Goal: Task Accomplishment & Management: Use online tool/utility

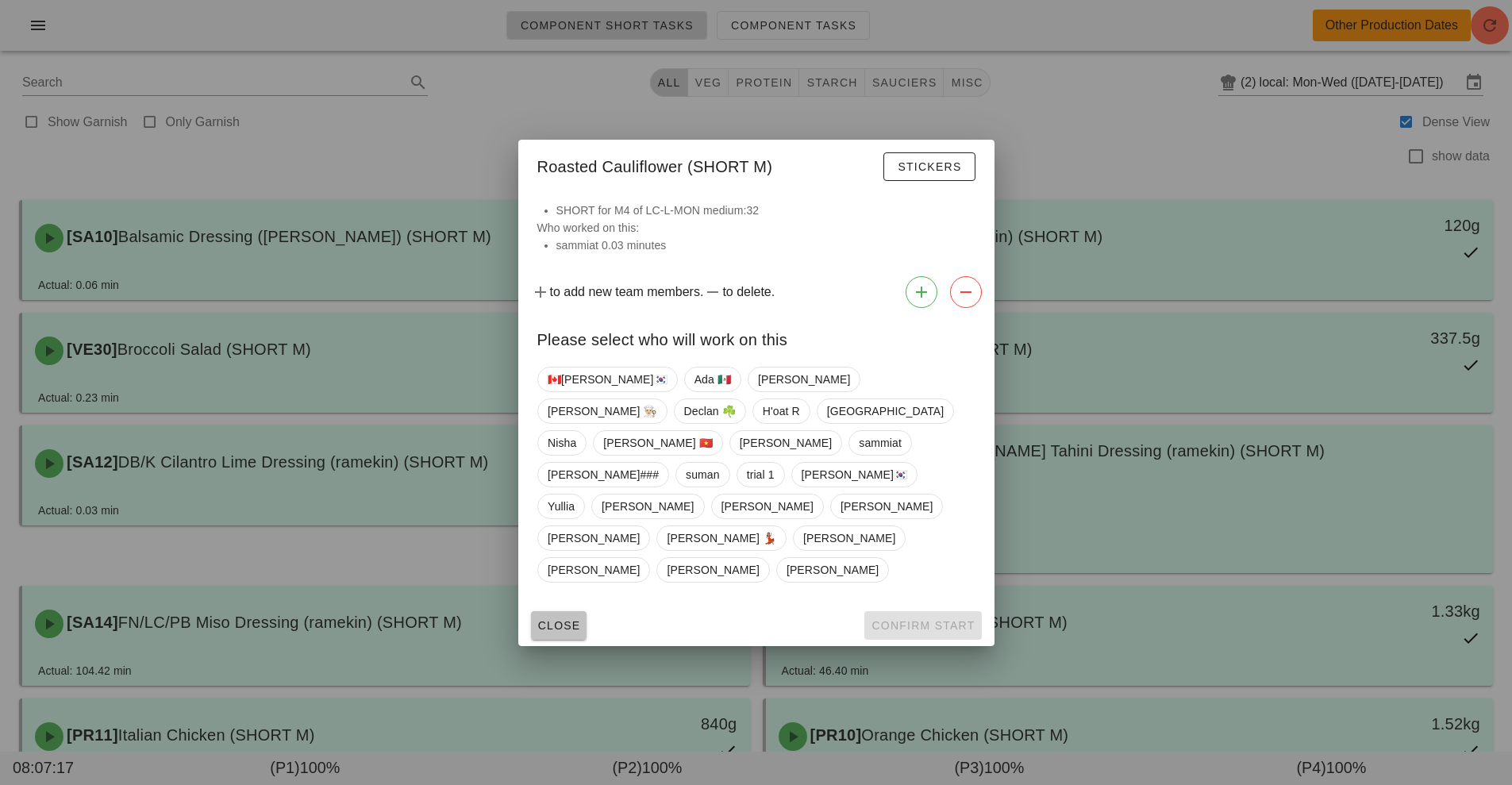
click at [565, 619] on span "Close" at bounding box center [559, 626] width 44 height 13
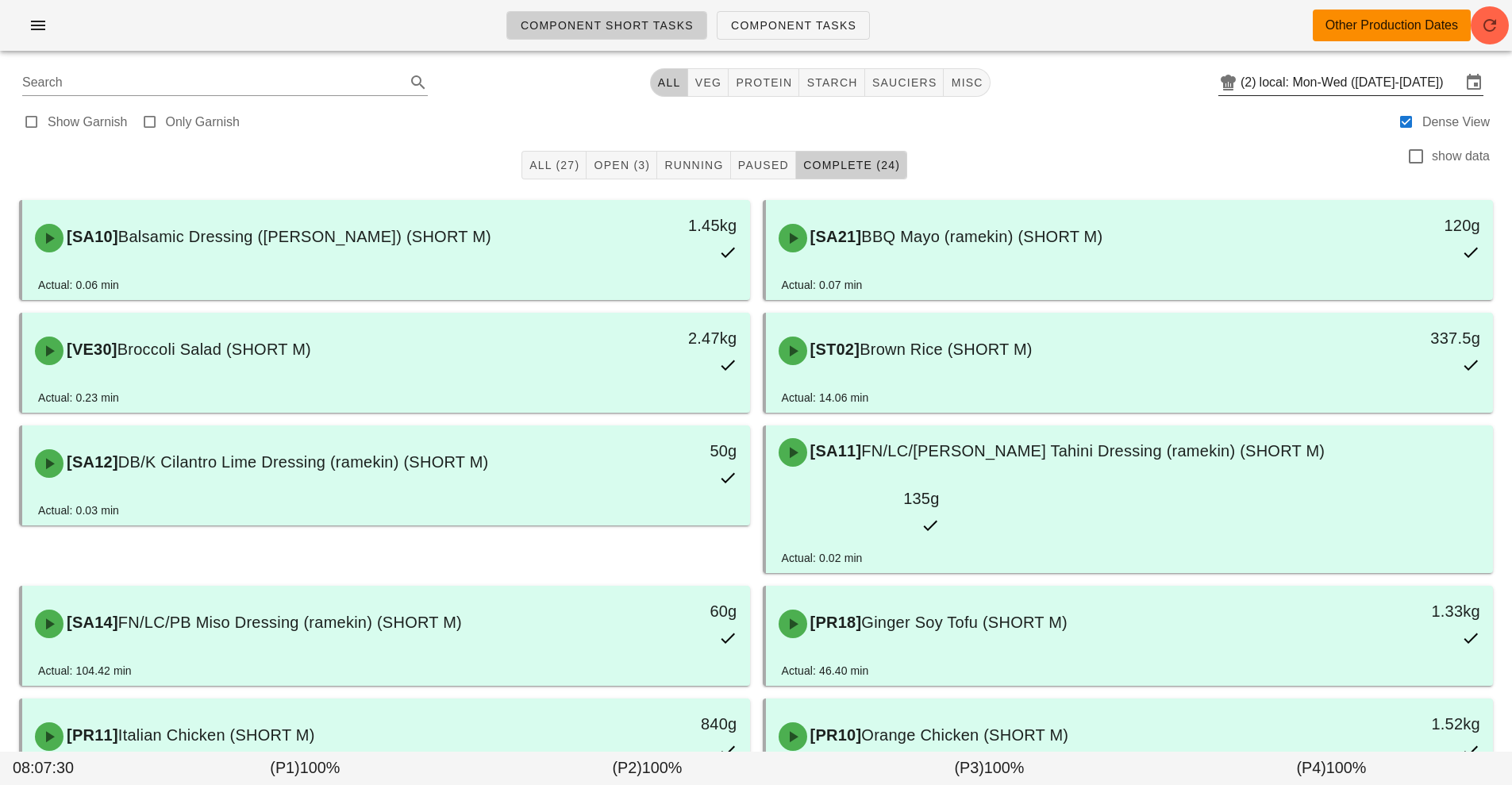
click at [1304, 84] on input "local: Mon-Wed ([DATE]-[DATE])" at bounding box center [1360, 82] width 201 height 25
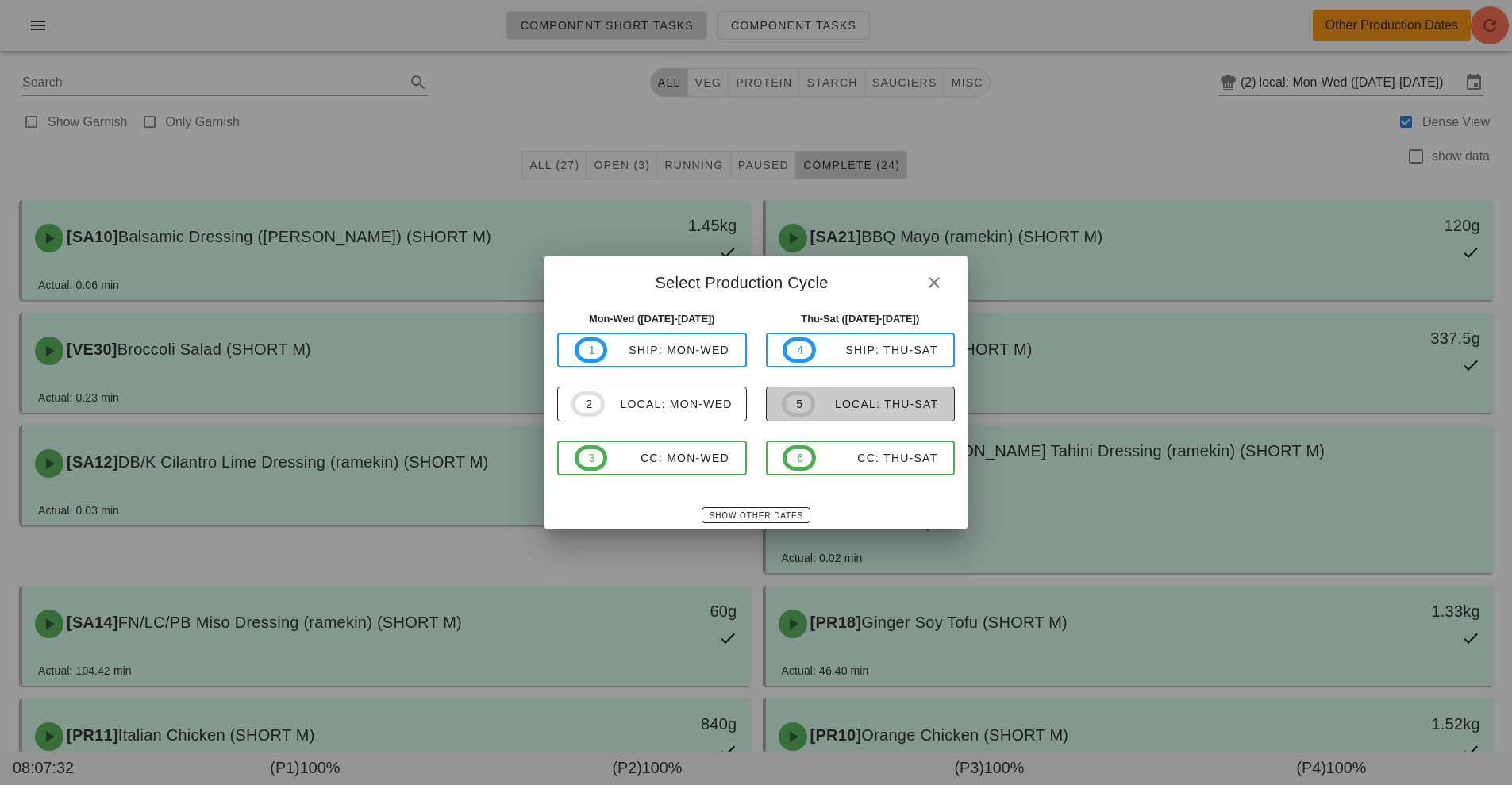
click at [849, 419] on button "5 local: Thu-Sat" at bounding box center [861, 404] width 190 height 35
type input "local: Thu-Sat ([DATE]-[DATE])"
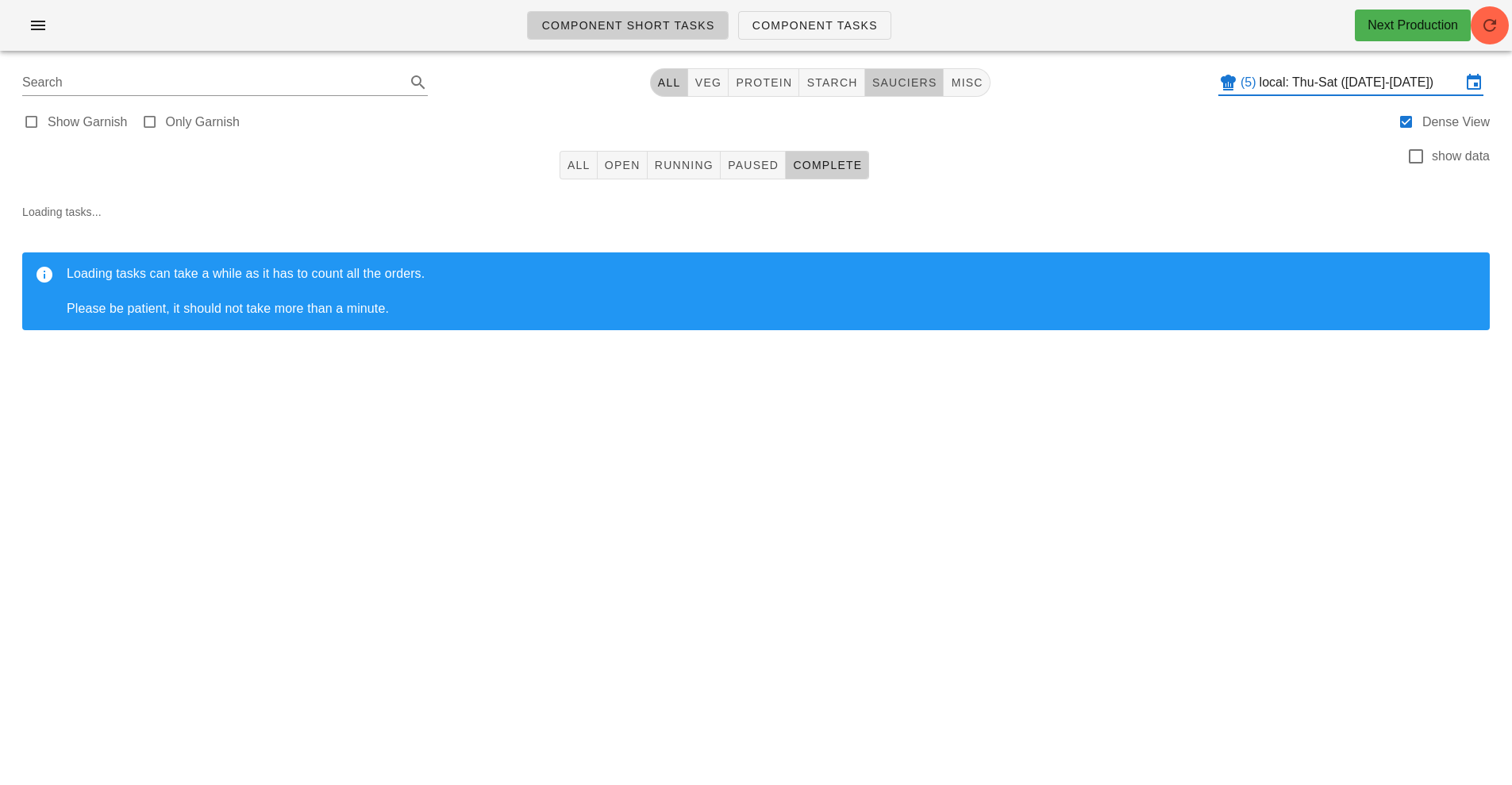
click at [897, 84] on span "sauciers" at bounding box center [905, 82] width 66 height 13
type input "team:sauciers"
click at [615, 166] on span "Open" at bounding box center [622, 165] width 37 height 13
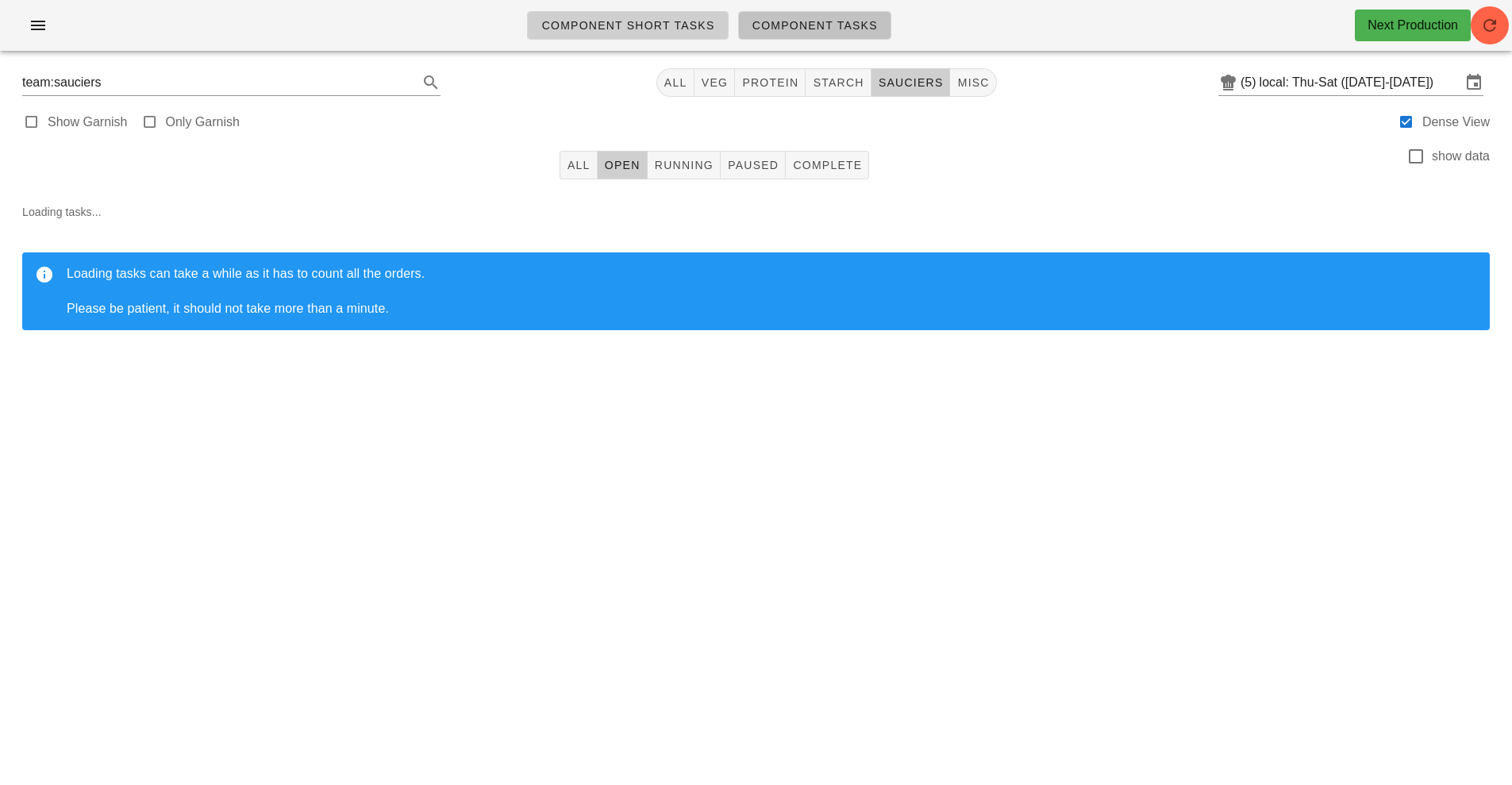
click at [806, 34] on link "Component Tasks" at bounding box center [814, 25] width 153 height 29
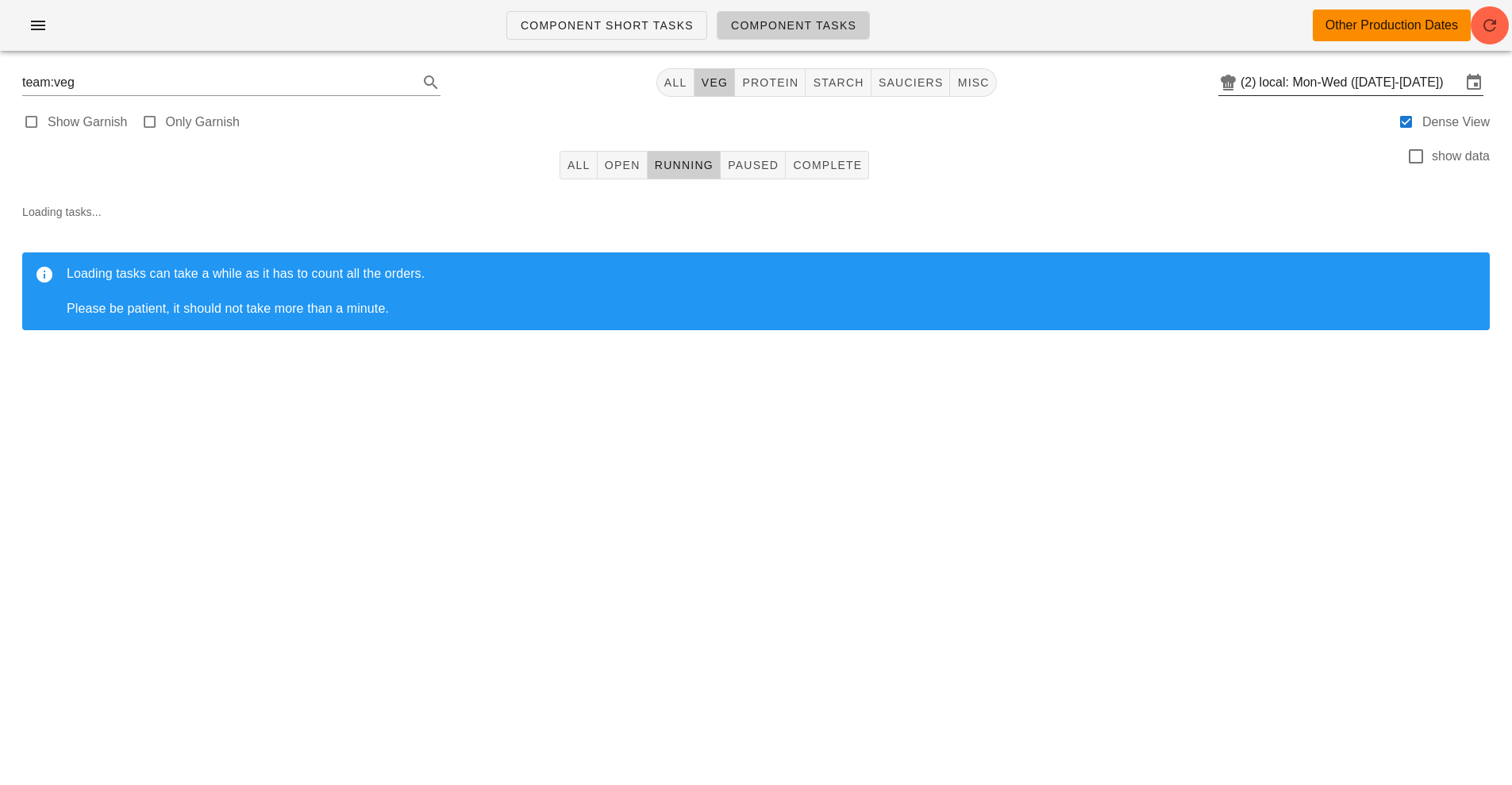
click at [1333, 82] on input "local: Mon-Wed ([DATE]-[DATE])" at bounding box center [1360, 82] width 201 height 25
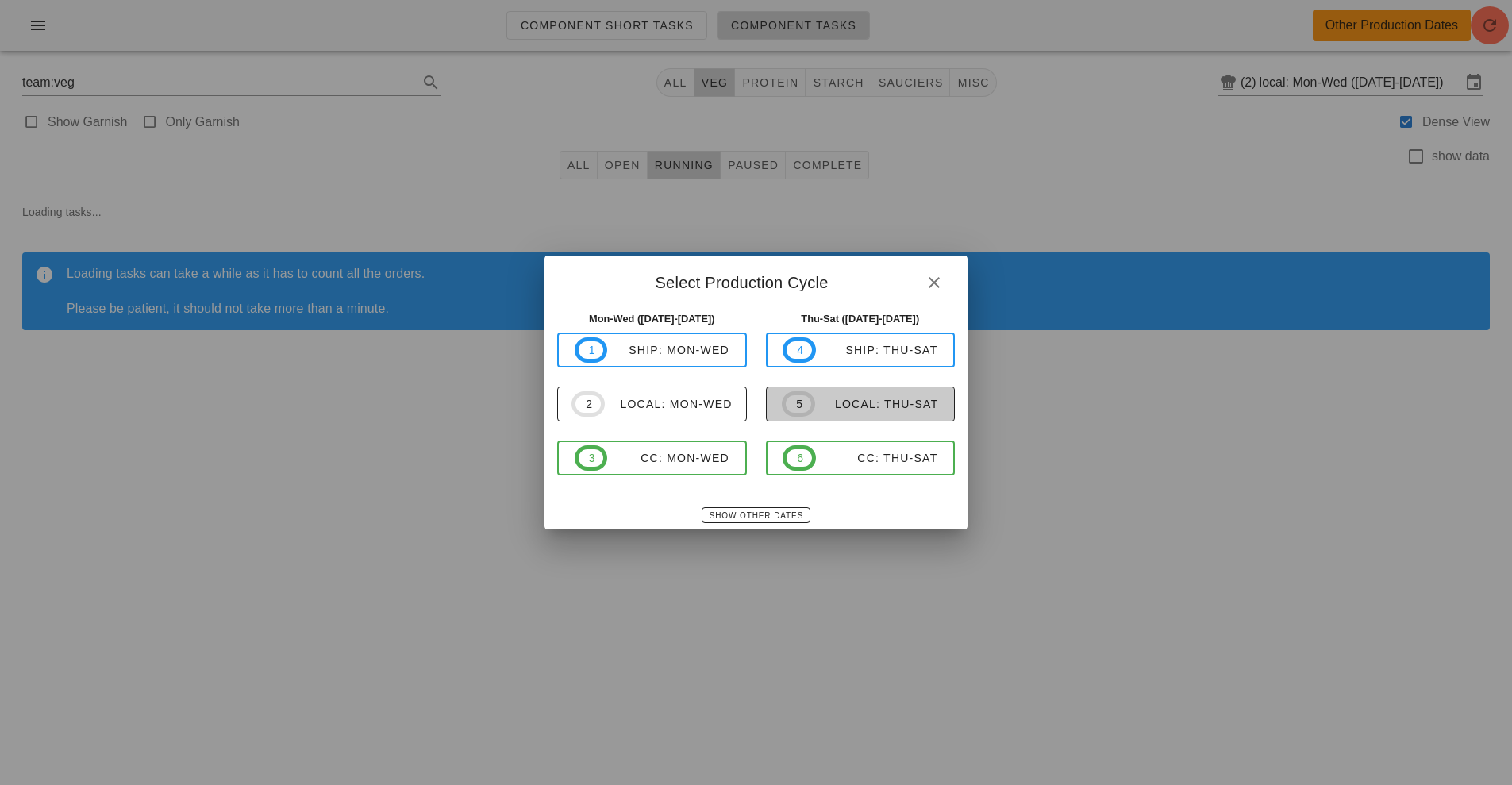
click at [880, 394] on span "5 local: Thu-Sat" at bounding box center [860, 404] width 157 height 25
type input "local: Thu-Sat ([DATE]-[DATE])"
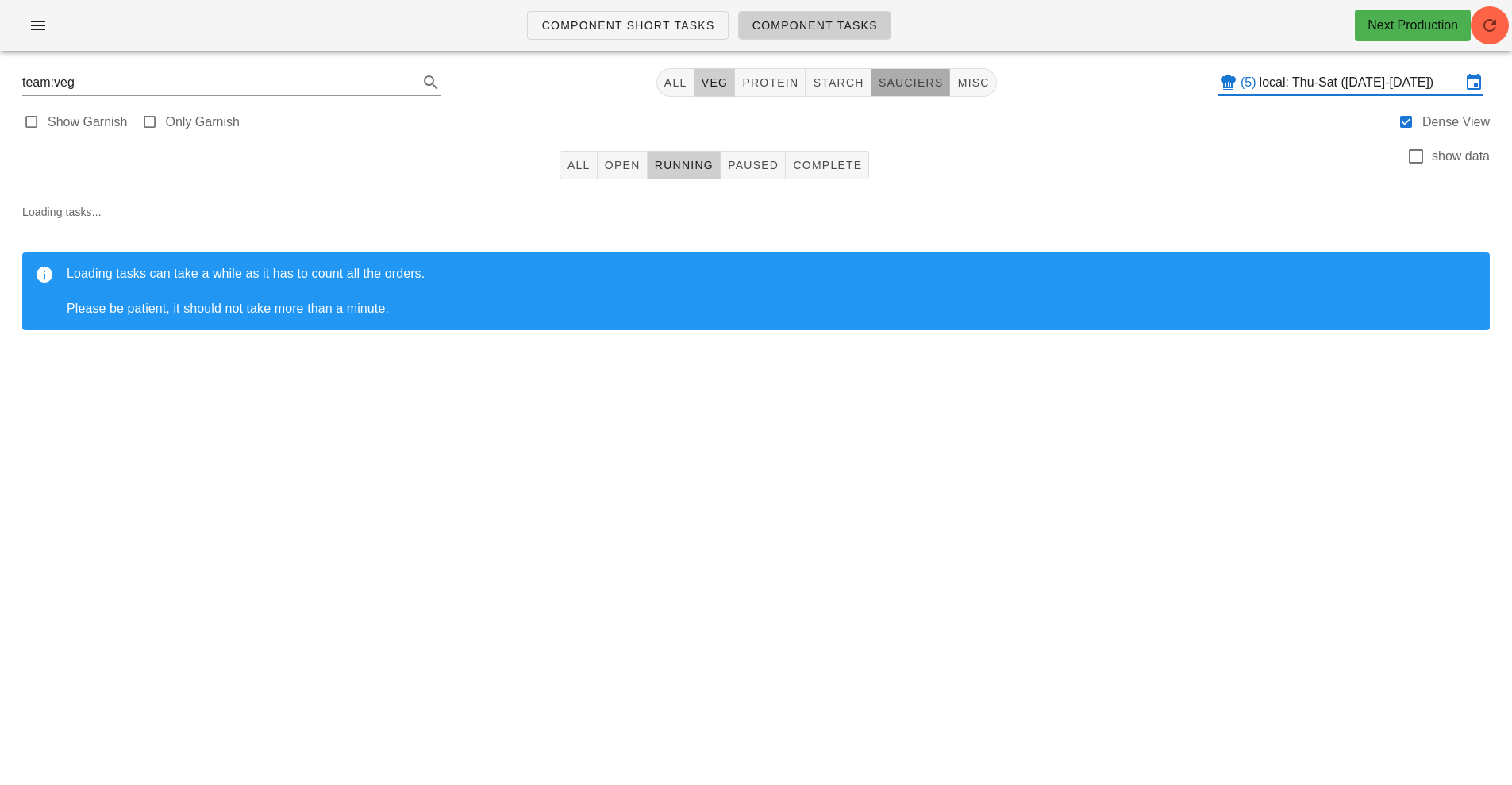
click at [912, 77] on span "sauciers" at bounding box center [911, 82] width 66 height 13
type input "team:sauciers"
click at [618, 168] on span "Open" at bounding box center [622, 165] width 37 height 13
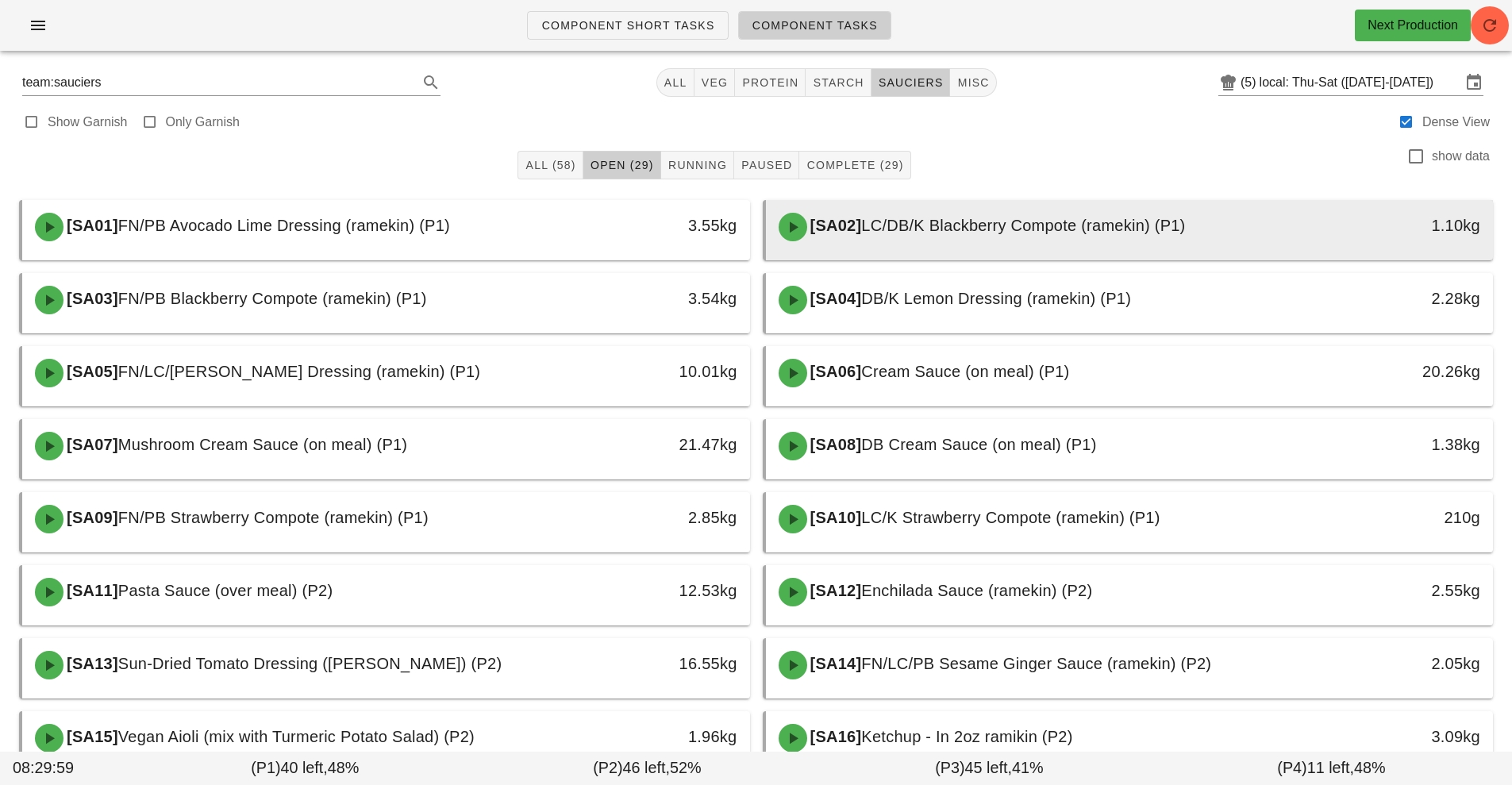
click at [1016, 230] on span "LC/DB/K Blackberry Compote (ramekin) (P1)" at bounding box center [1024, 226] width 324 height 18
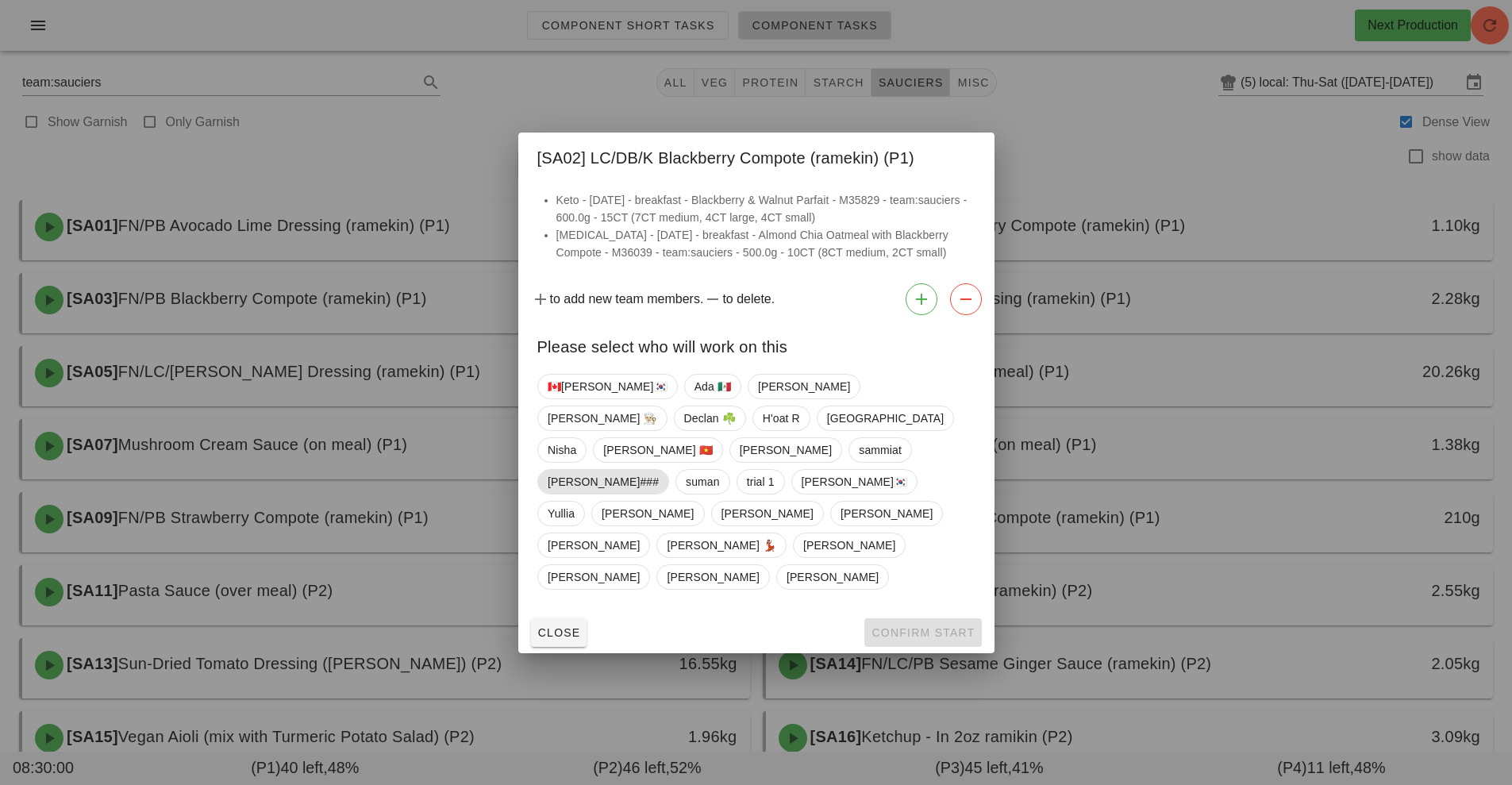
click at [658, 470] on span "[PERSON_NAME]###" at bounding box center [603, 482] width 111 height 24
click at [923, 627] on span "Confirm Start" at bounding box center [922, 633] width 104 height 13
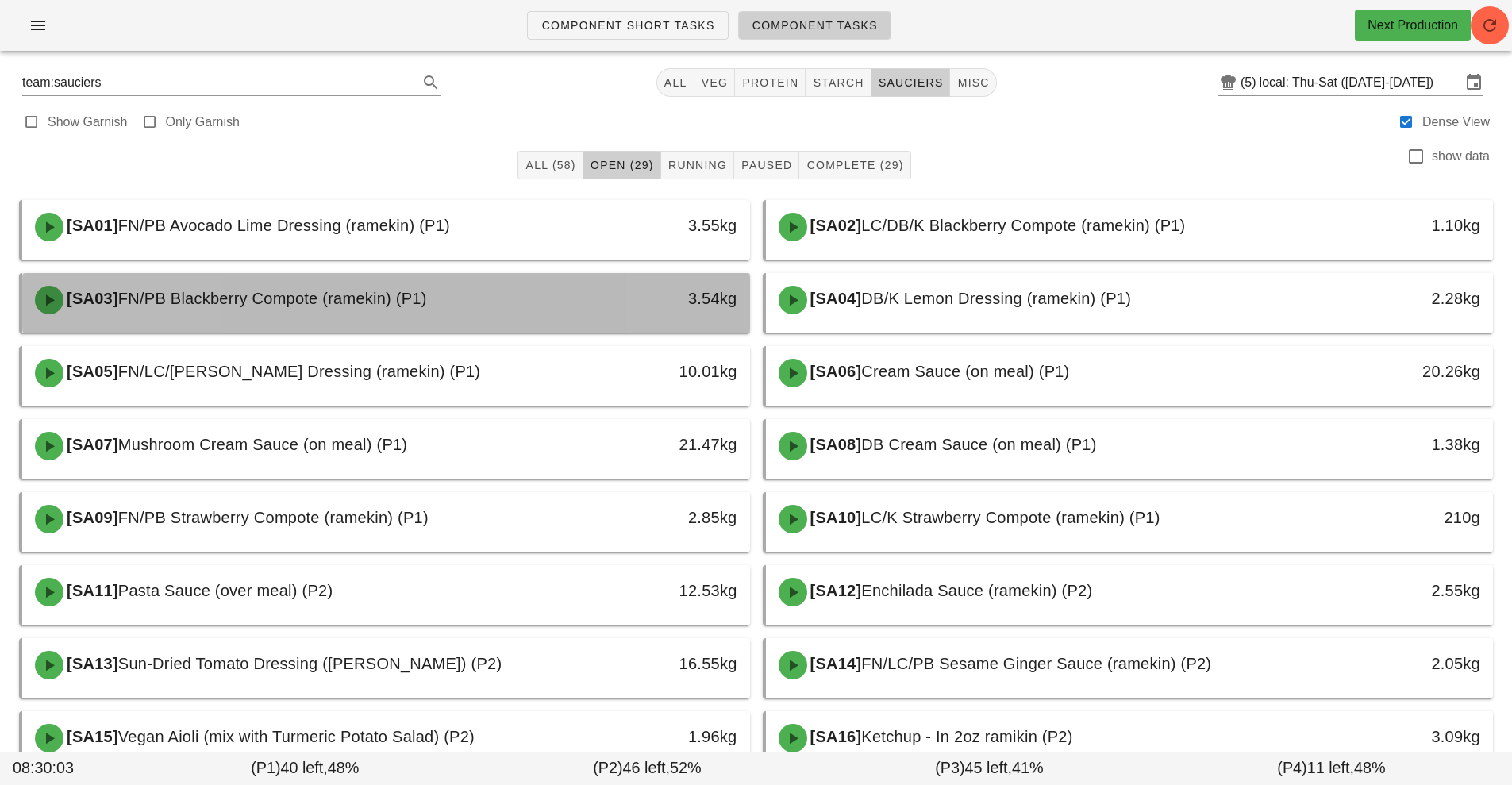
click at [601, 306] on div "3.54kg" at bounding box center [656, 298] width 161 height 25
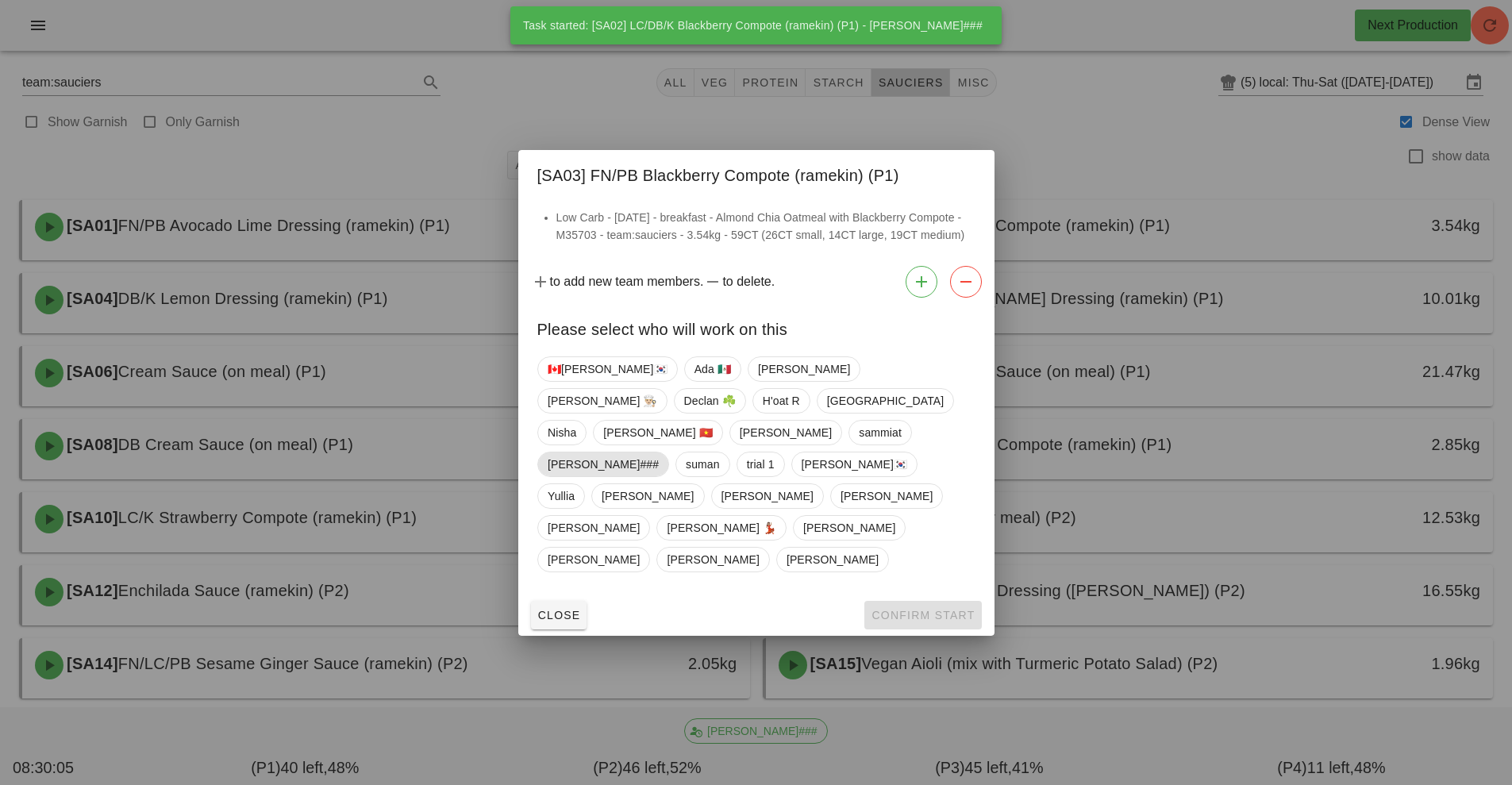
click at [658, 460] on span "[PERSON_NAME]###" at bounding box center [603, 465] width 111 height 24
click at [925, 609] on span "Confirm Start" at bounding box center [922, 615] width 104 height 13
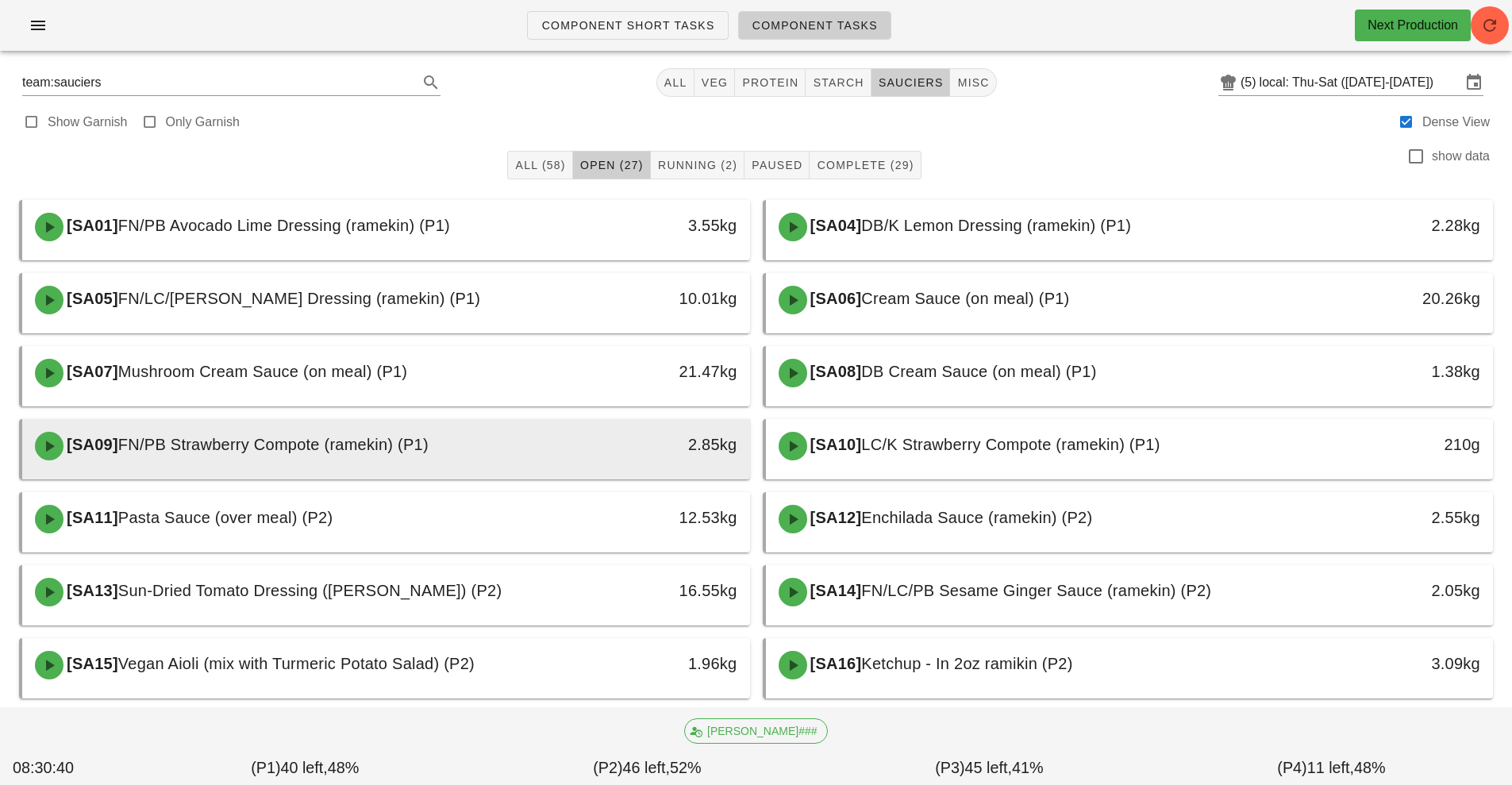
click at [576, 464] on div "2.85kg" at bounding box center [656, 446] width 180 height 47
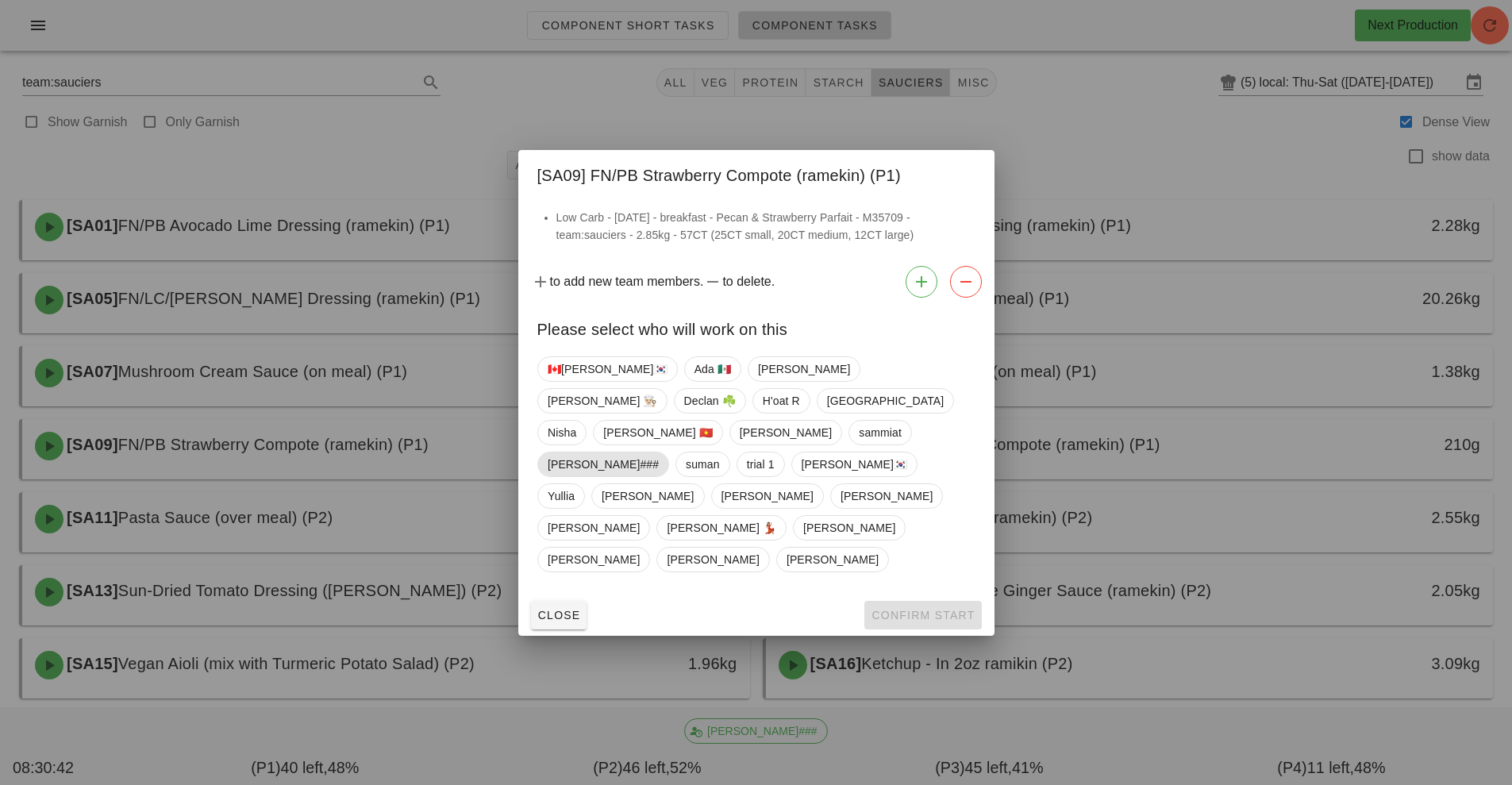
click at [658, 453] on span "[PERSON_NAME]###" at bounding box center [603, 465] width 111 height 24
click at [913, 609] on span "Confirm Start" at bounding box center [922, 615] width 104 height 13
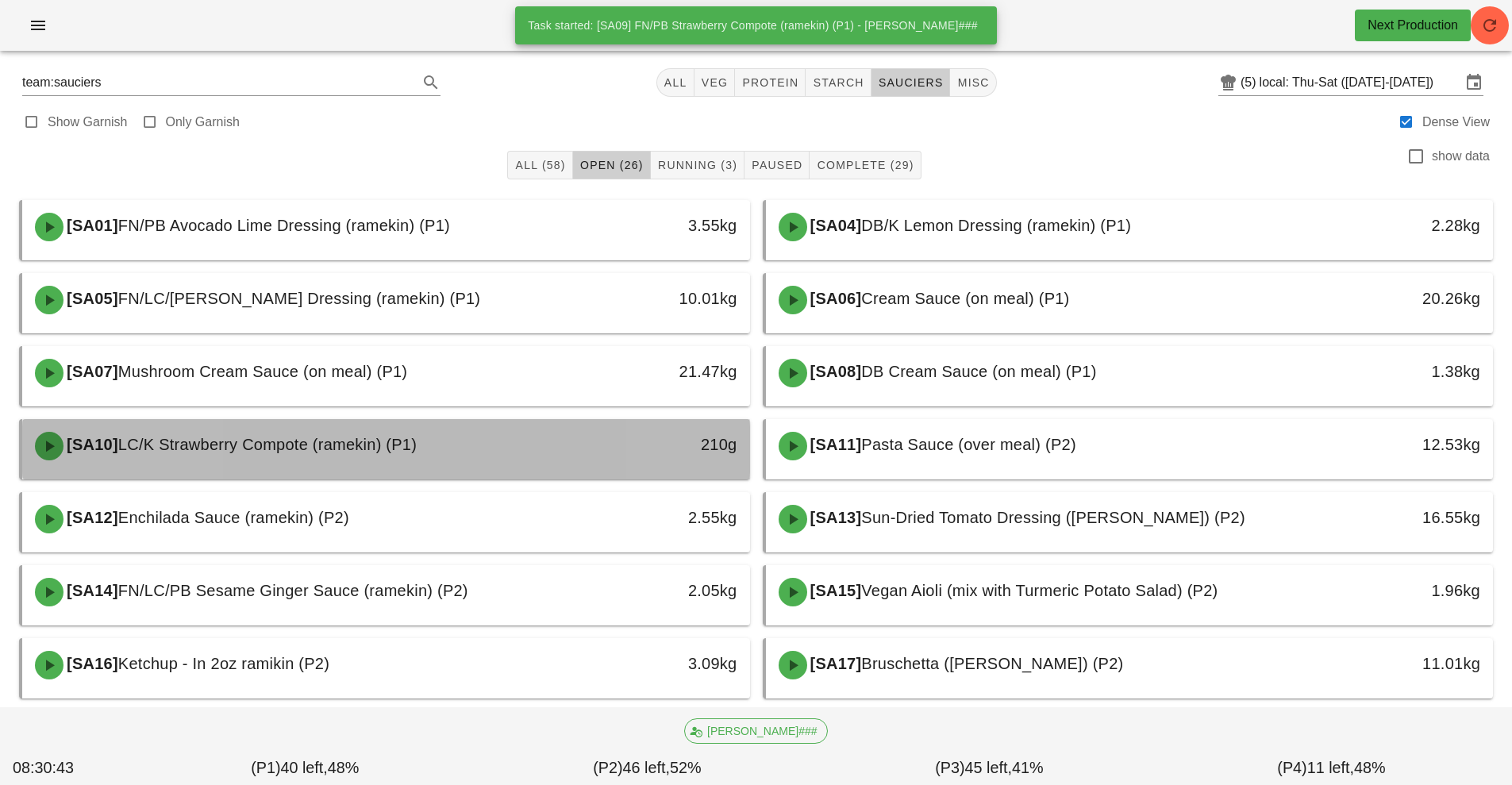
click at [595, 461] on div "210g" at bounding box center [656, 446] width 180 height 47
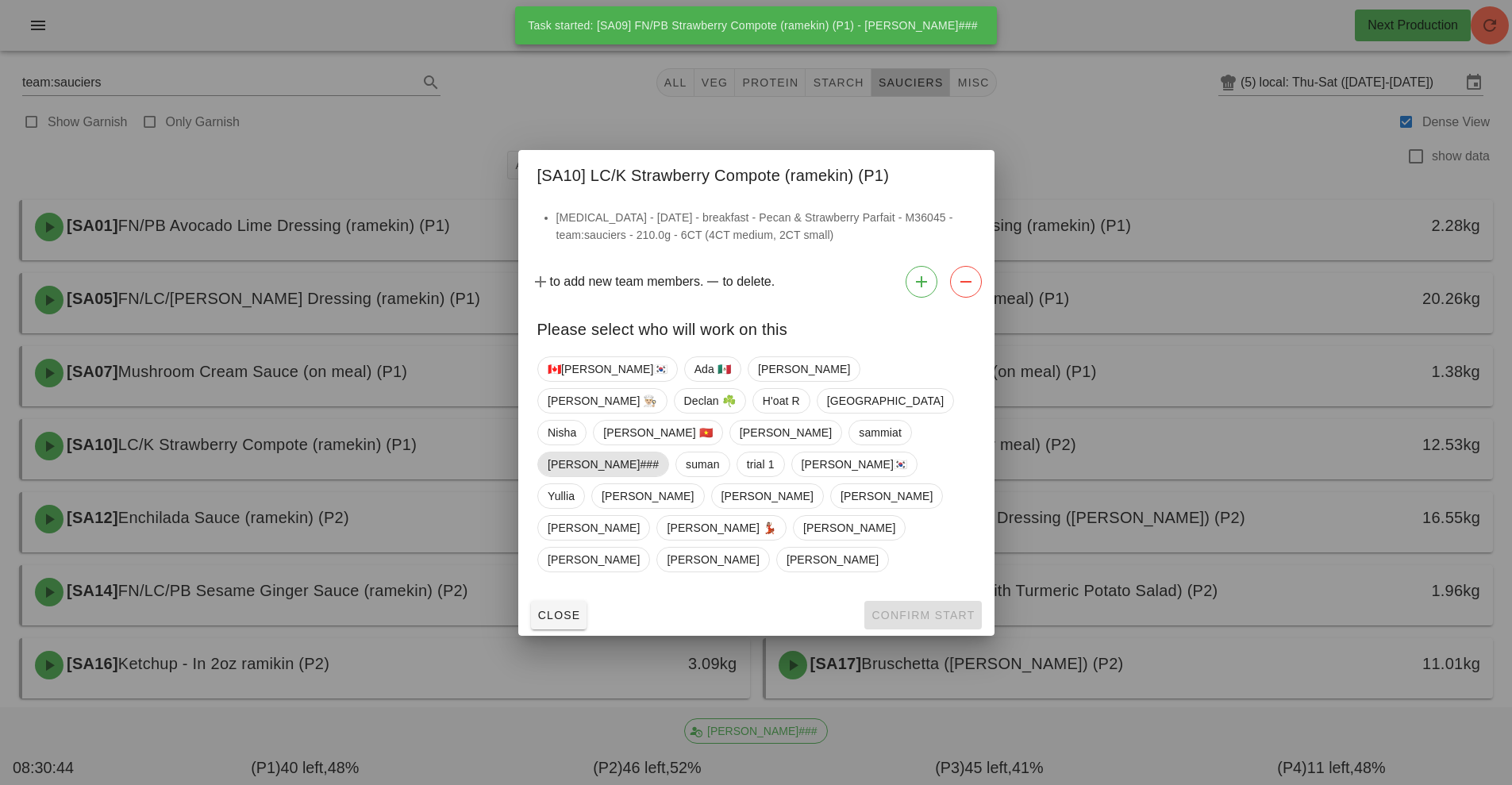
click at [658, 453] on span "[PERSON_NAME]###" at bounding box center [603, 465] width 111 height 24
click at [921, 609] on span "Confirm Start" at bounding box center [922, 615] width 104 height 13
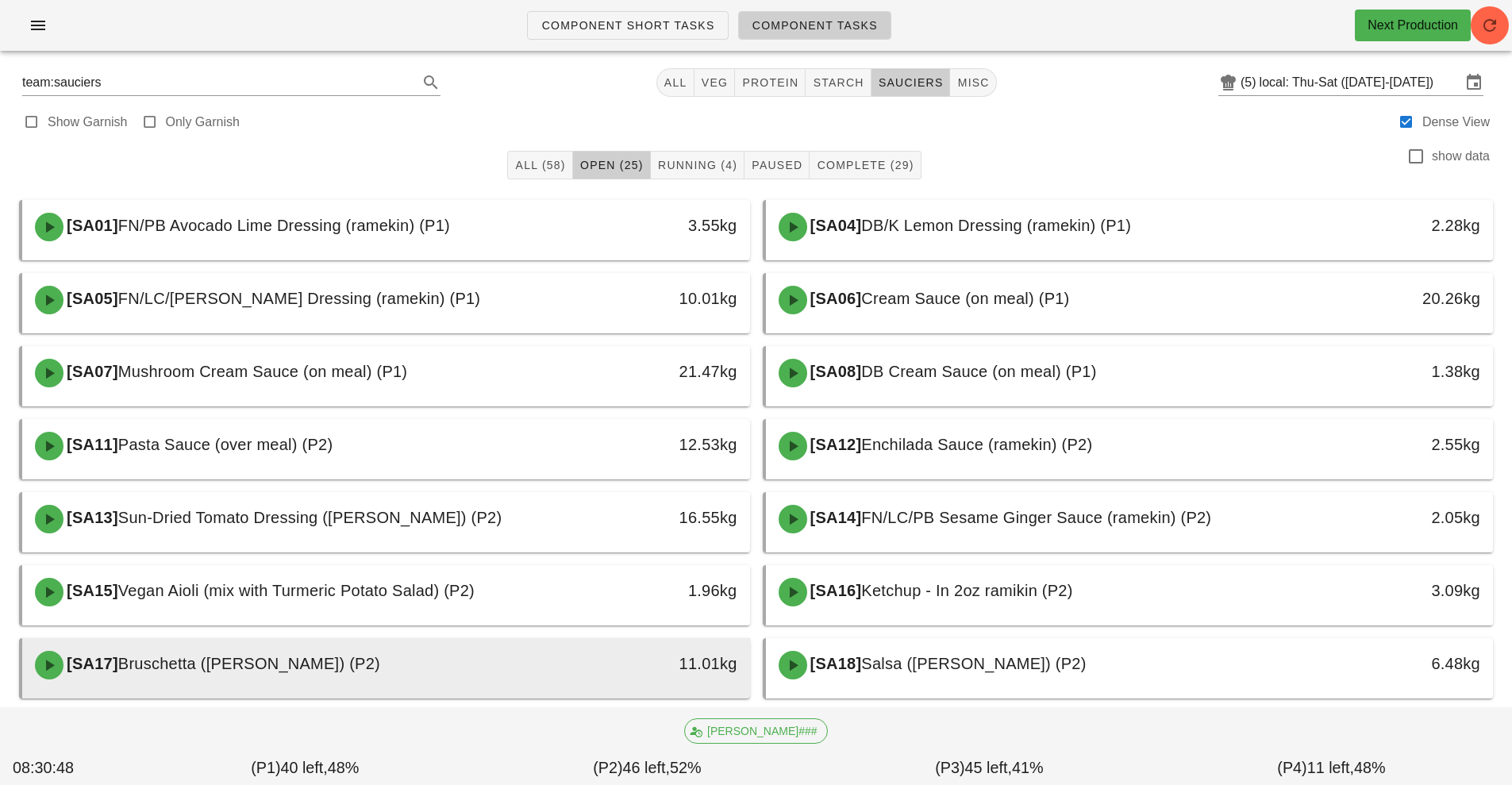
click at [649, 657] on div "11.01kg" at bounding box center [656, 664] width 161 height 25
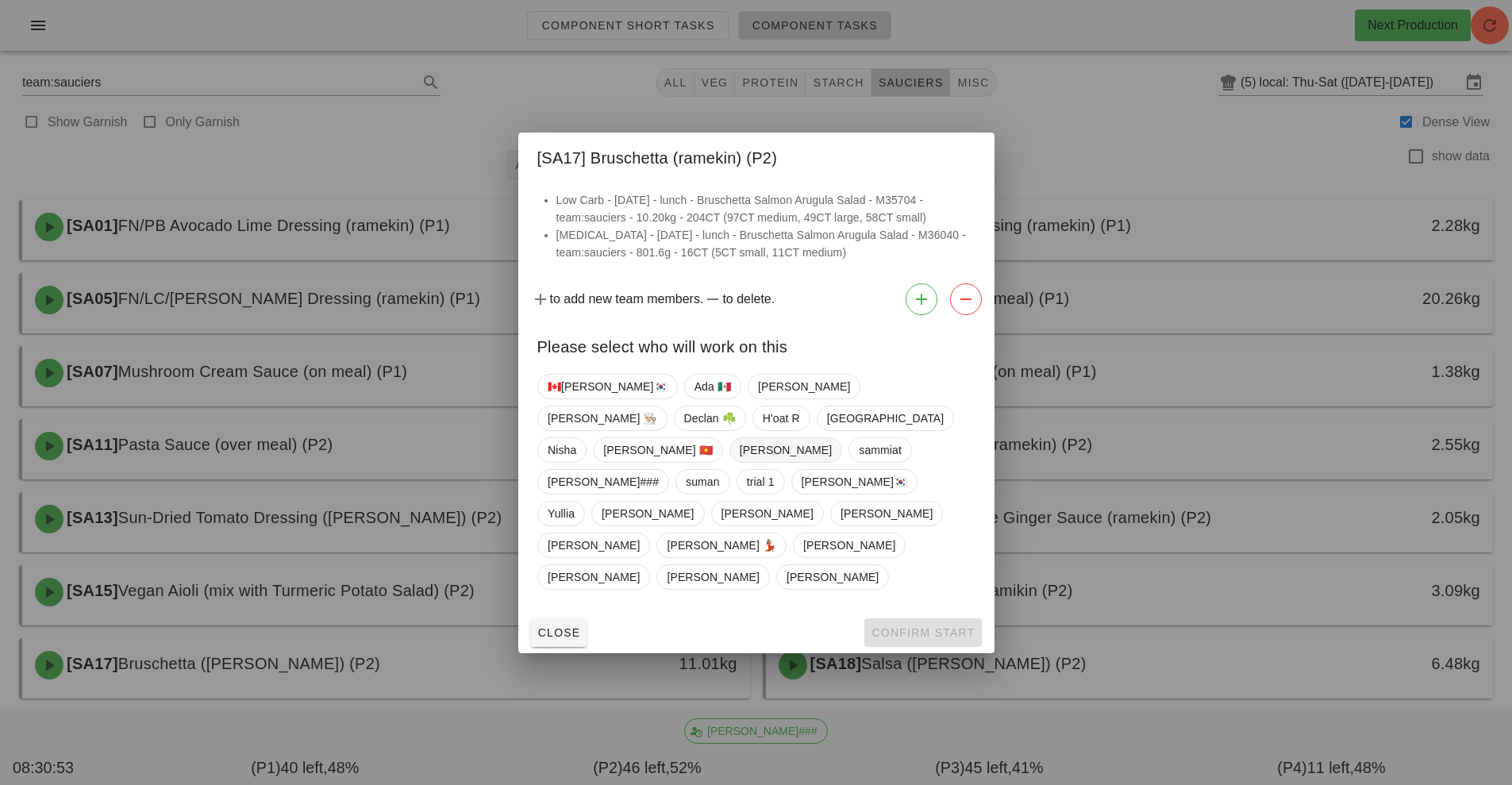
click at [750, 462] on span "[PERSON_NAME]" at bounding box center [785, 450] width 92 height 24
click at [910, 627] on span "Confirm Start" at bounding box center [922, 633] width 104 height 13
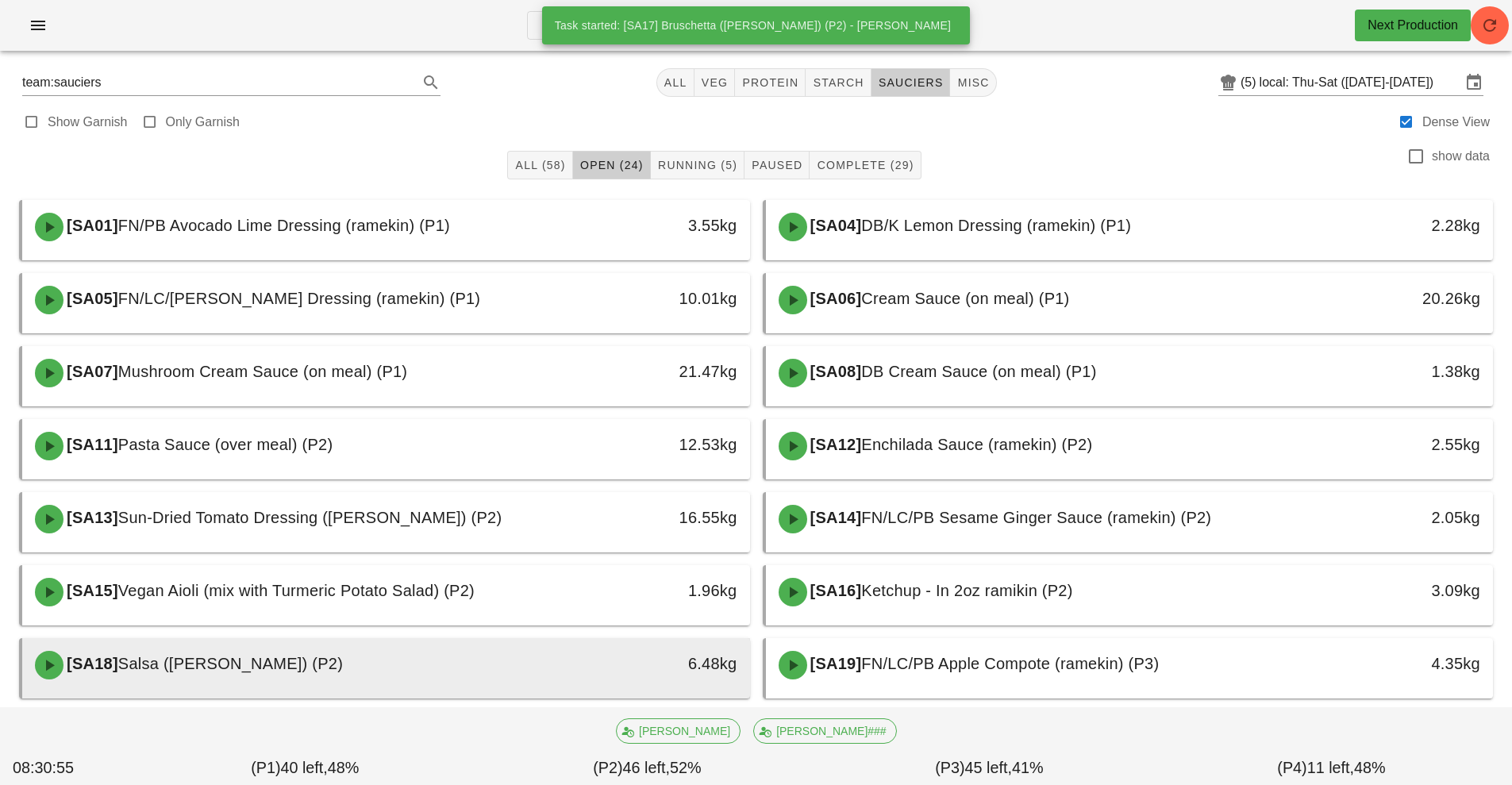
click at [588, 670] on div "6.48kg" at bounding box center [656, 664] width 161 height 25
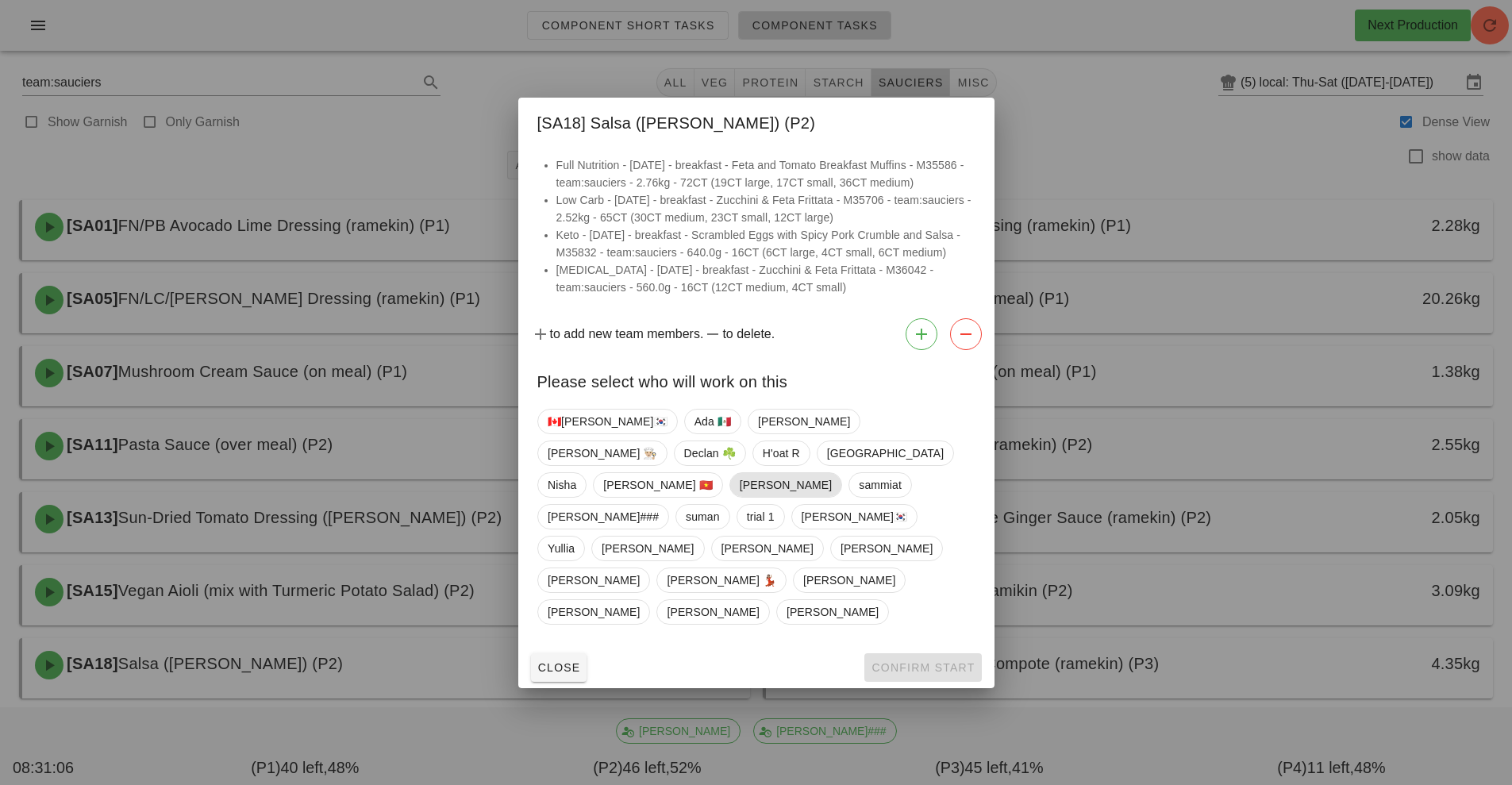
click at [743, 497] on span "[PERSON_NAME]" at bounding box center [785, 485] width 92 height 24
click at [925, 661] on span "Confirm Start" at bounding box center [922, 668] width 104 height 13
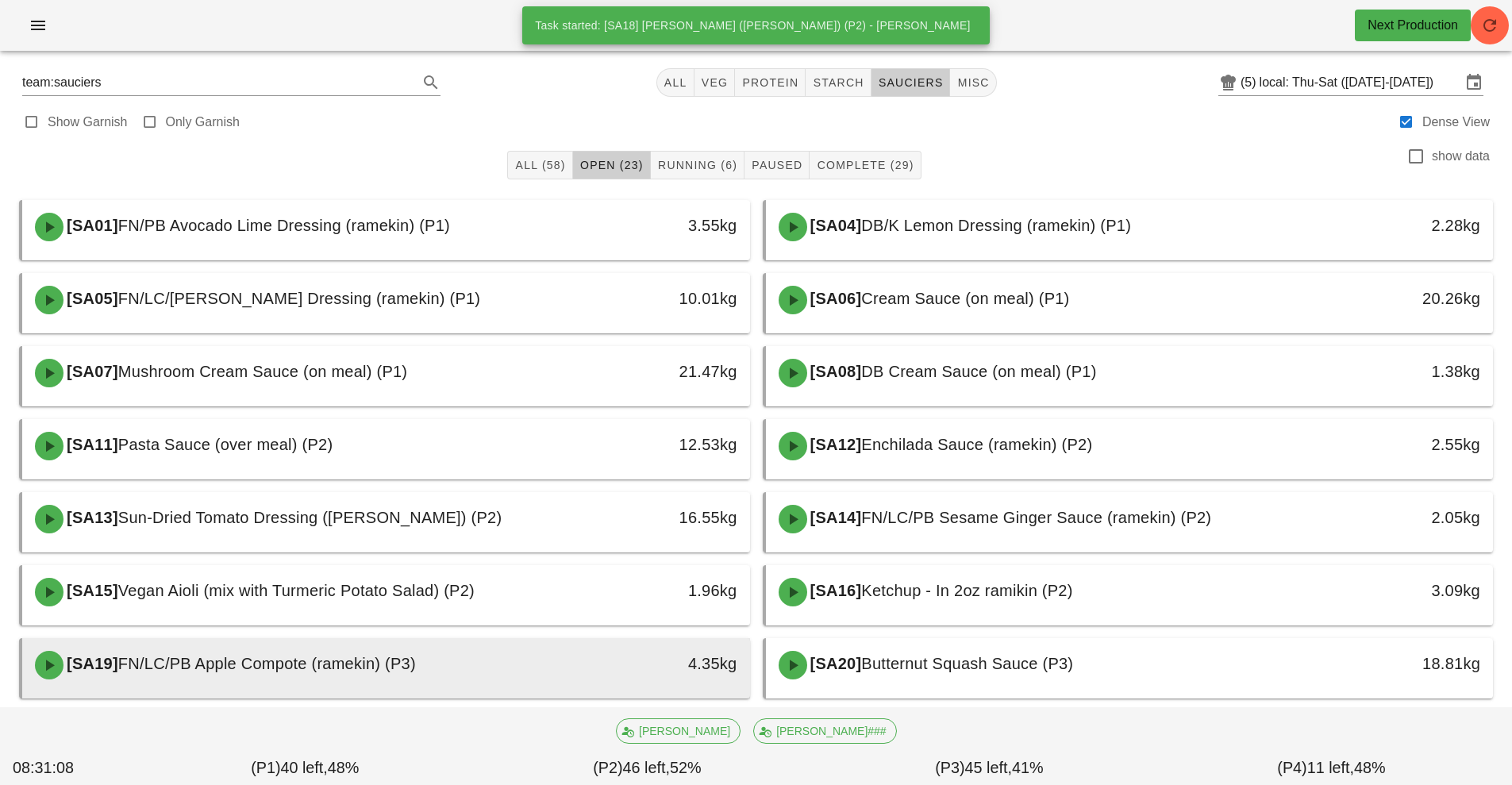
click at [602, 678] on div "4.35kg" at bounding box center [656, 665] width 180 height 47
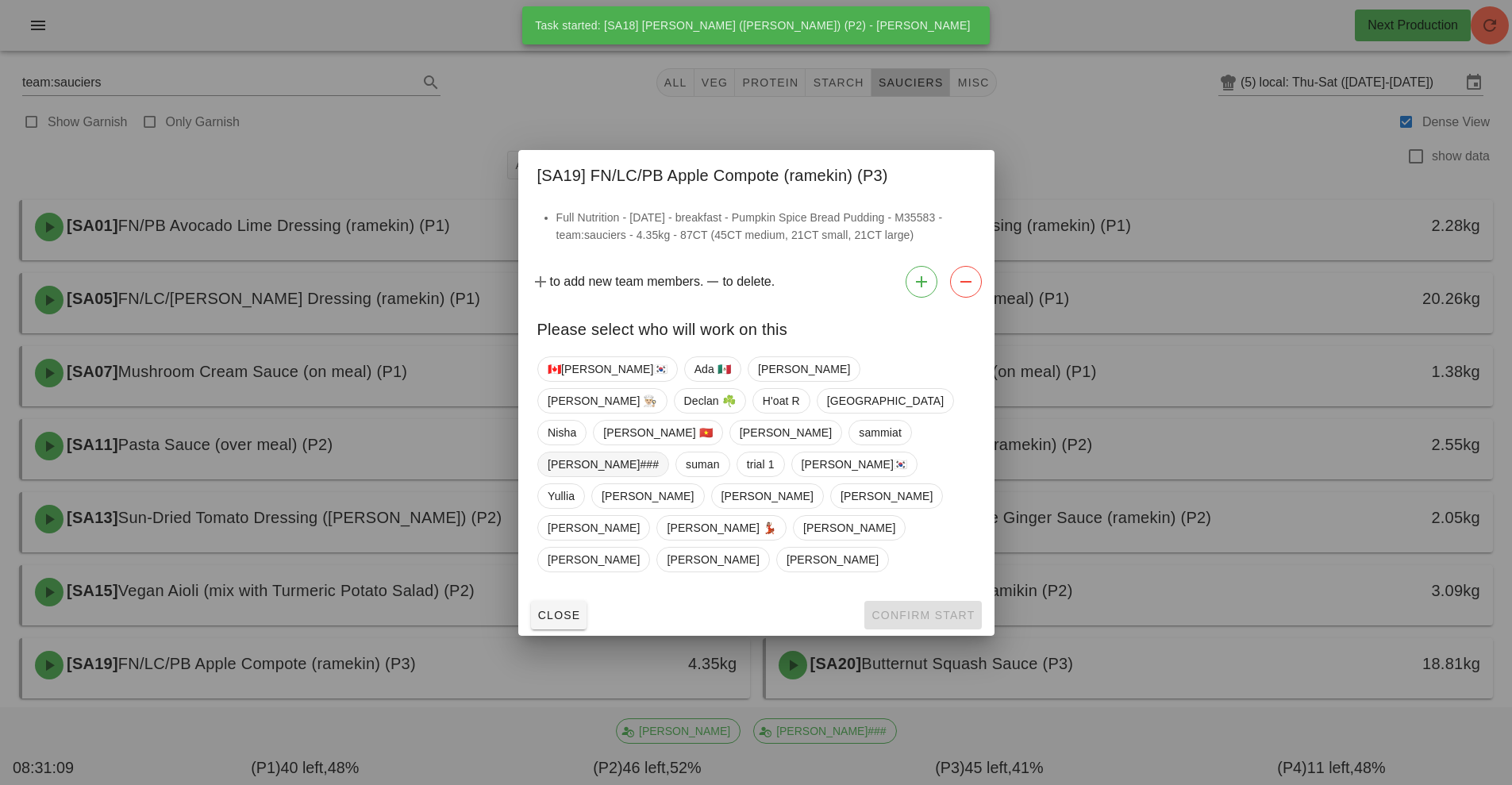
click at [658, 453] on span "[PERSON_NAME]###" at bounding box center [603, 465] width 111 height 24
click at [905, 609] on span "Confirm Start" at bounding box center [922, 615] width 104 height 13
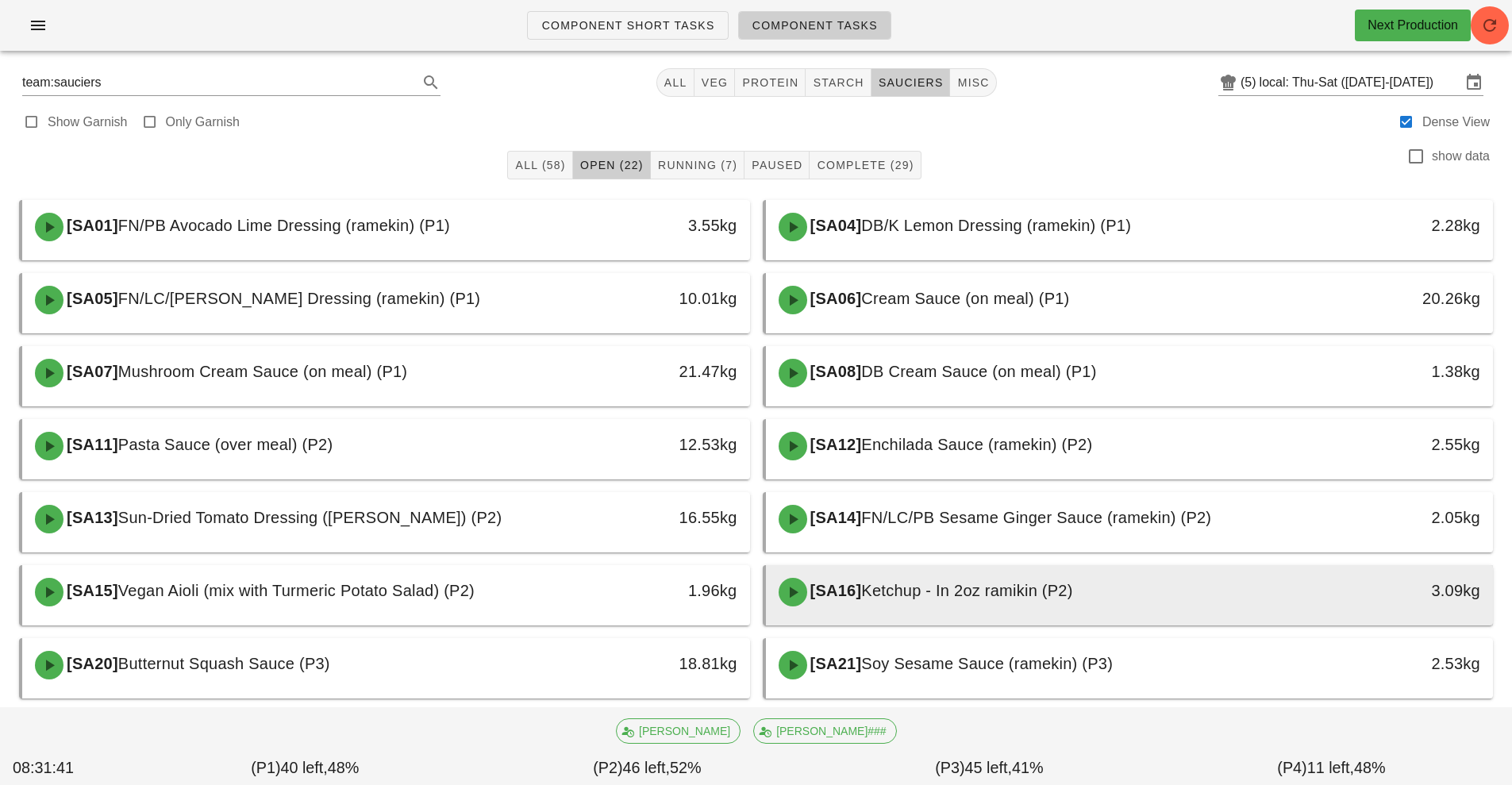
click at [956, 593] on span "Ketchup - In 2oz ramikin (P2)" at bounding box center [967, 591] width 211 height 18
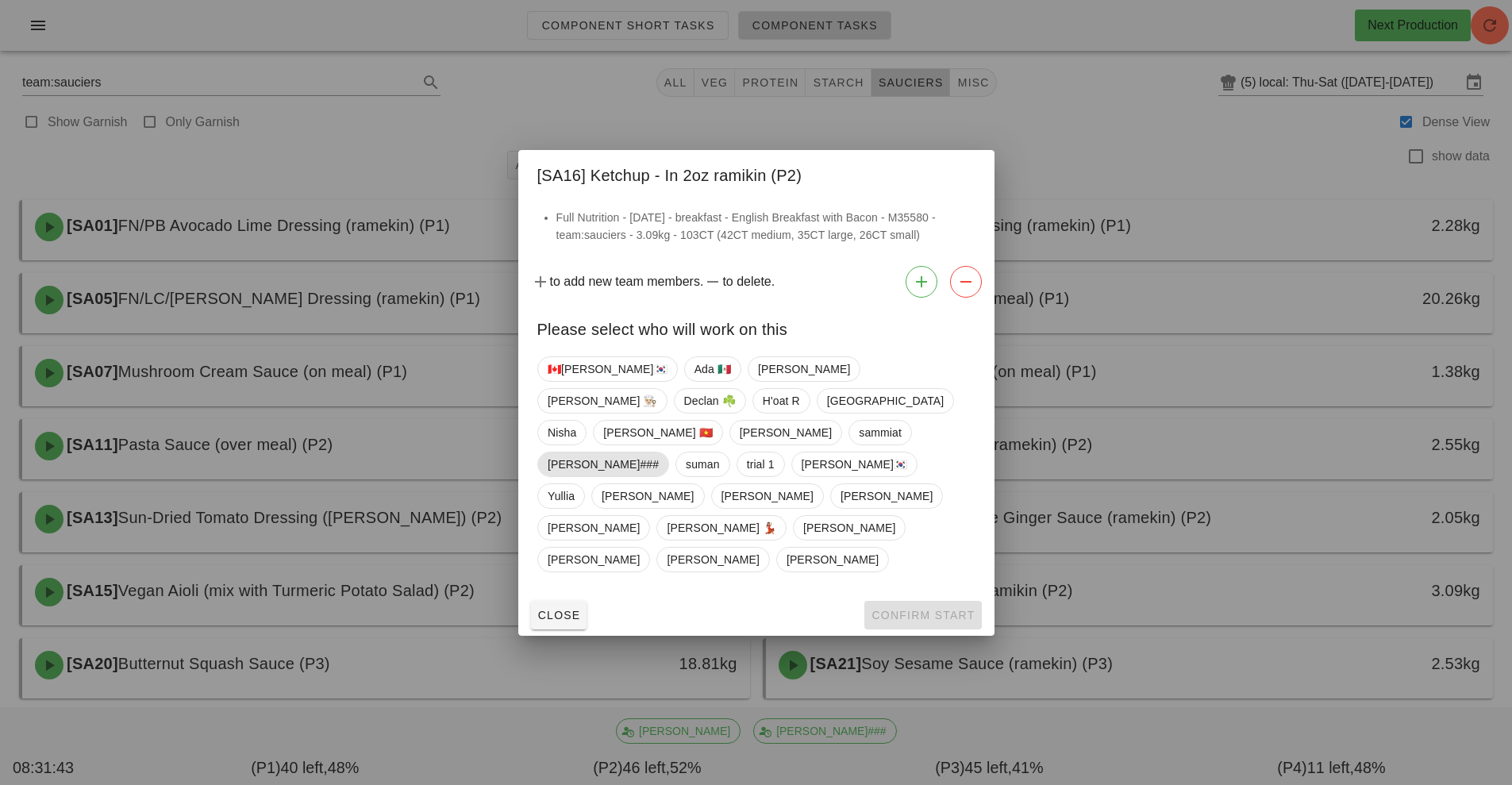
click at [658, 453] on span "[PERSON_NAME]###" at bounding box center [603, 465] width 111 height 24
click at [931, 609] on span "Confirm Start" at bounding box center [922, 615] width 104 height 13
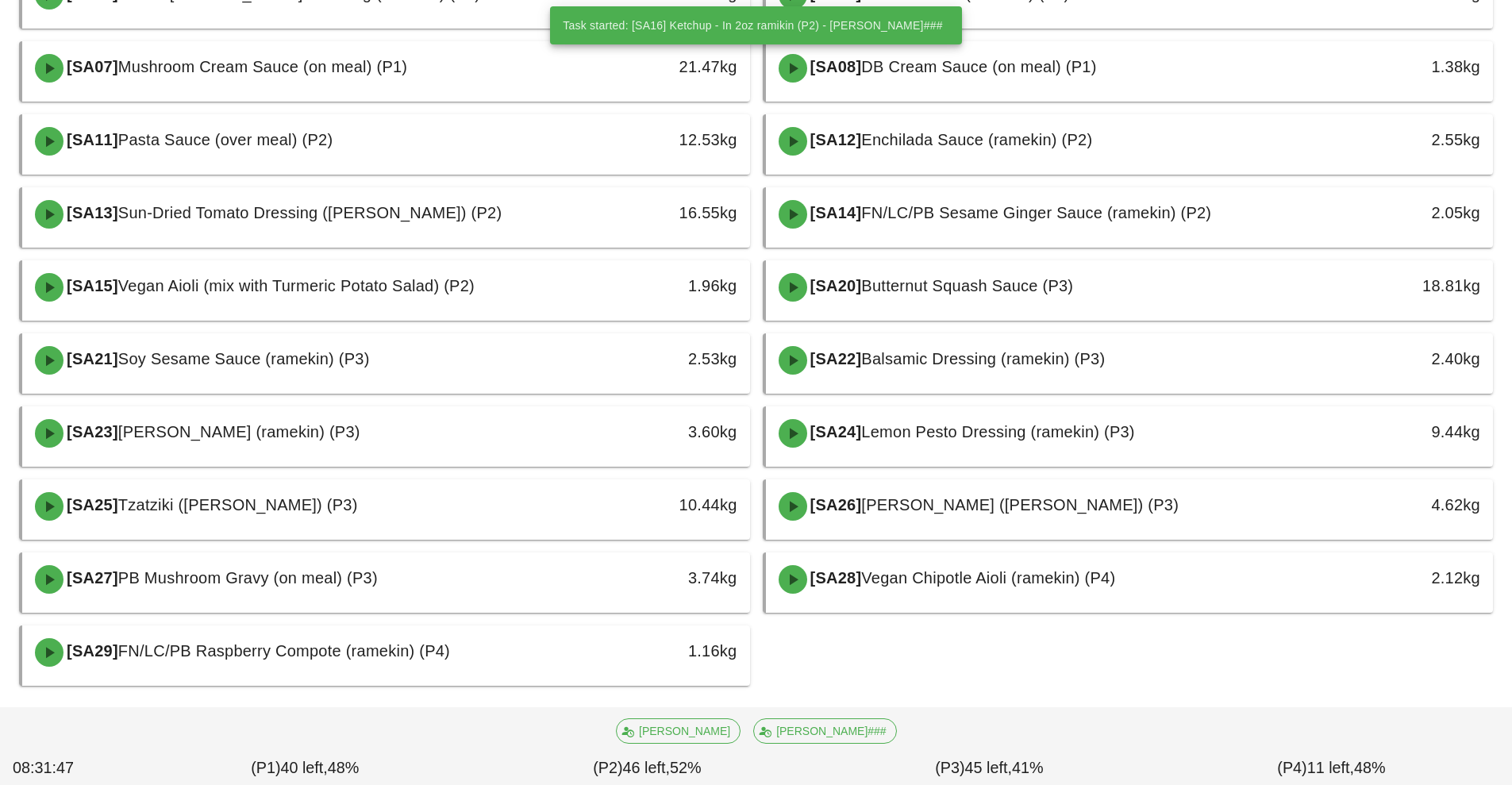
scroll to position [320, 0]
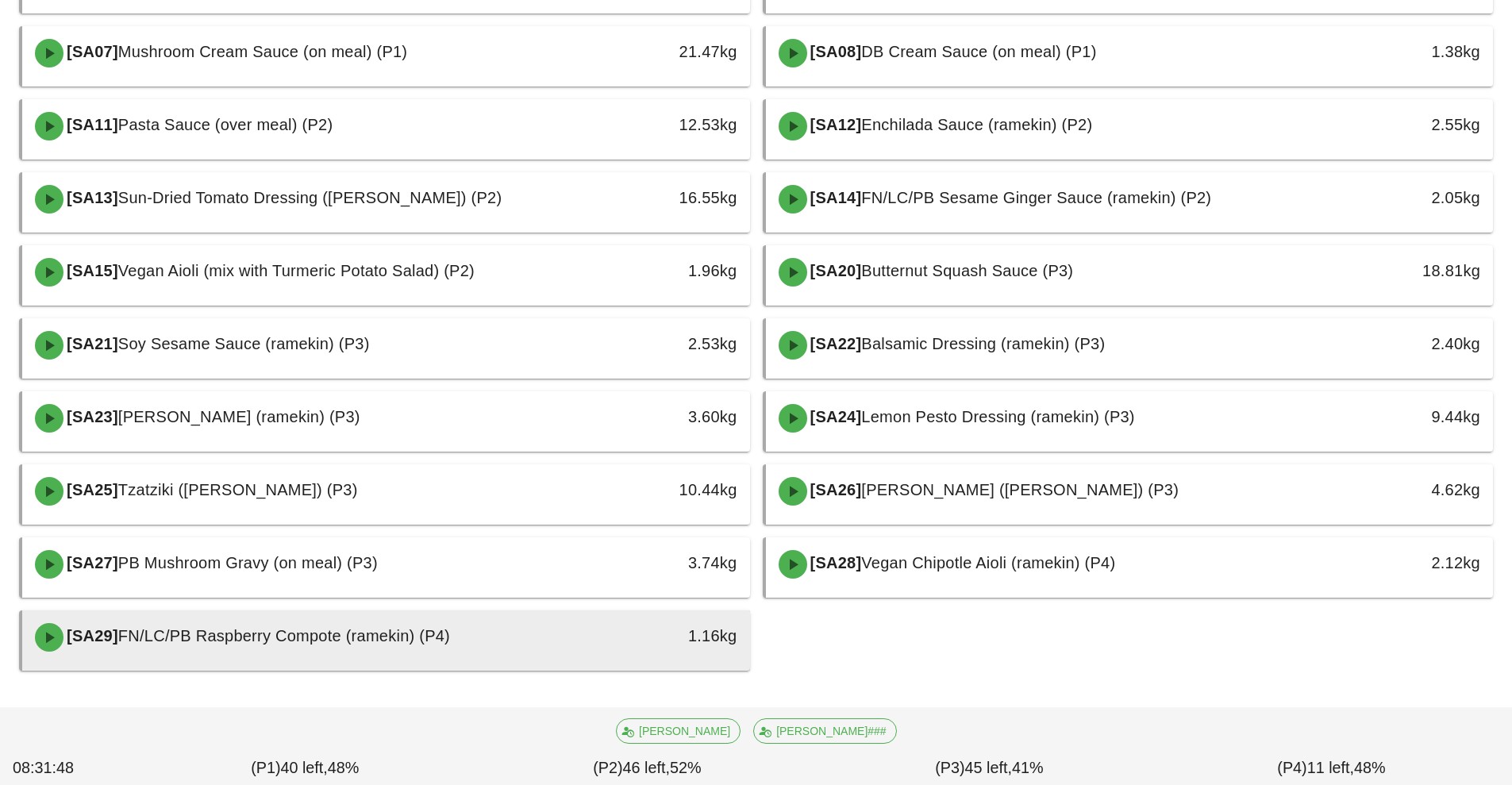
click at [537, 636] on div "[SA29] FN/LC/PB Raspberry Compote (ramekin) (P4)" at bounding box center [295, 637] width 540 height 47
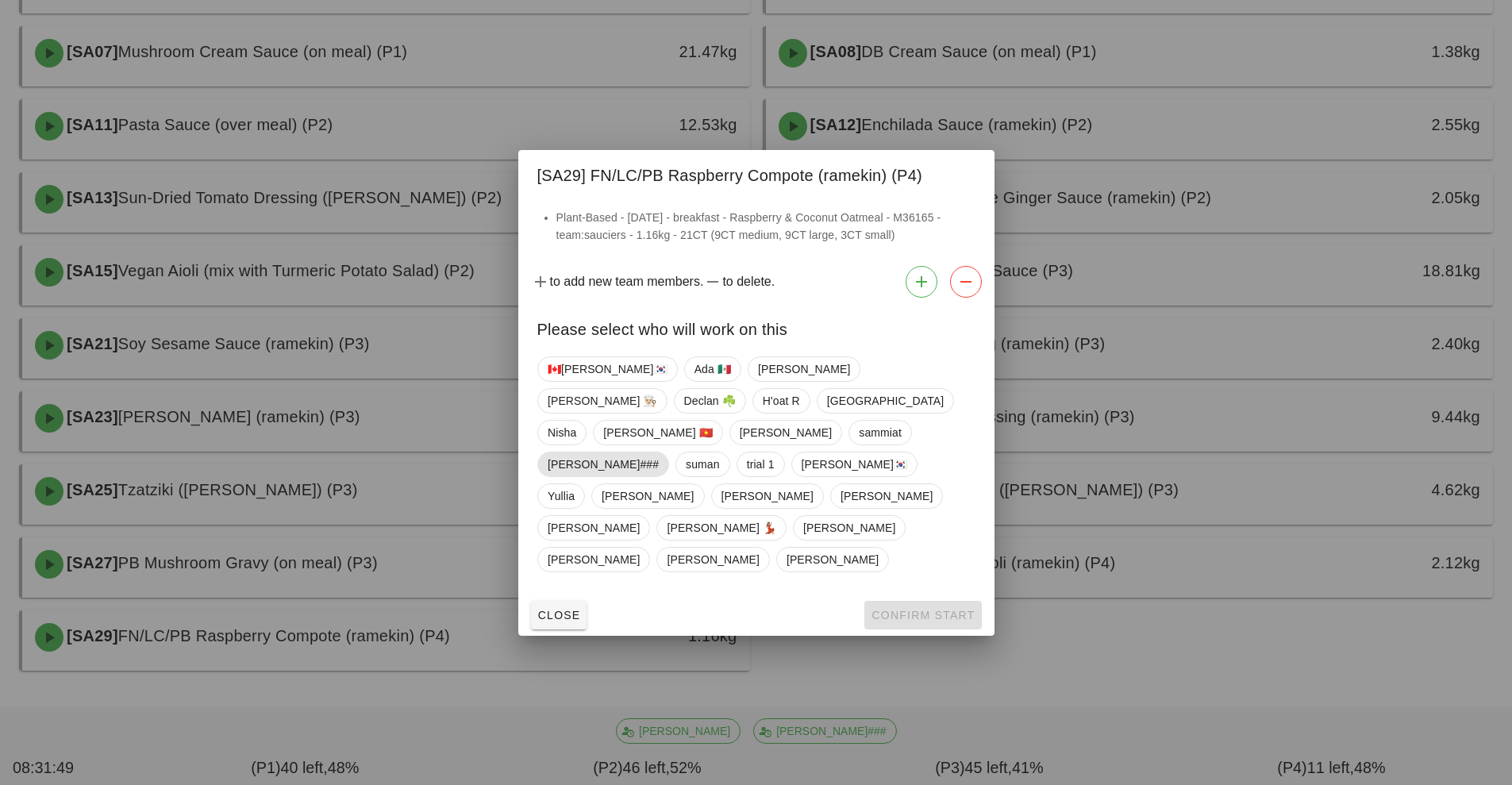
click at [658, 453] on span "[PERSON_NAME]###" at bounding box center [603, 465] width 111 height 24
click at [917, 609] on span "Confirm Start" at bounding box center [922, 615] width 104 height 13
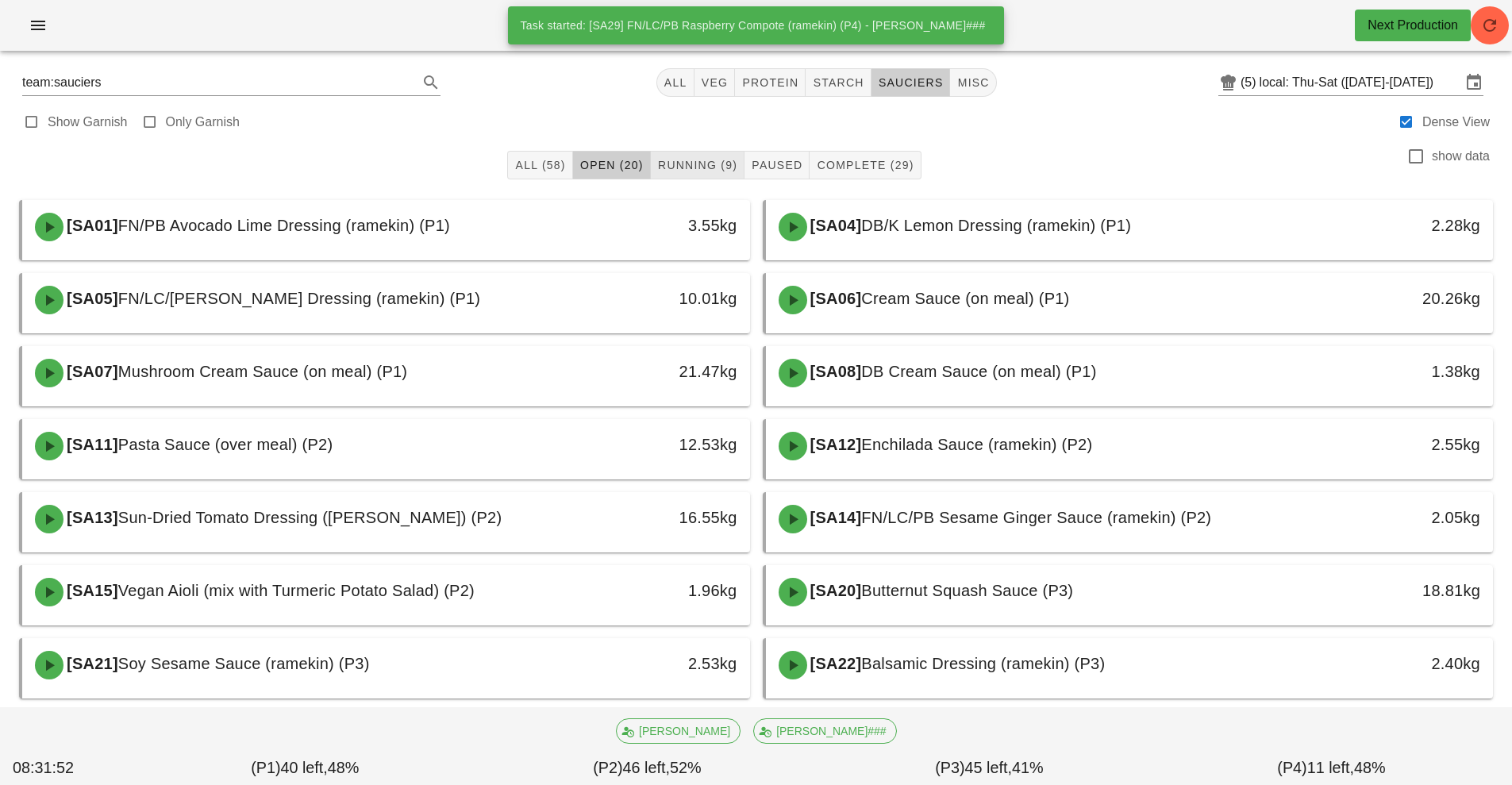
click at [701, 151] on button "Running (9)" at bounding box center [698, 166] width 94 height 29
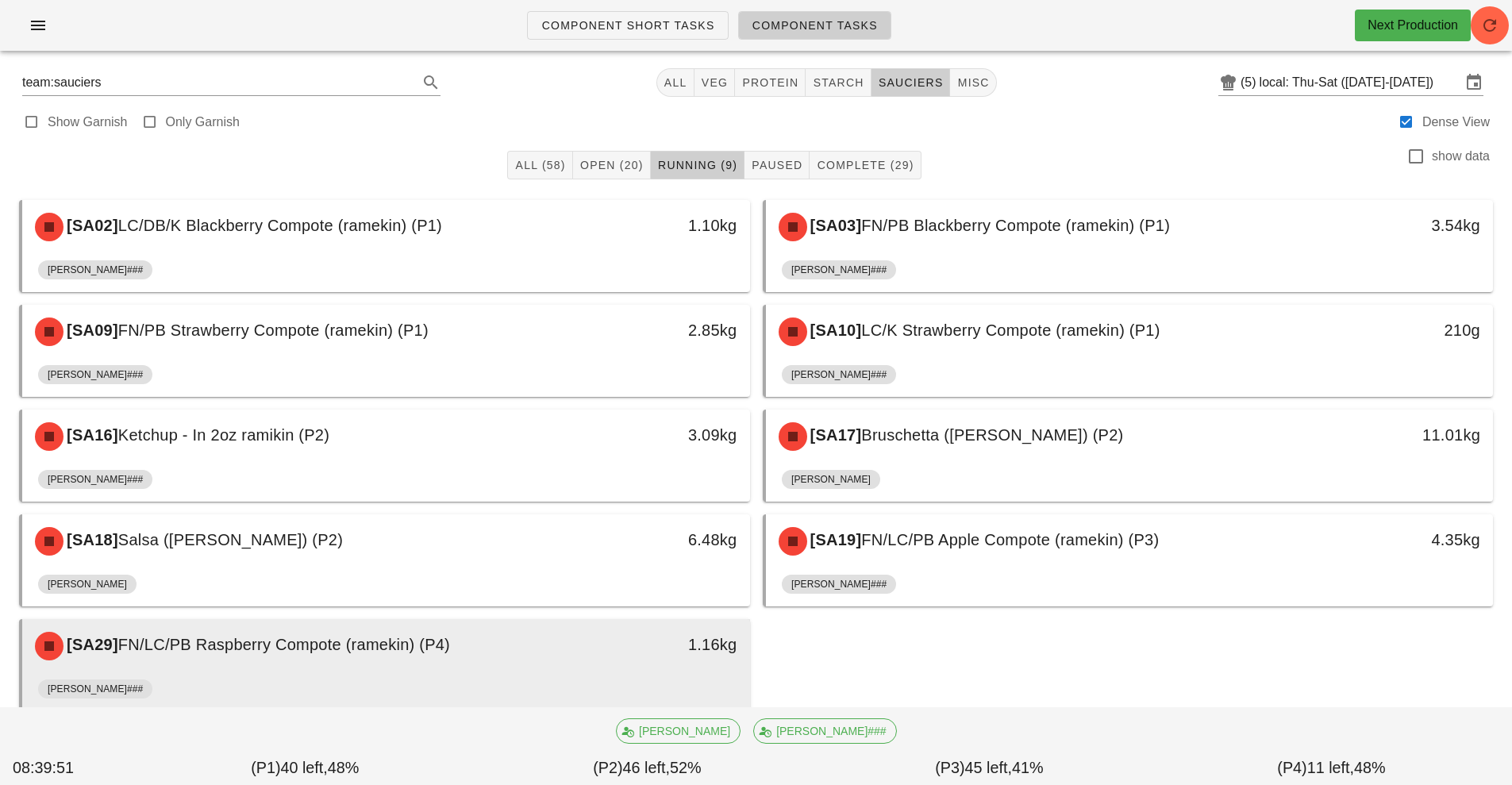
click at [565, 694] on div "[PERSON_NAME]###" at bounding box center [386, 692] width 696 height 38
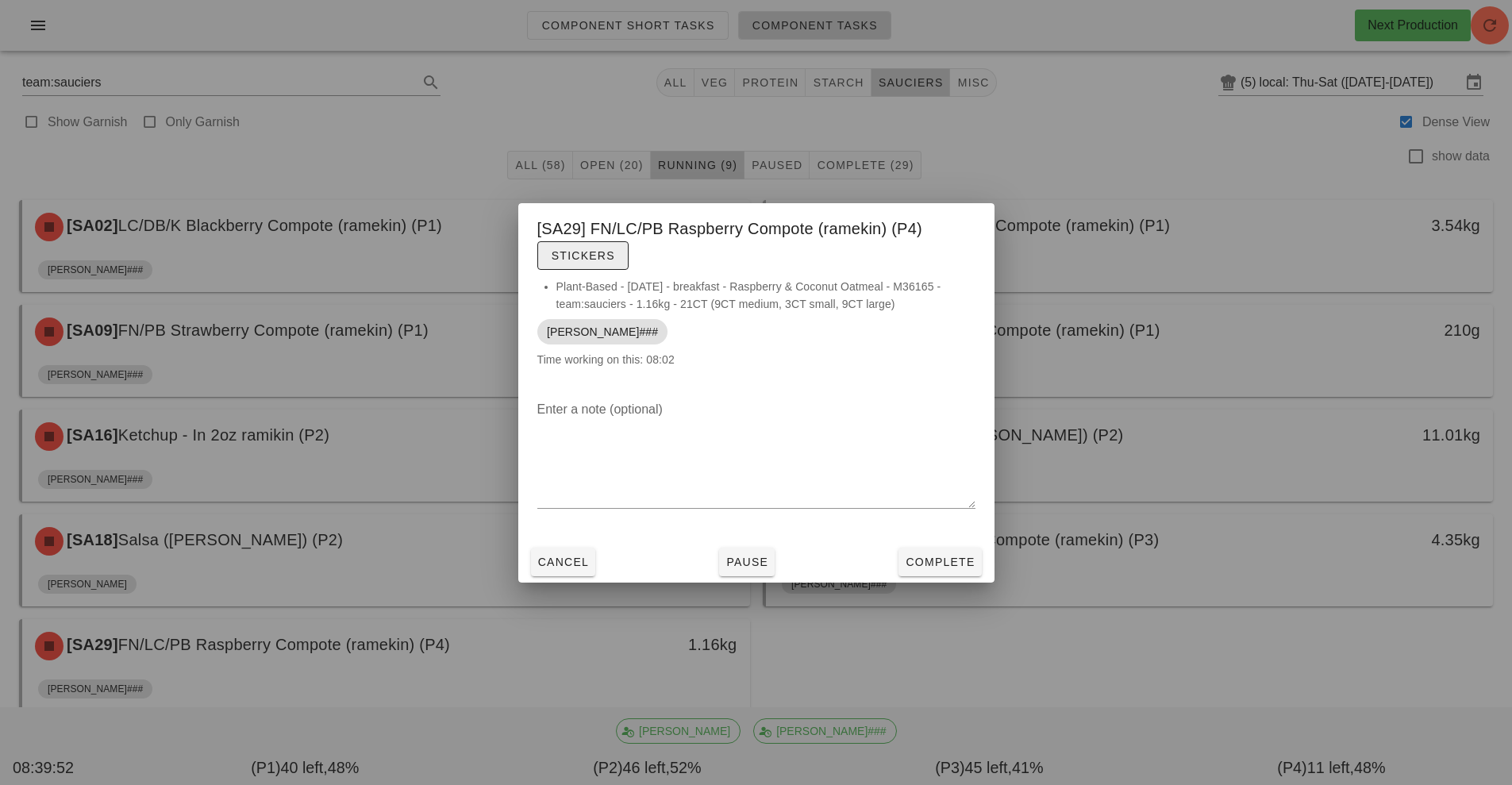
click at [595, 257] on span "Stickers" at bounding box center [583, 256] width 64 height 13
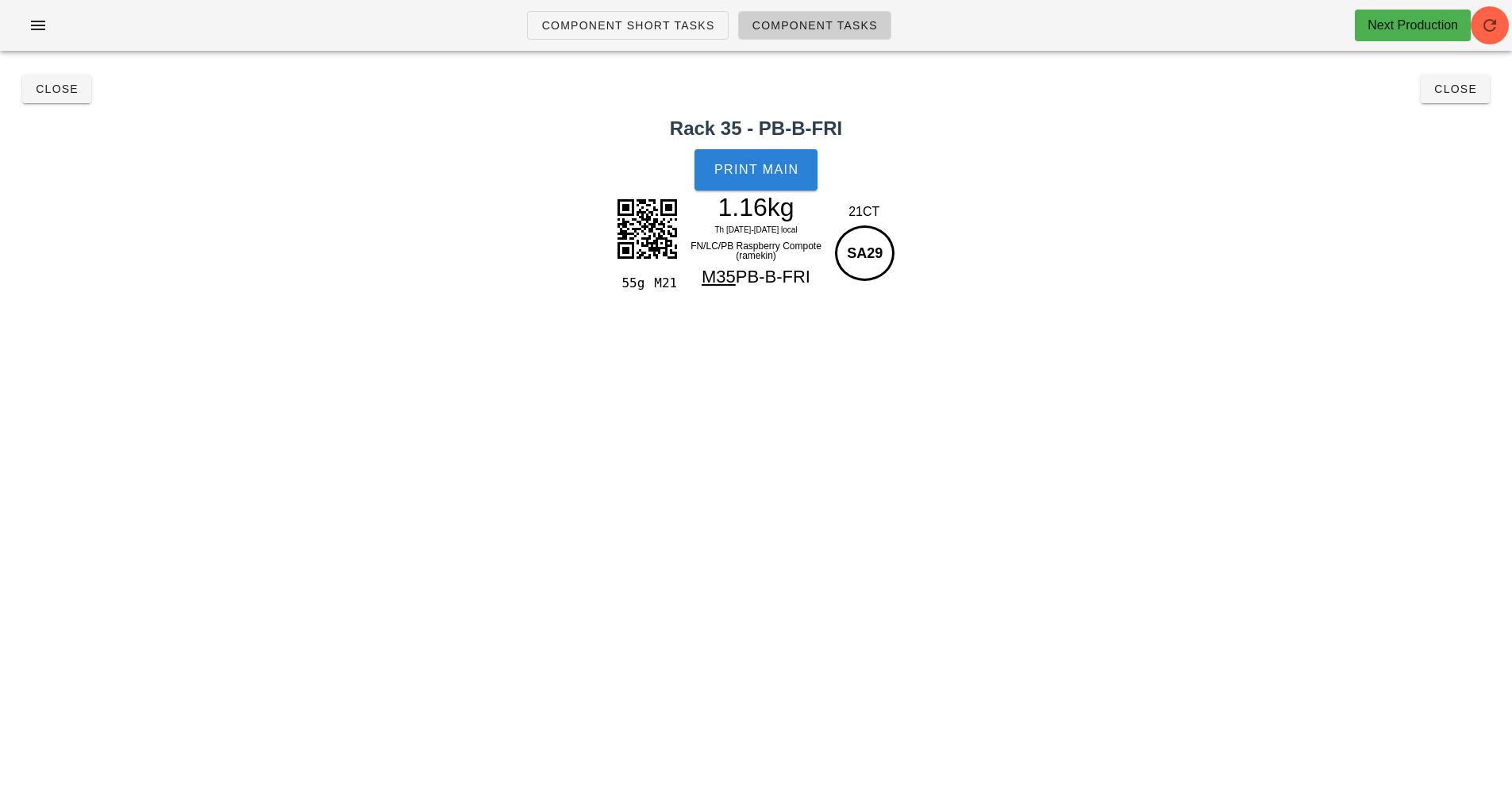
click at [786, 164] on span "Print Main" at bounding box center [757, 170] width 86 height 14
click at [52, 88] on span "Close" at bounding box center [56, 89] width 44 height 13
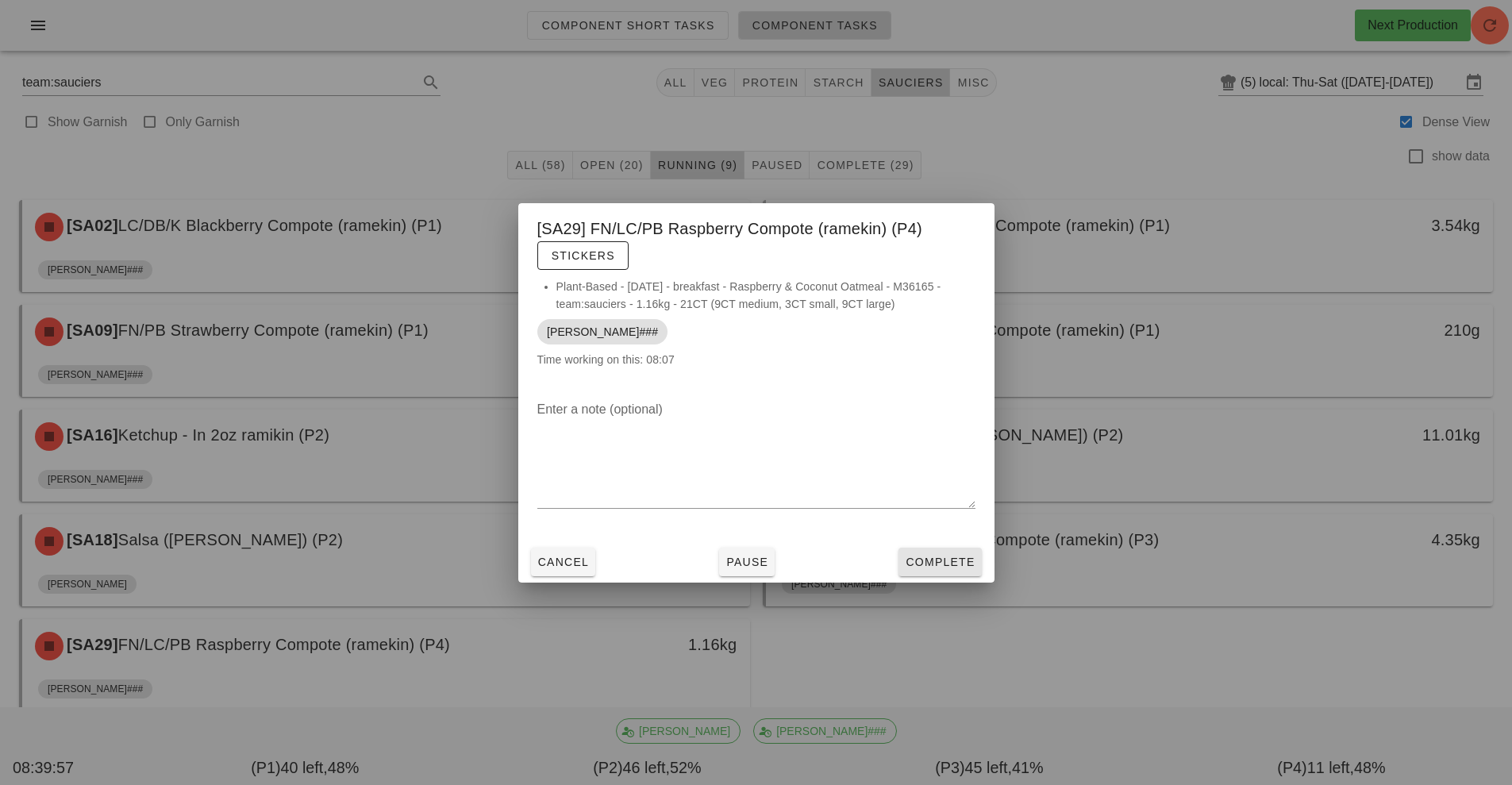
click at [944, 551] on button "Complete" at bounding box center [939, 562] width 82 height 29
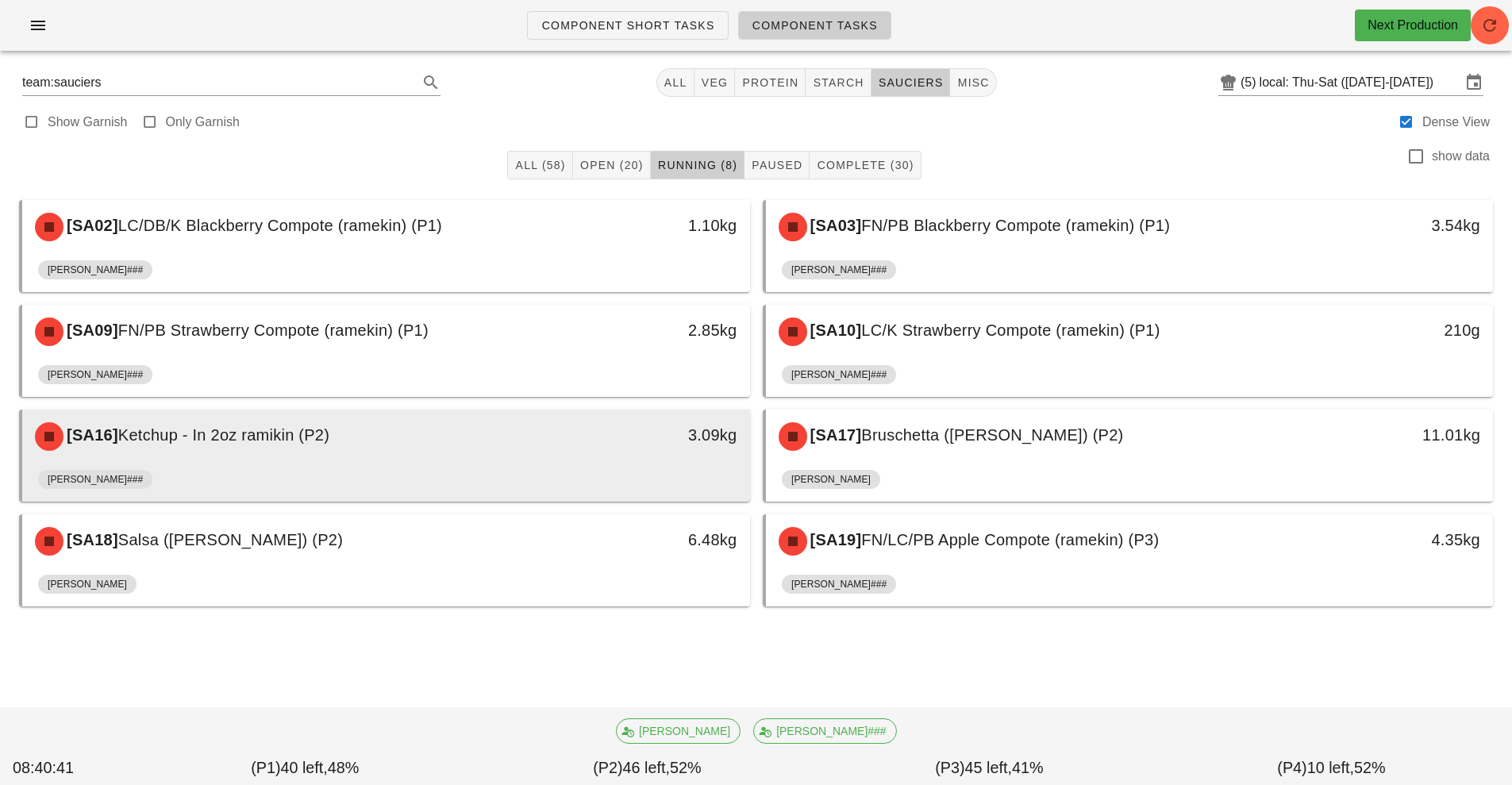
click at [548, 446] on div "[SA16] Ketchup - In 2oz ramikin (P2)" at bounding box center [295, 436] width 540 height 47
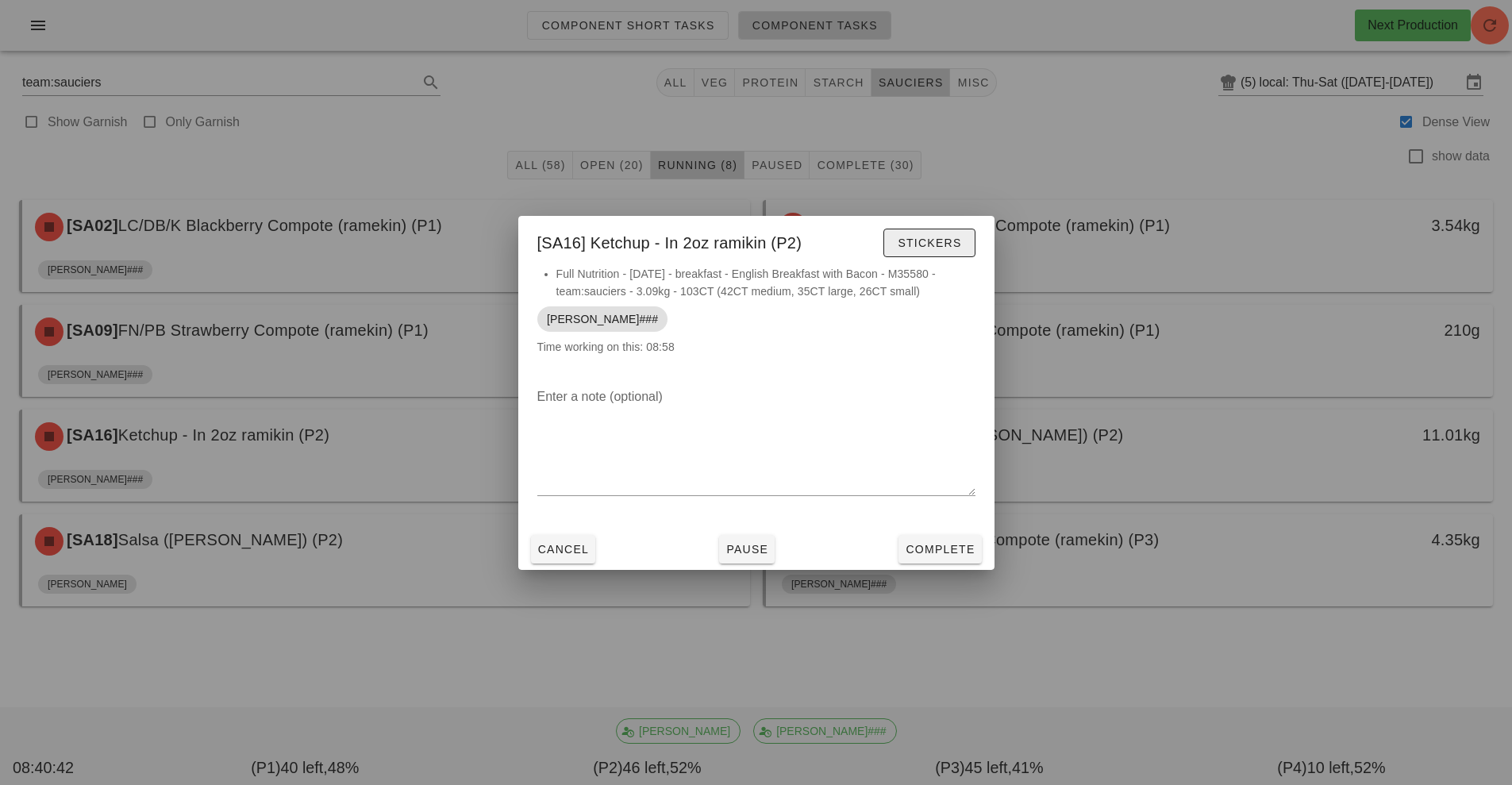
click at [940, 257] on button "Stickers" at bounding box center [929, 243] width 91 height 29
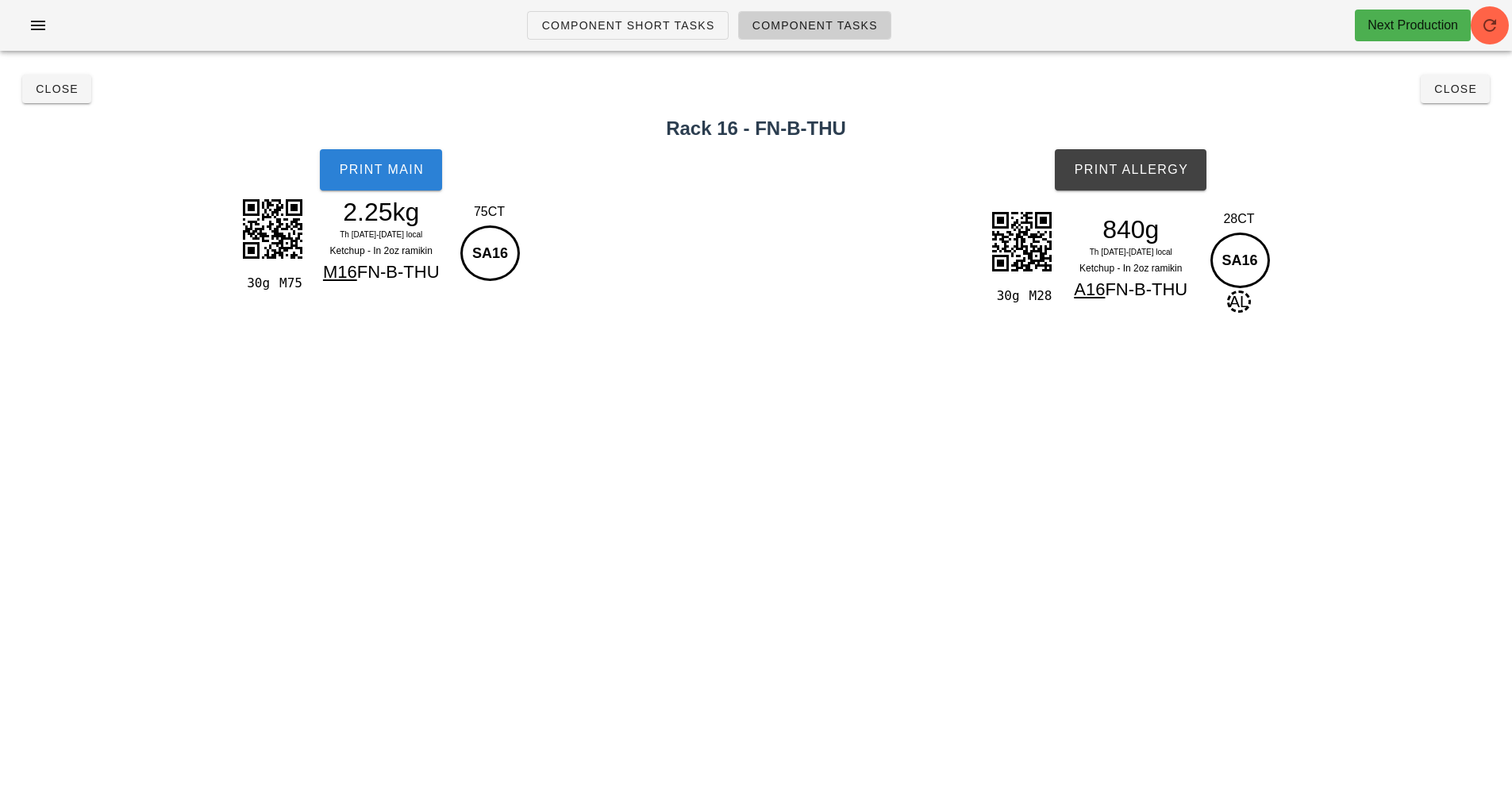
click at [404, 190] on button "Print Main" at bounding box center [381, 170] width 123 height 41
click at [1150, 177] on button "Print Allergy" at bounding box center [1130, 170] width 151 height 41
click at [42, 85] on span "Close" at bounding box center [56, 89] width 44 height 13
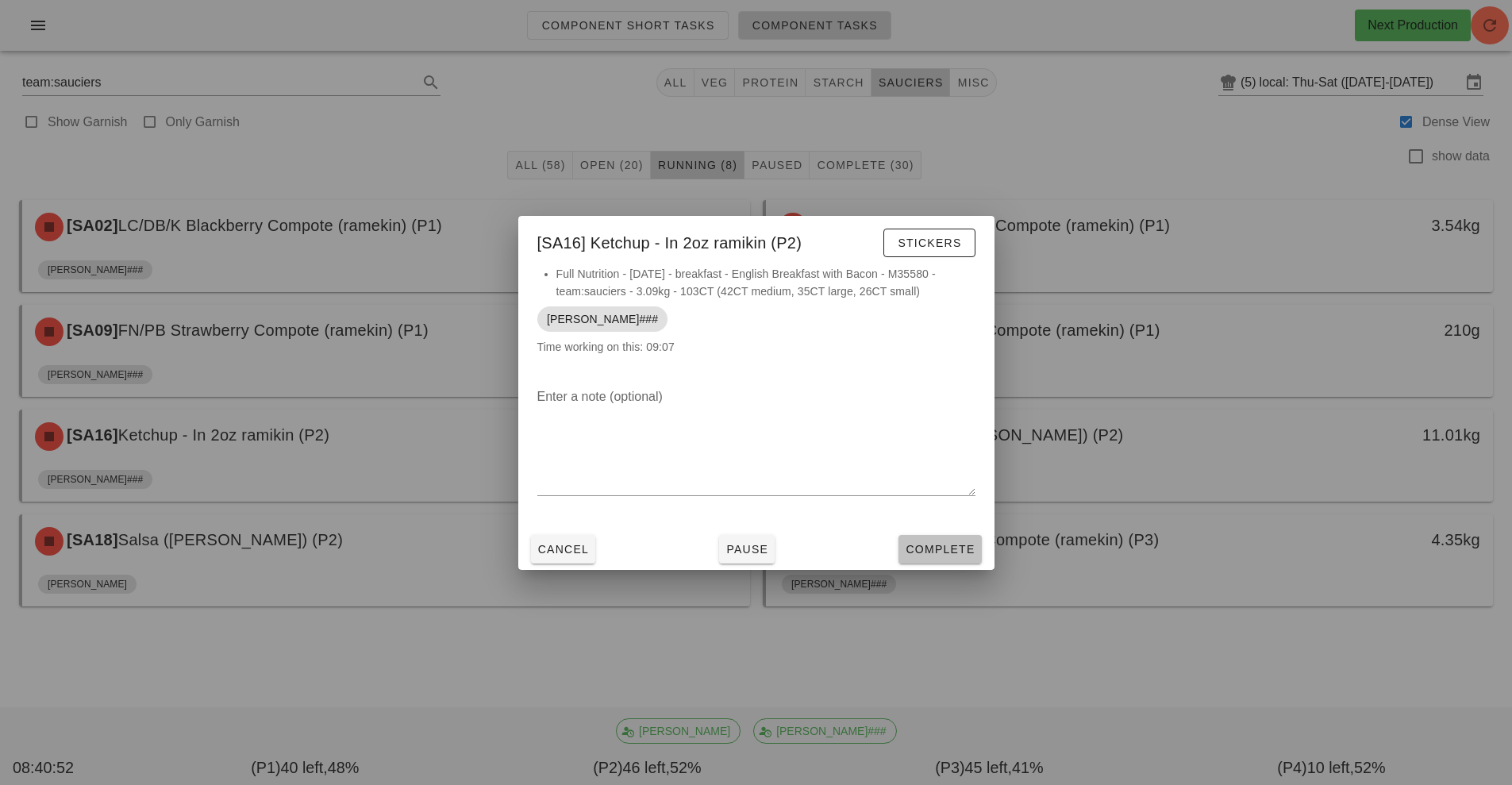
click at [925, 552] on span "Complete" at bounding box center [939, 550] width 70 height 13
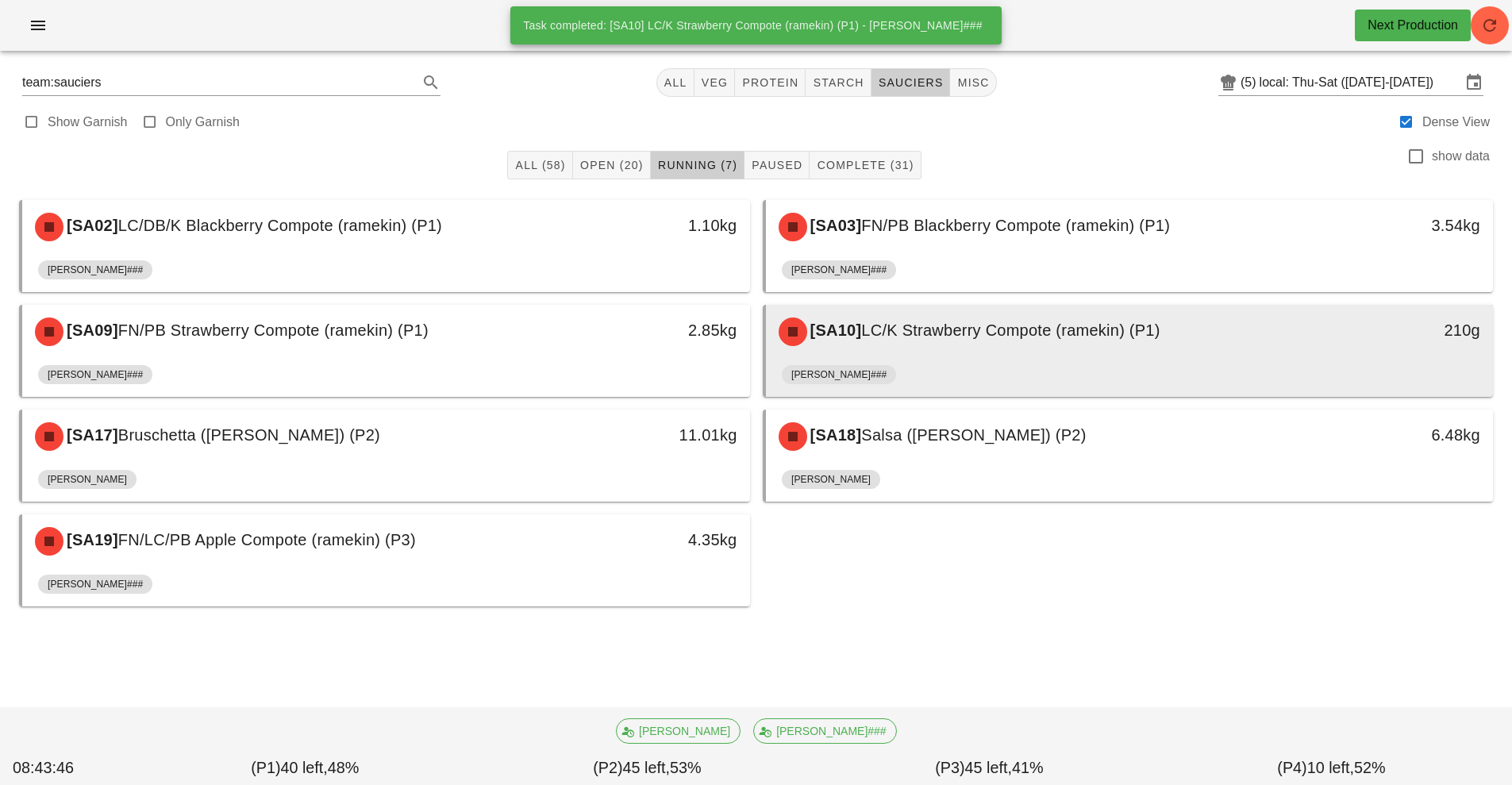
click at [972, 351] on div "[SA10] LC/K Strawberry Compote (ramekin) (P1)" at bounding box center [1040, 331] width 540 height 47
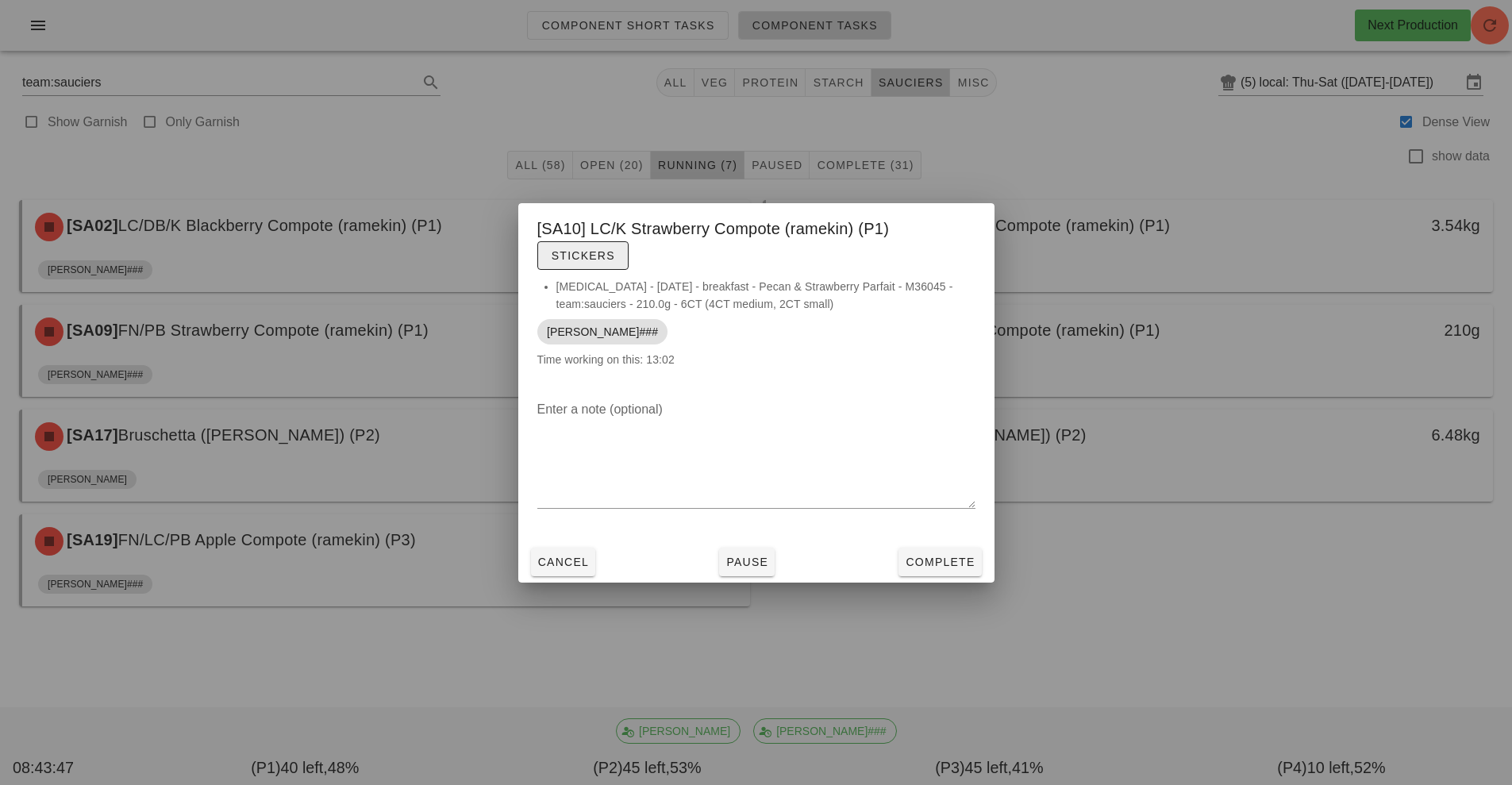
click at [581, 254] on span "Stickers" at bounding box center [583, 256] width 64 height 13
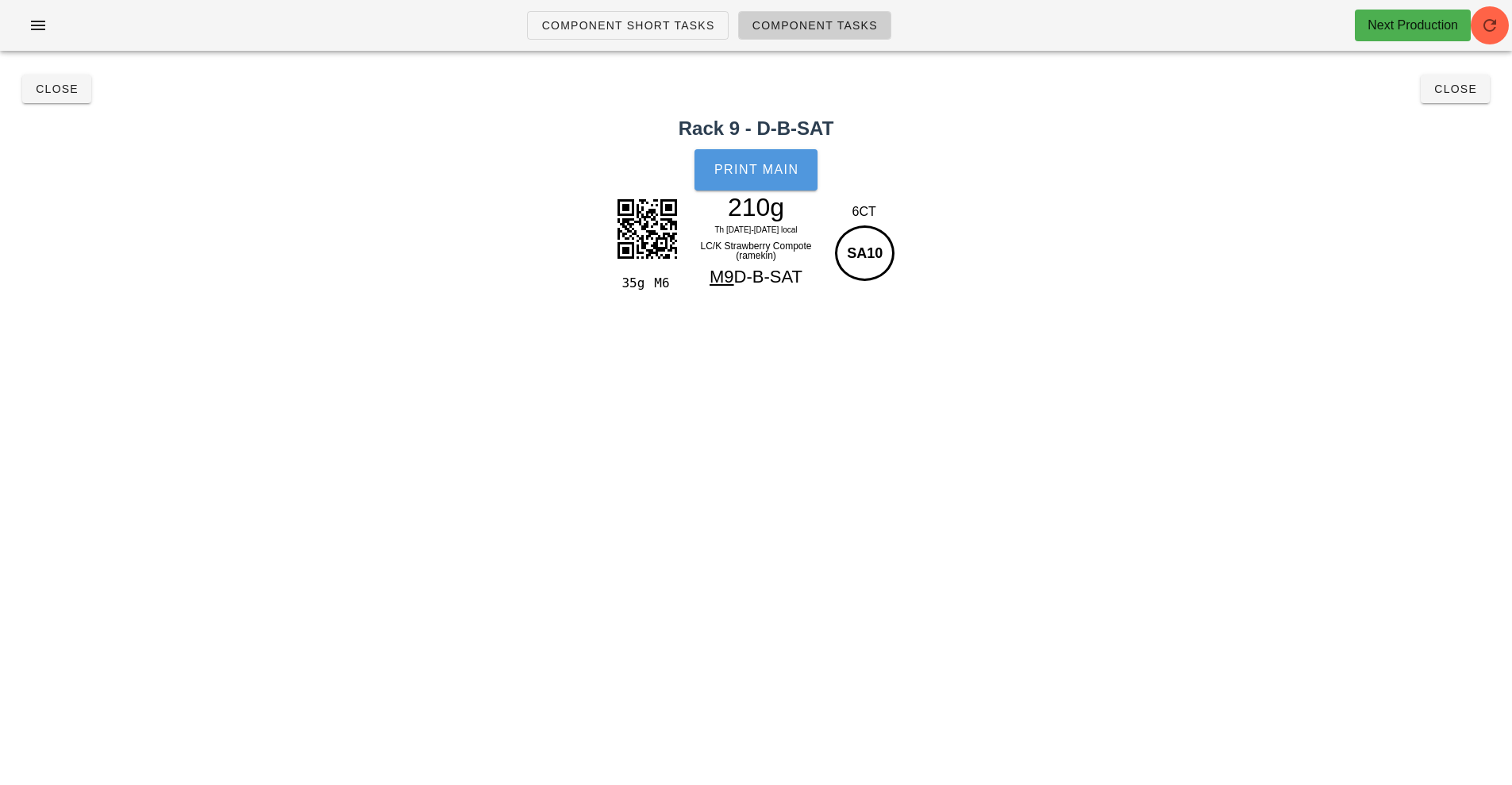
click at [750, 173] on span "Print Main" at bounding box center [757, 170] width 86 height 14
click at [59, 89] on span "Close" at bounding box center [56, 89] width 44 height 13
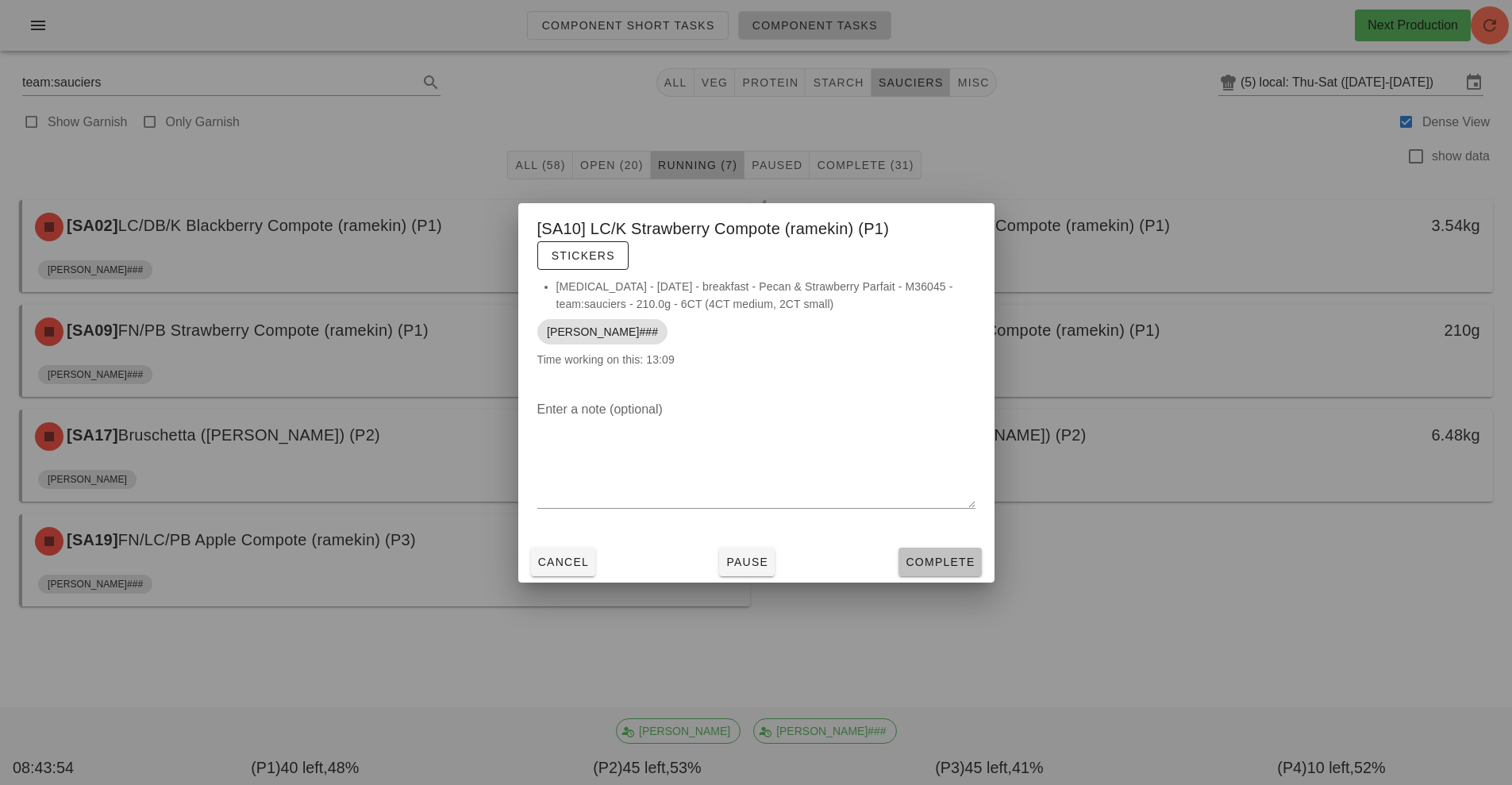
click at [933, 559] on span "Complete" at bounding box center [939, 562] width 70 height 13
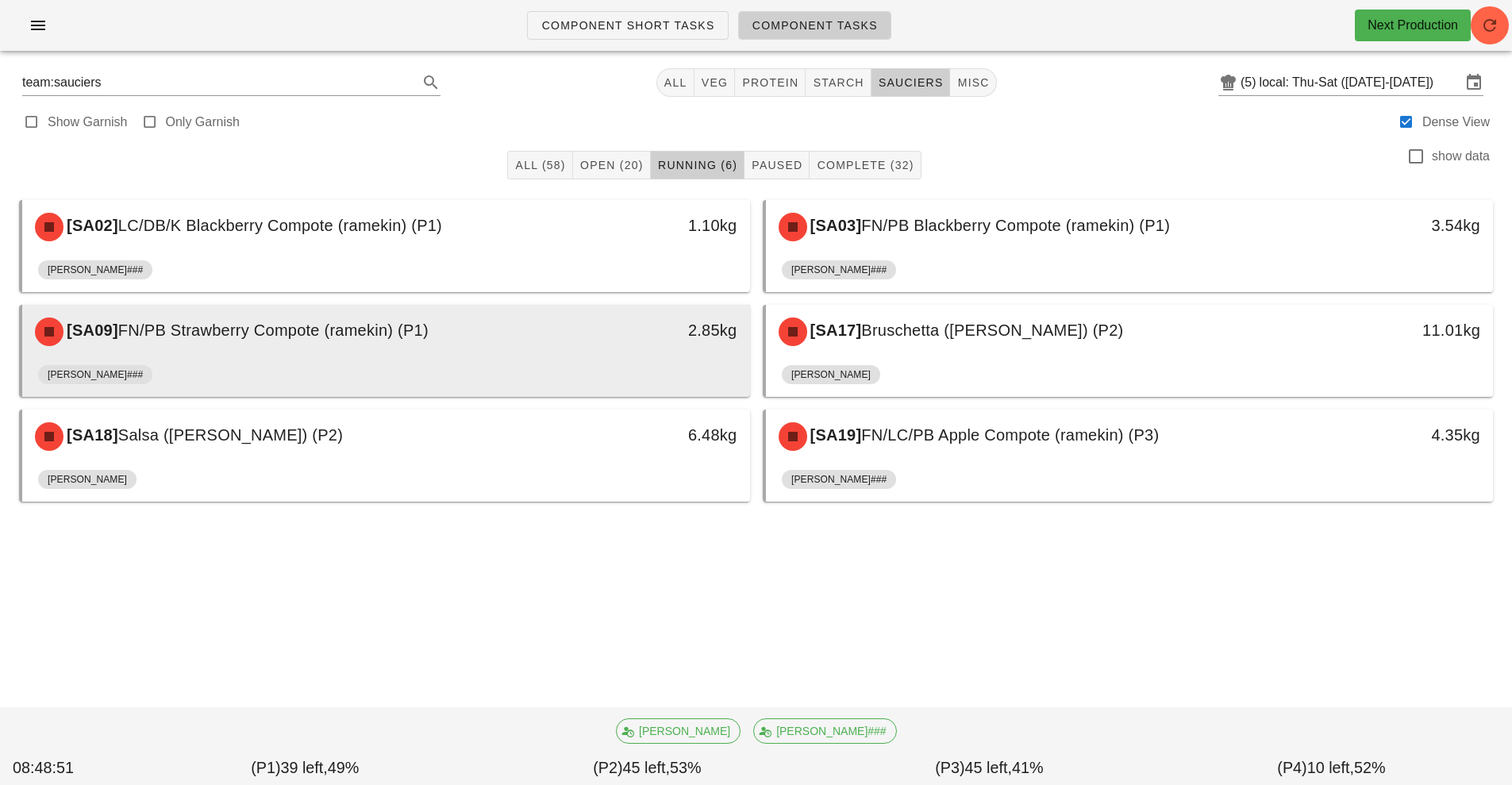
click at [575, 347] on div "2.85kg" at bounding box center [656, 331] width 180 height 47
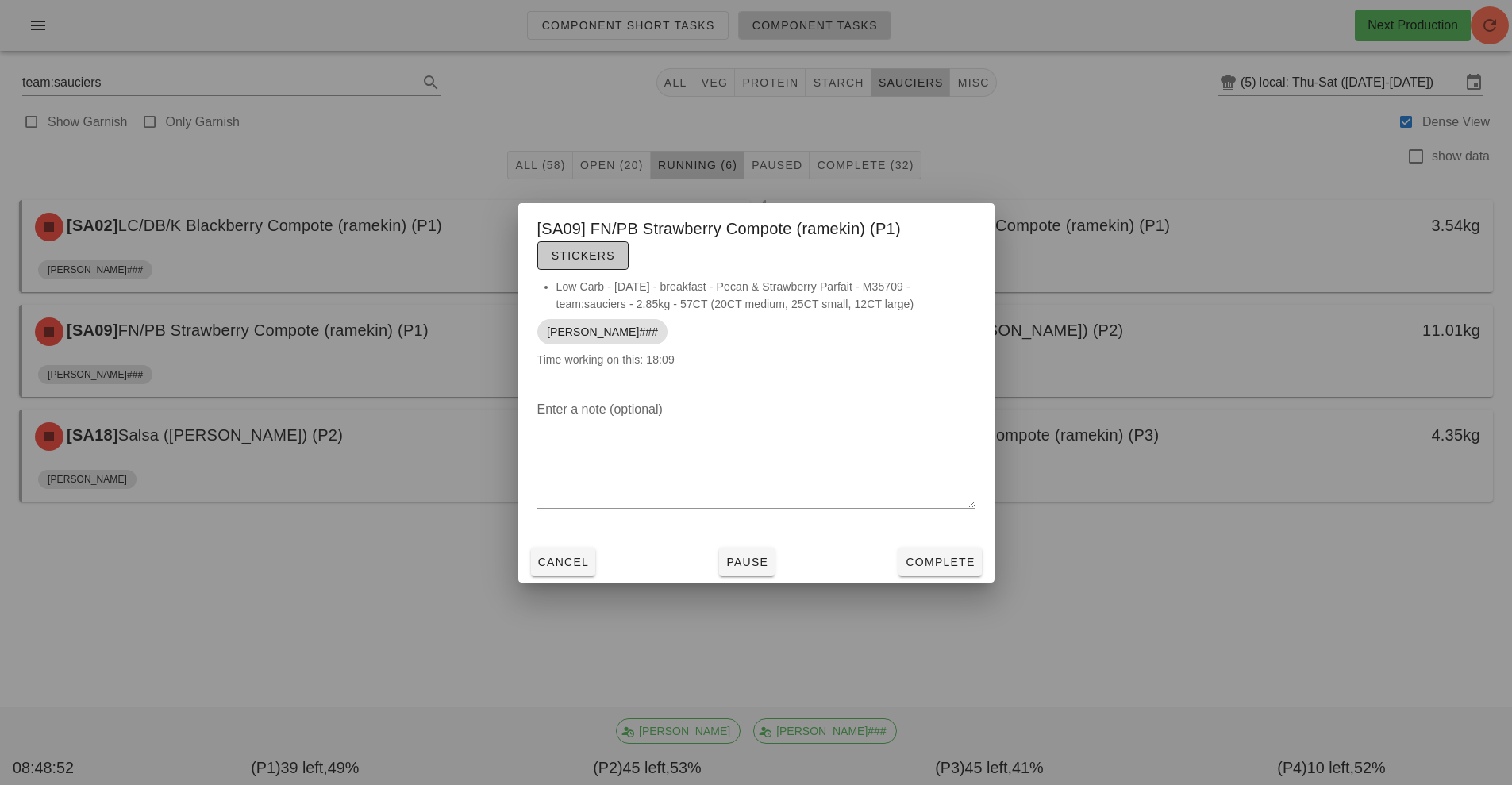
click at [588, 258] on span "Stickers" at bounding box center [583, 256] width 64 height 13
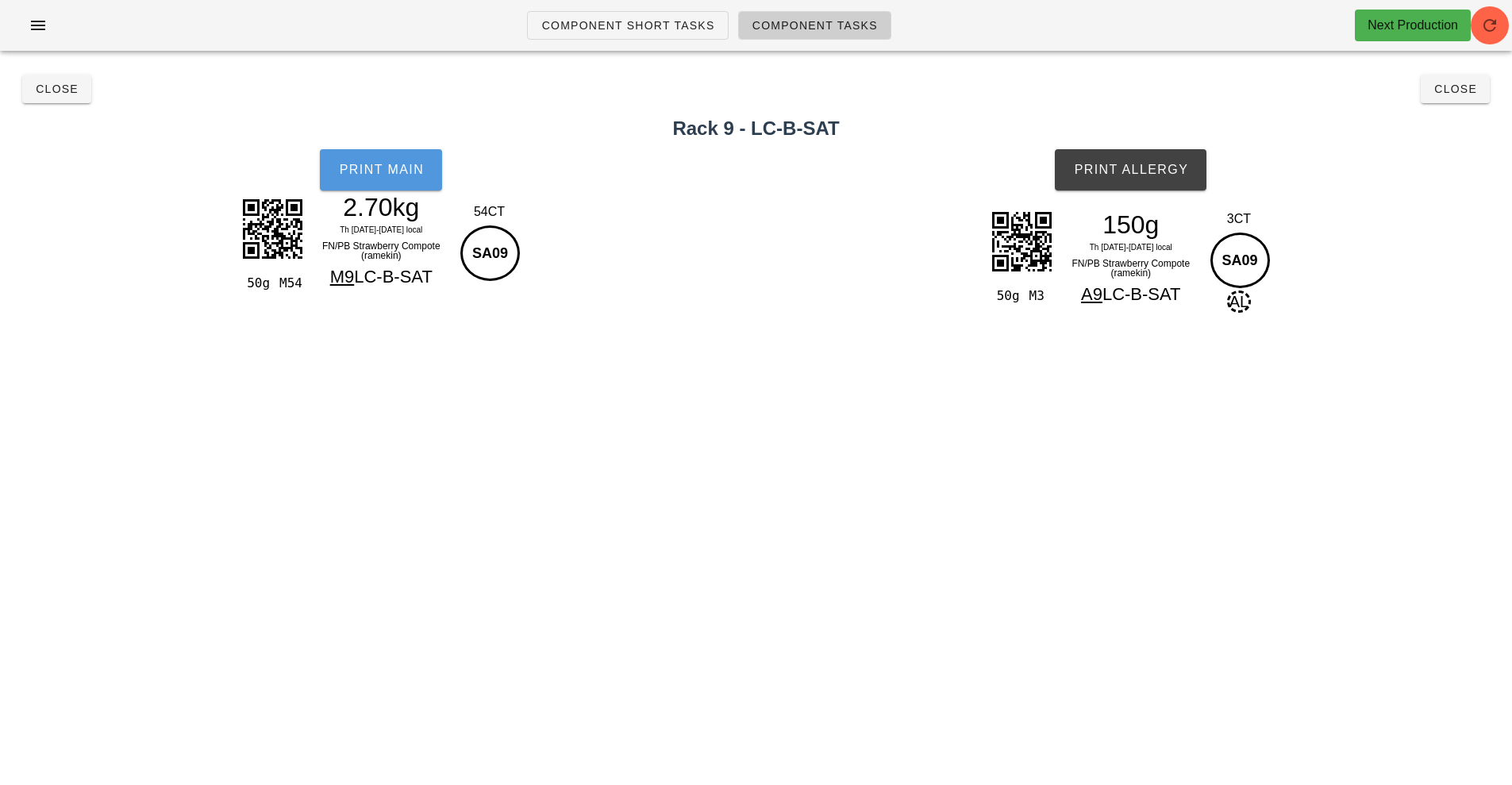
click at [410, 186] on button "Print Main" at bounding box center [381, 170] width 123 height 41
click at [1130, 170] on span "Print Allergy" at bounding box center [1130, 170] width 115 height 14
click at [59, 87] on span "Close" at bounding box center [56, 89] width 44 height 13
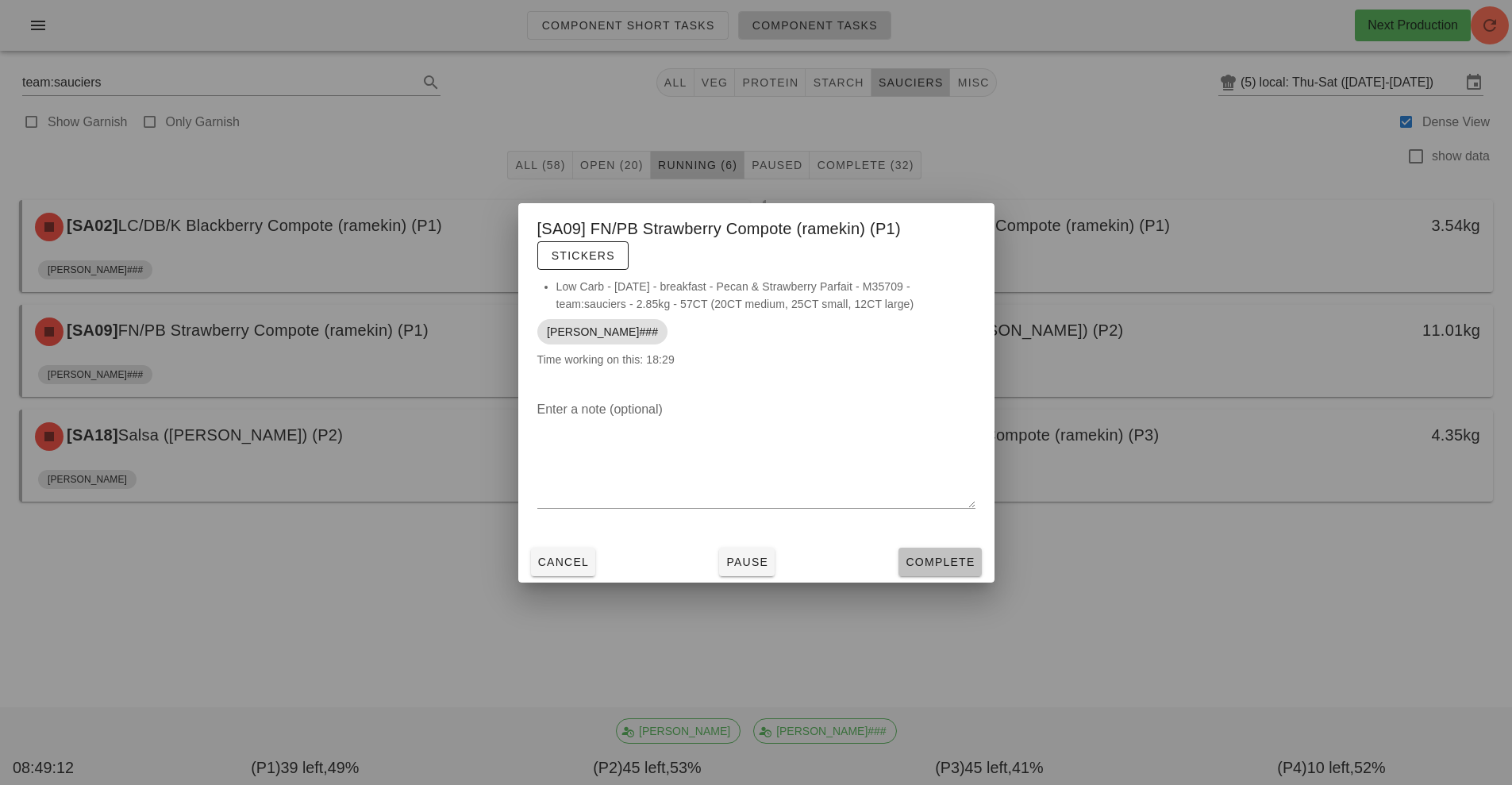
click at [933, 561] on span "Complete" at bounding box center [939, 562] width 70 height 13
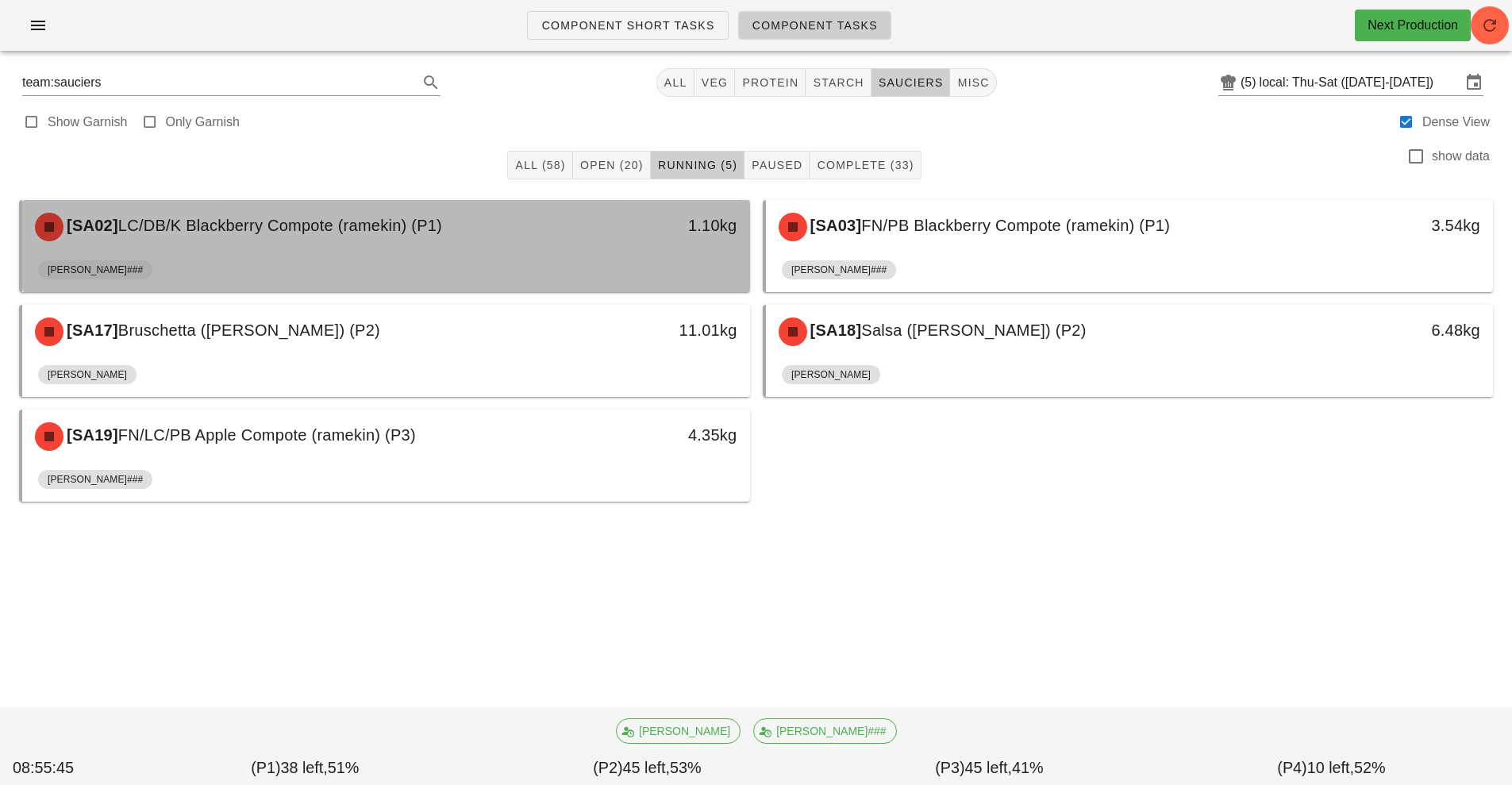
click at [496, 258] on div "[PERSON_NAME]###" at bounding box center [386, 273] width 696 height 38
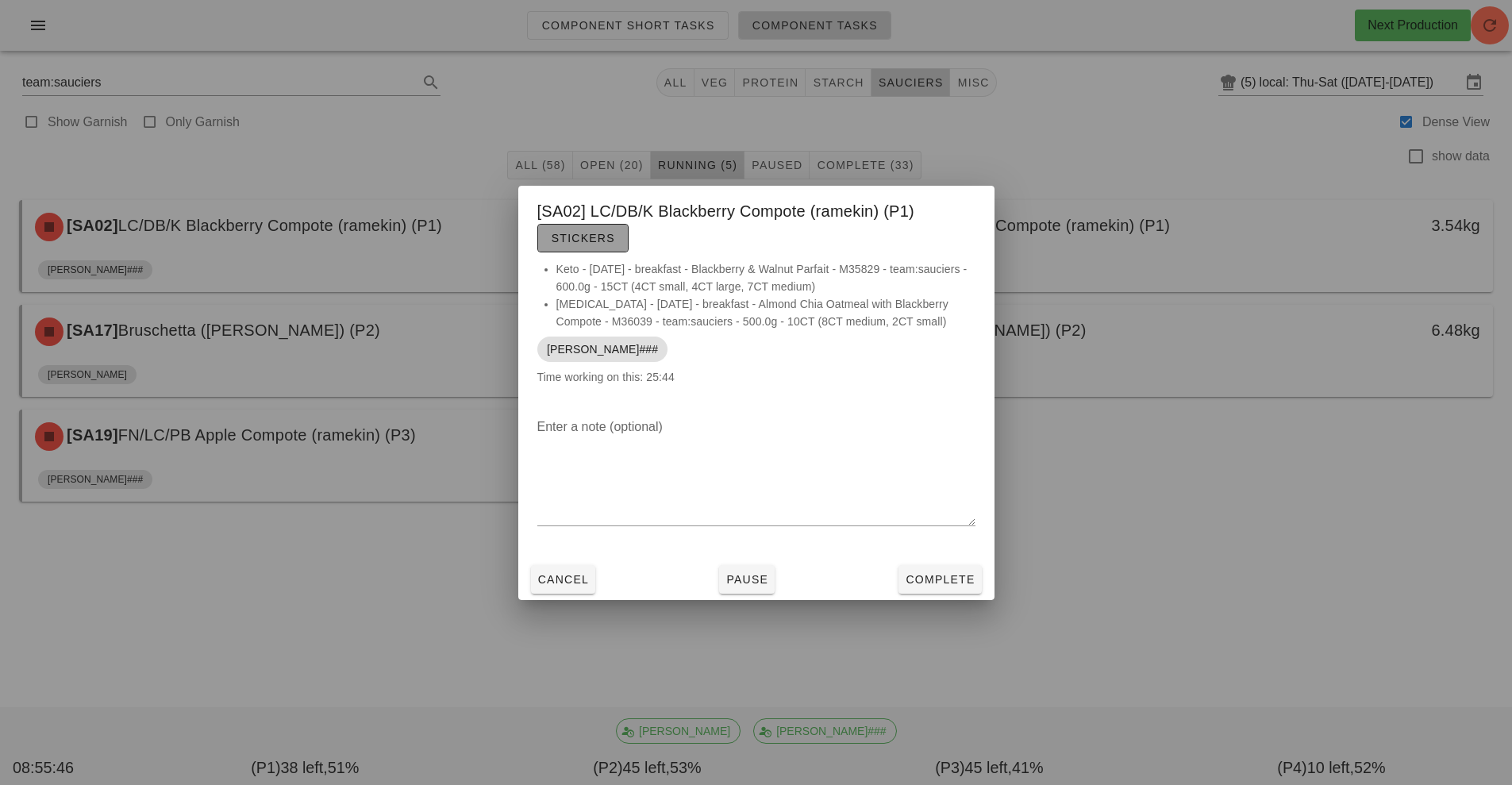
click at [579, 238] on span "Stickers" at bounding box center [583, 238] width 64 height 13
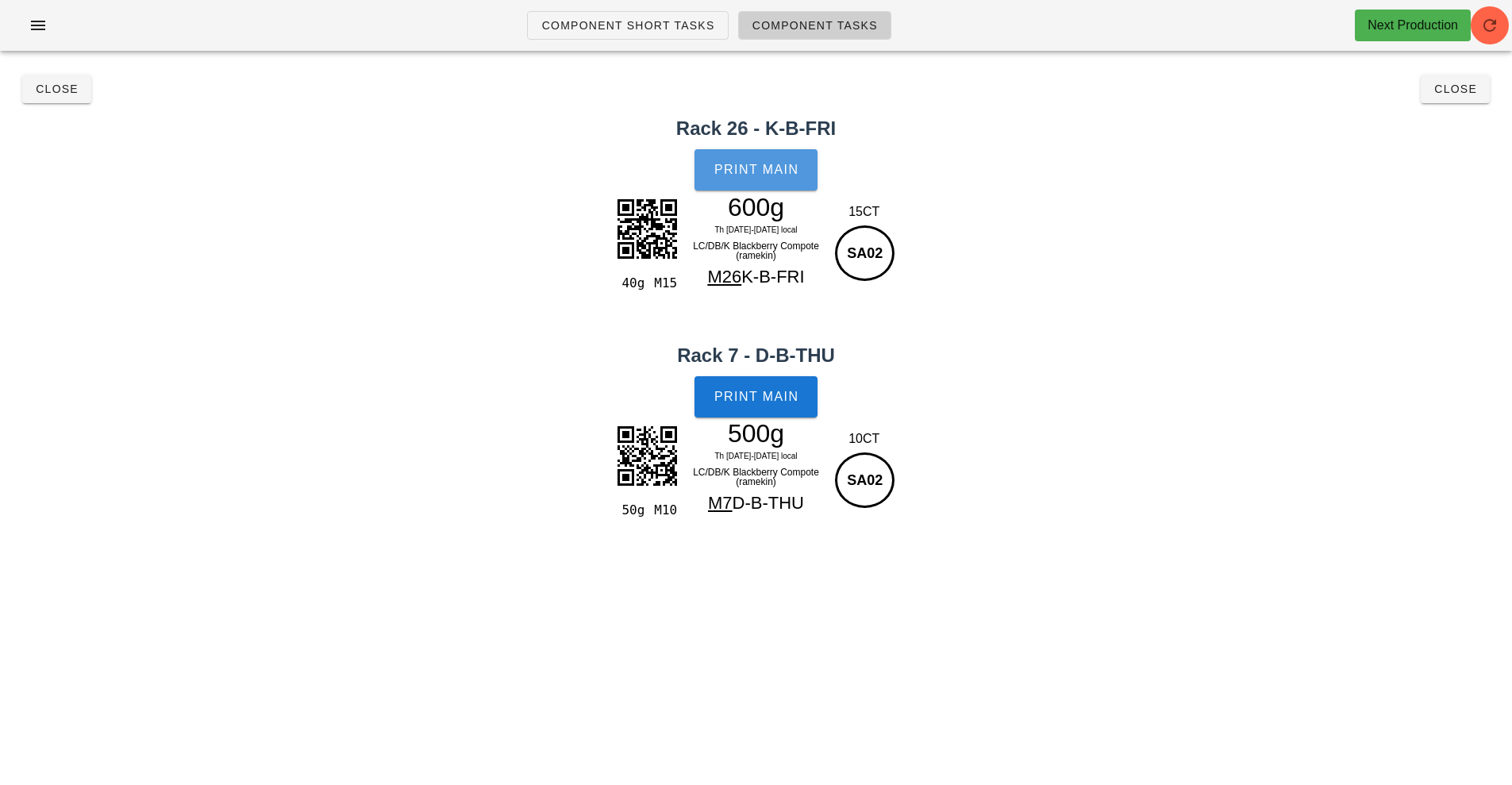
click at [748, 165] on span "Print Main" at bounding box center [757, 170] width 86 height 14
click at [740, 413] on button "Print Main" at bounding box center [755, 397] width 123 height 41
click at [38, 92] on span "Close" at bounding box center [56, 89] width 44 height 13
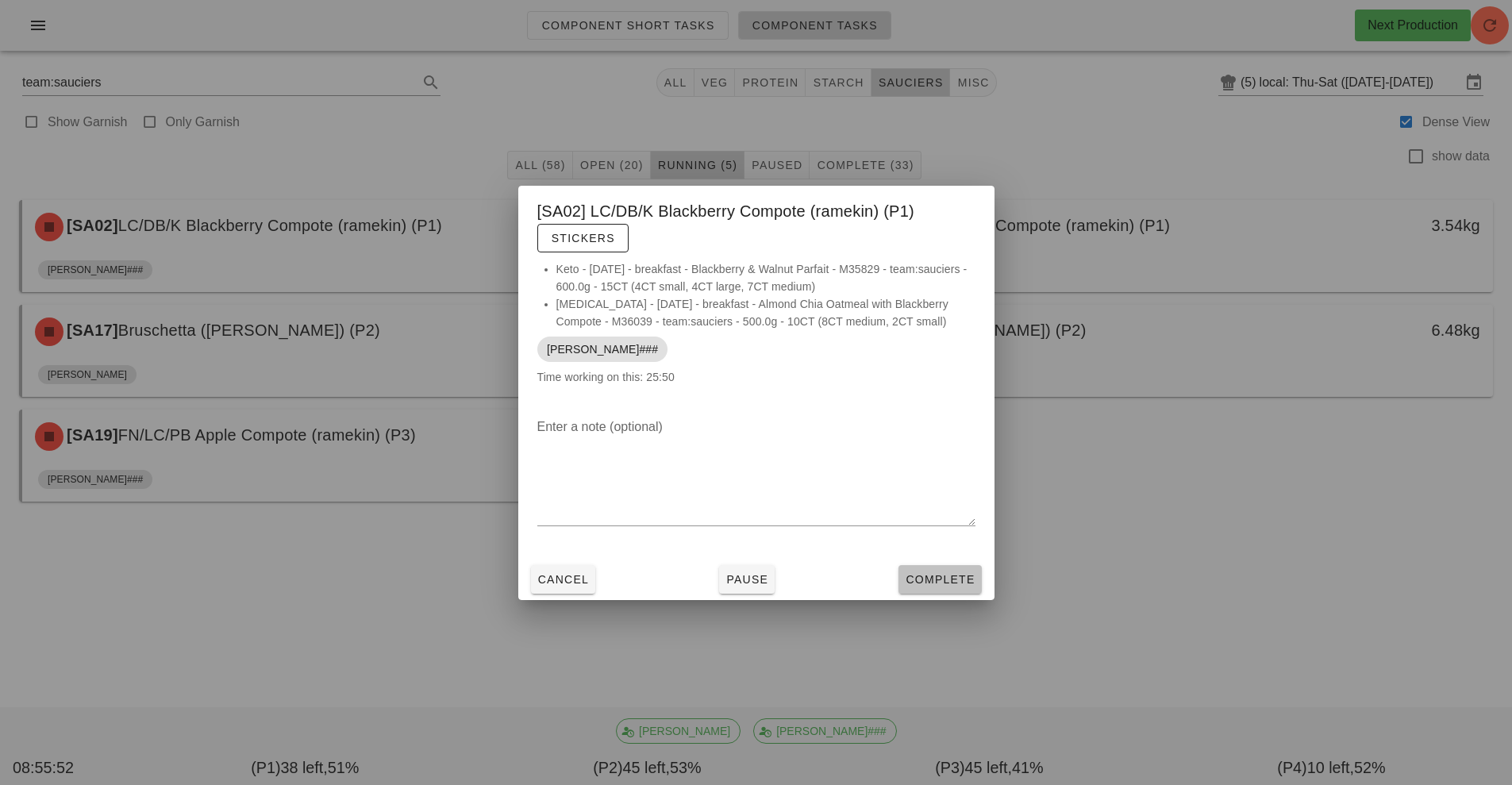
click at [934, 583] on span "Complete" at bounding box center [939, 580] width 70 height 13
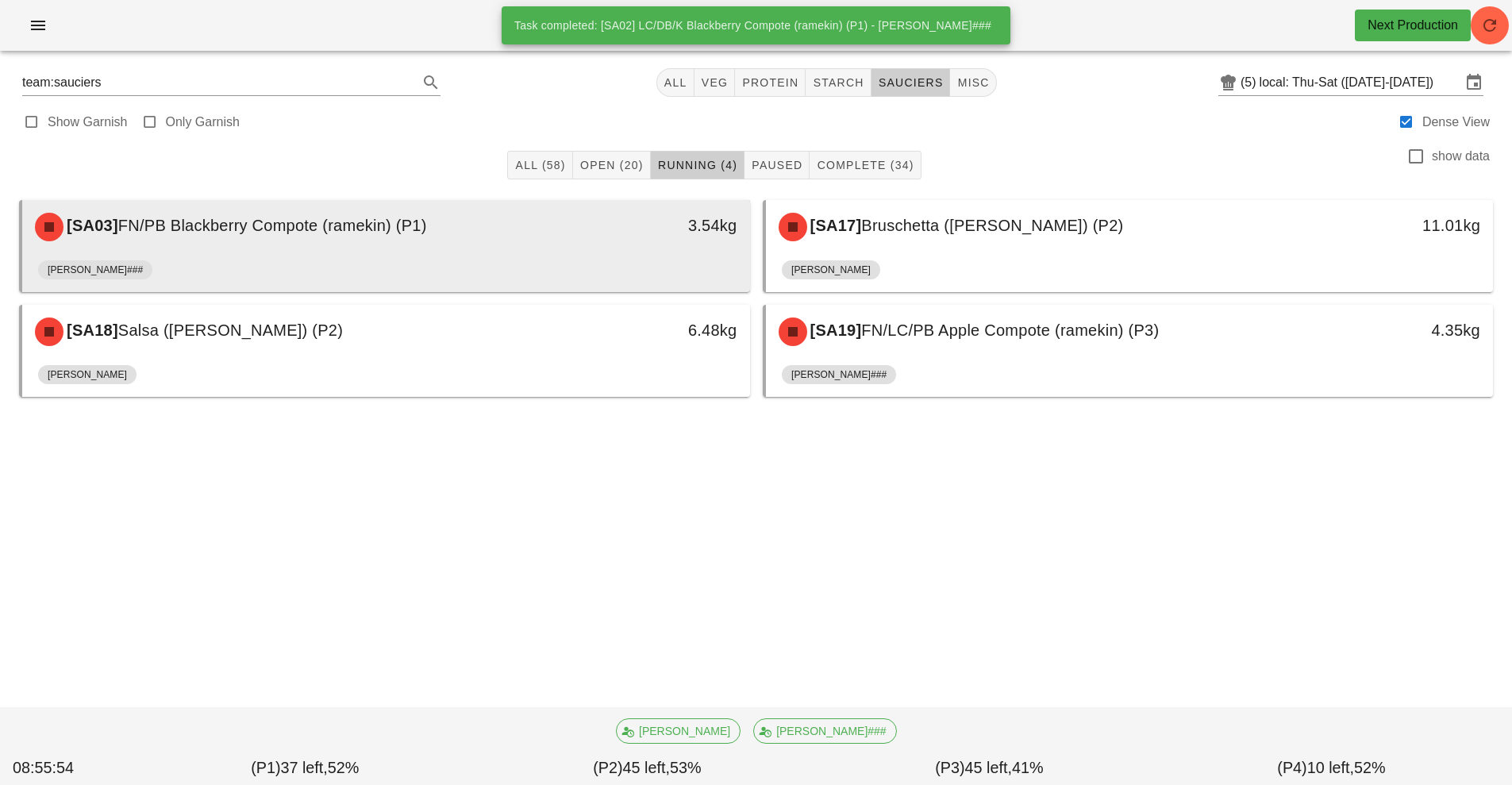
click at [535, 250] on div "[SA03] FN/PB Blackberry Compote (ramekin) (P1)" at bounding box center [295, 226] width 540 height 47
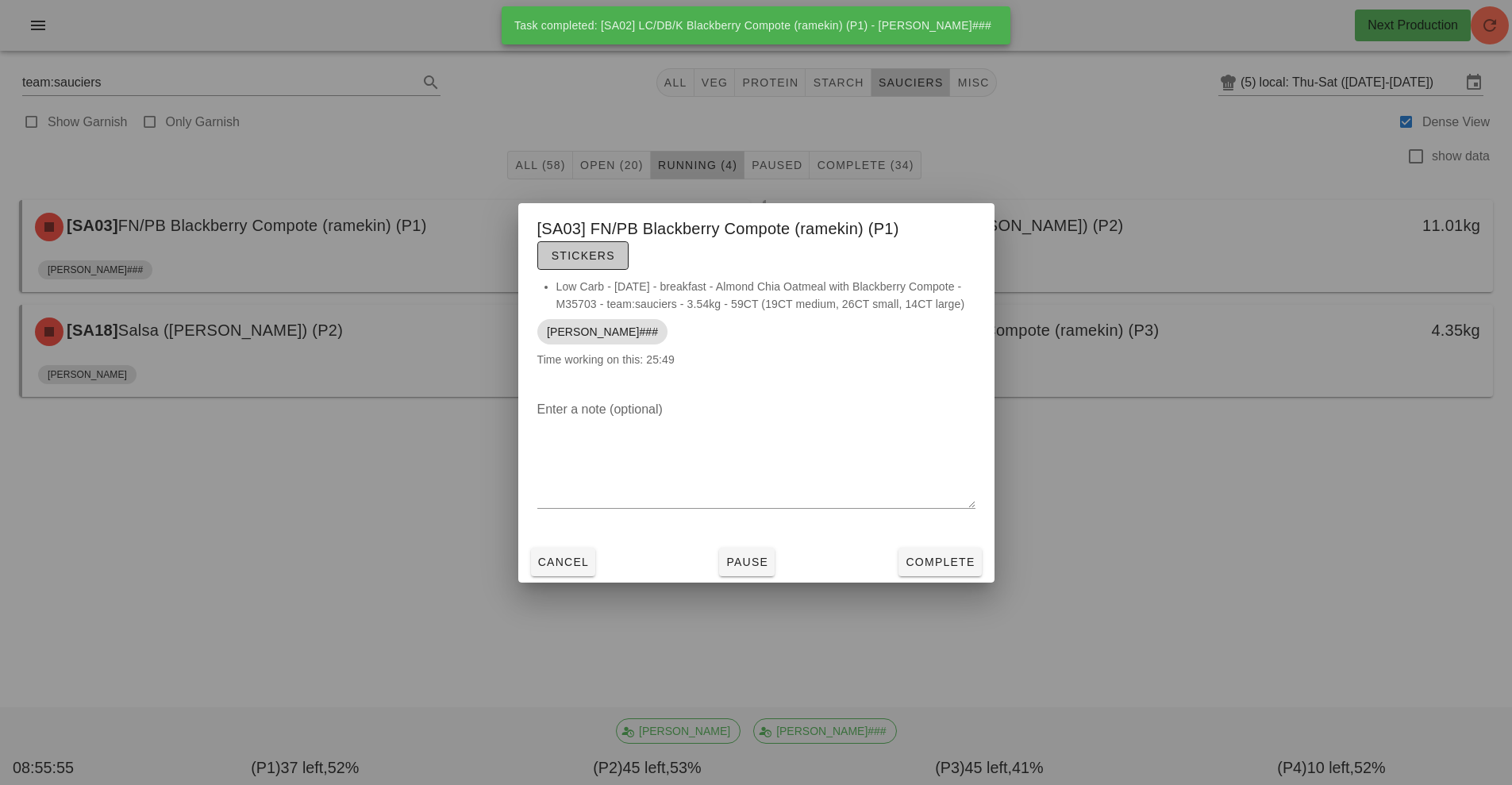
click at [596, 261] on span "Stickers" at bounding box center [583, 256] width 64 height 13
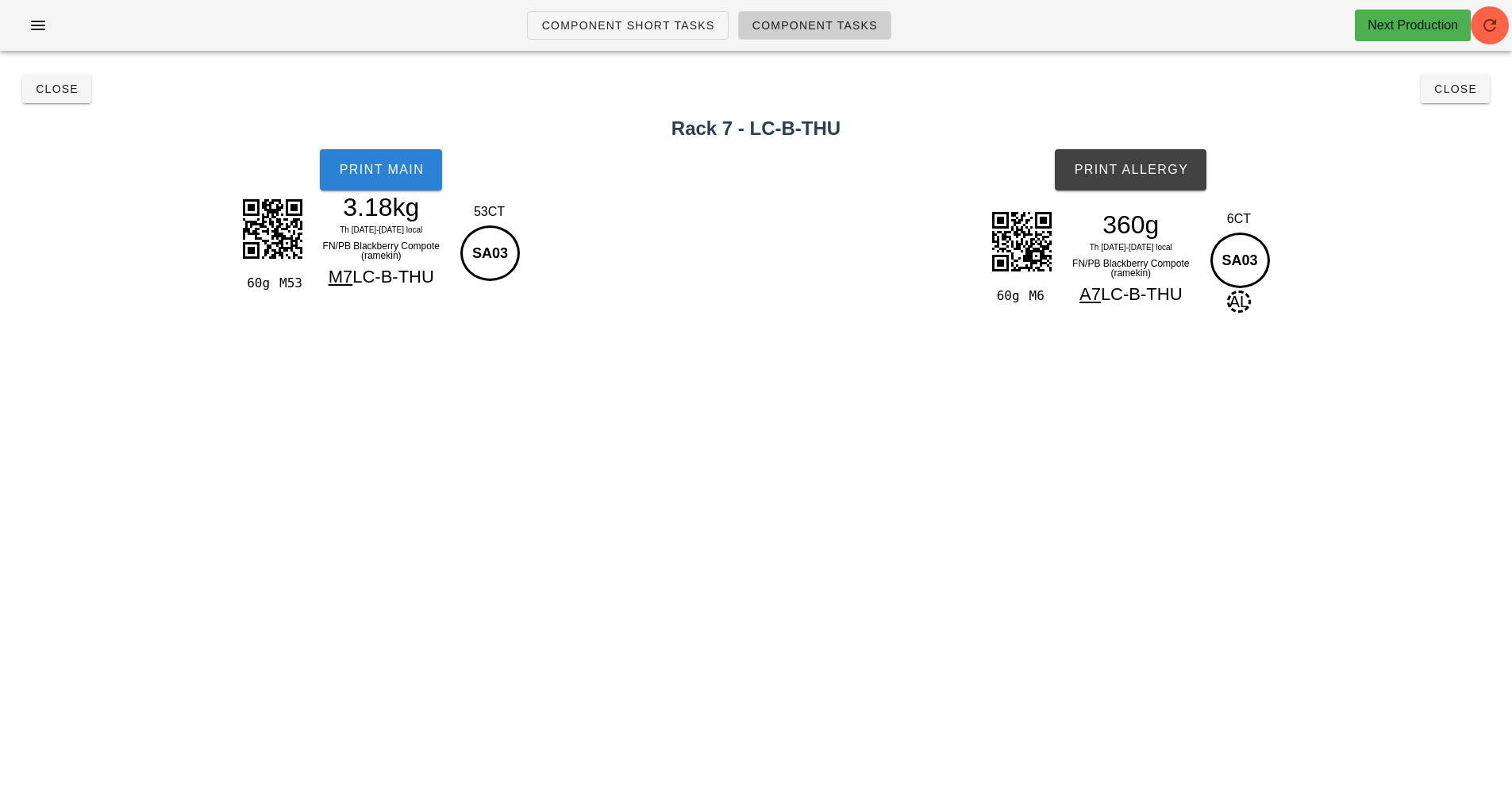
click at [401, 182] on button "Print Main" at bounding box center [381, 170] width 123 height 41
click at [1142, 154] on button "Print Allergy" at bounding box center [1130, 170] width 151 height 41
click at [64, 89] on span "Close" at bounding box center [56, 89] width 44 height 13
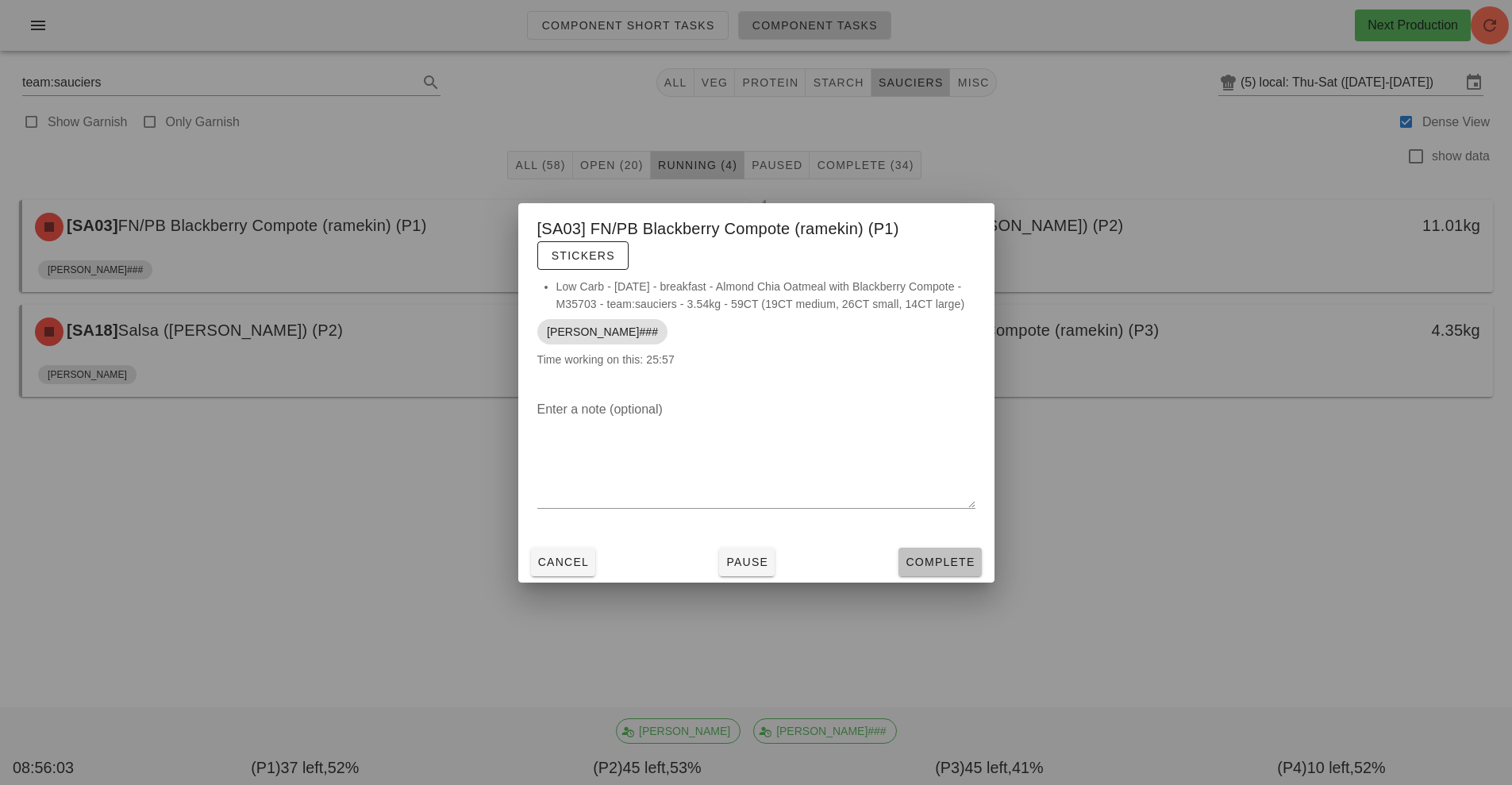
click at [942, 559] on span "Complete" at bounding box center [939, 562] width 70 height 13
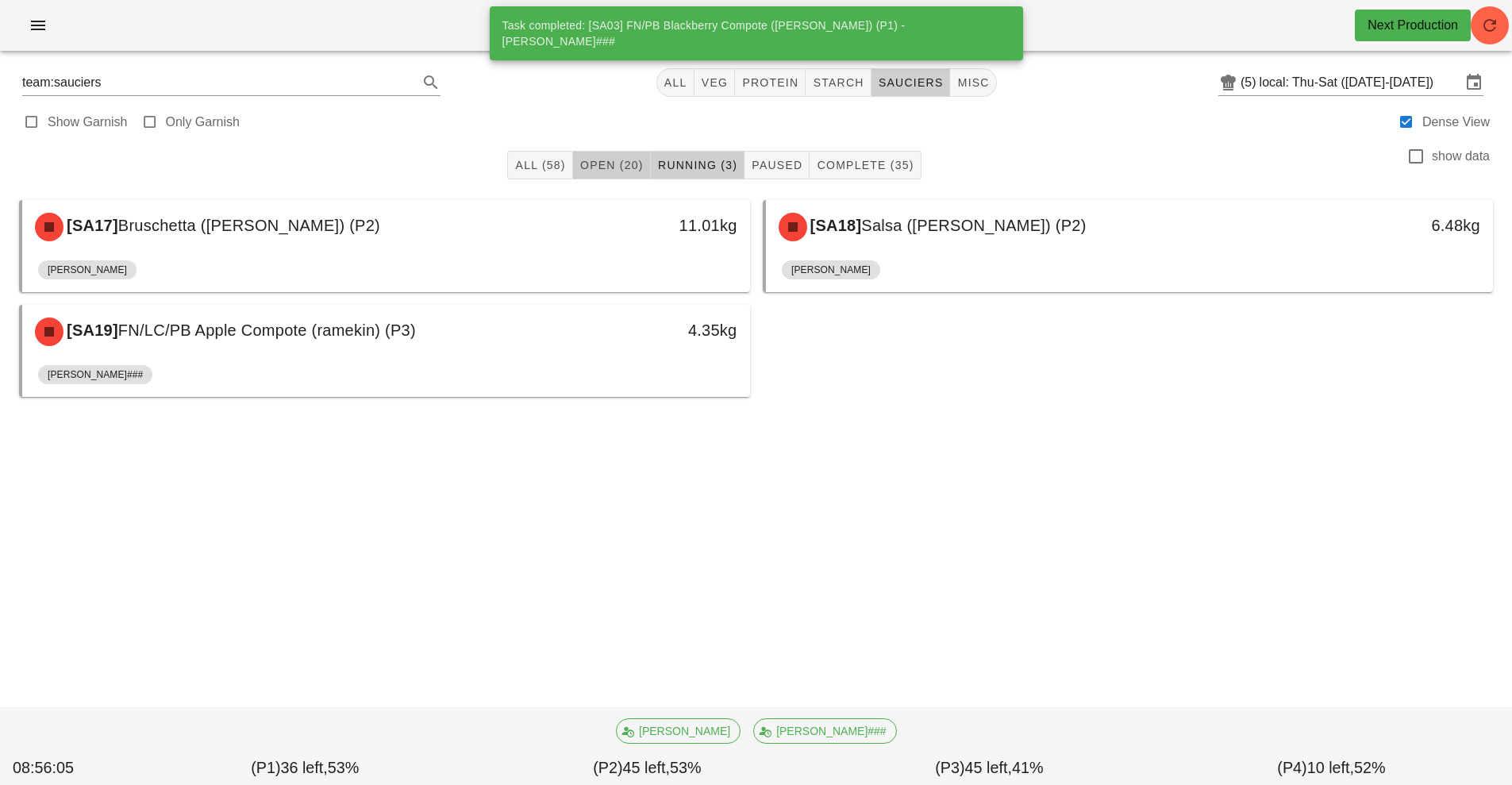
click at [616, 175] on button "Open (20)" at bounding box center [612, 166] width 78 height 29
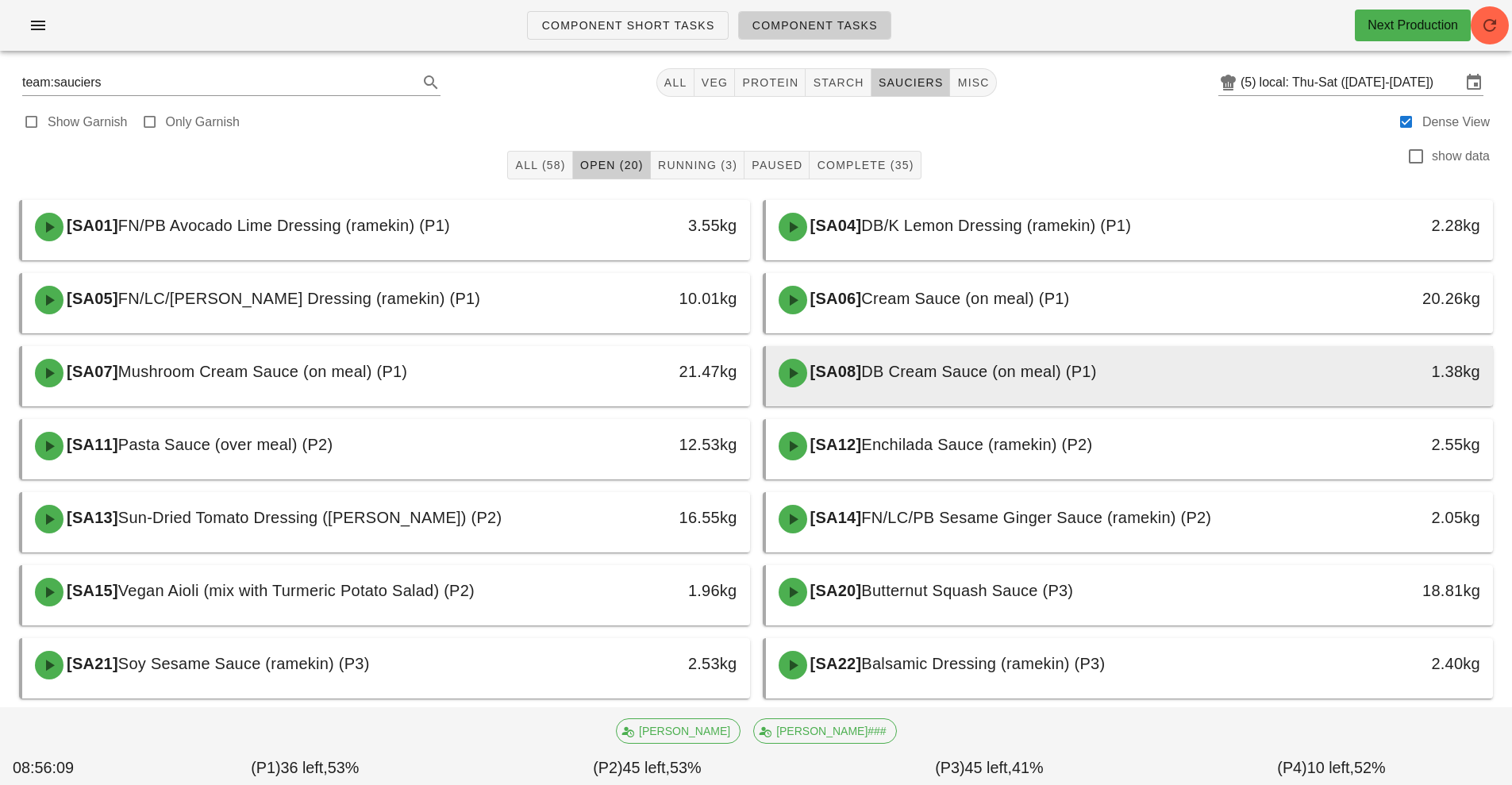
click at [921, 378] on span "DB Cream Sauce (on meal) (P1)" at bounding box center [979, 371] width 235 height 18
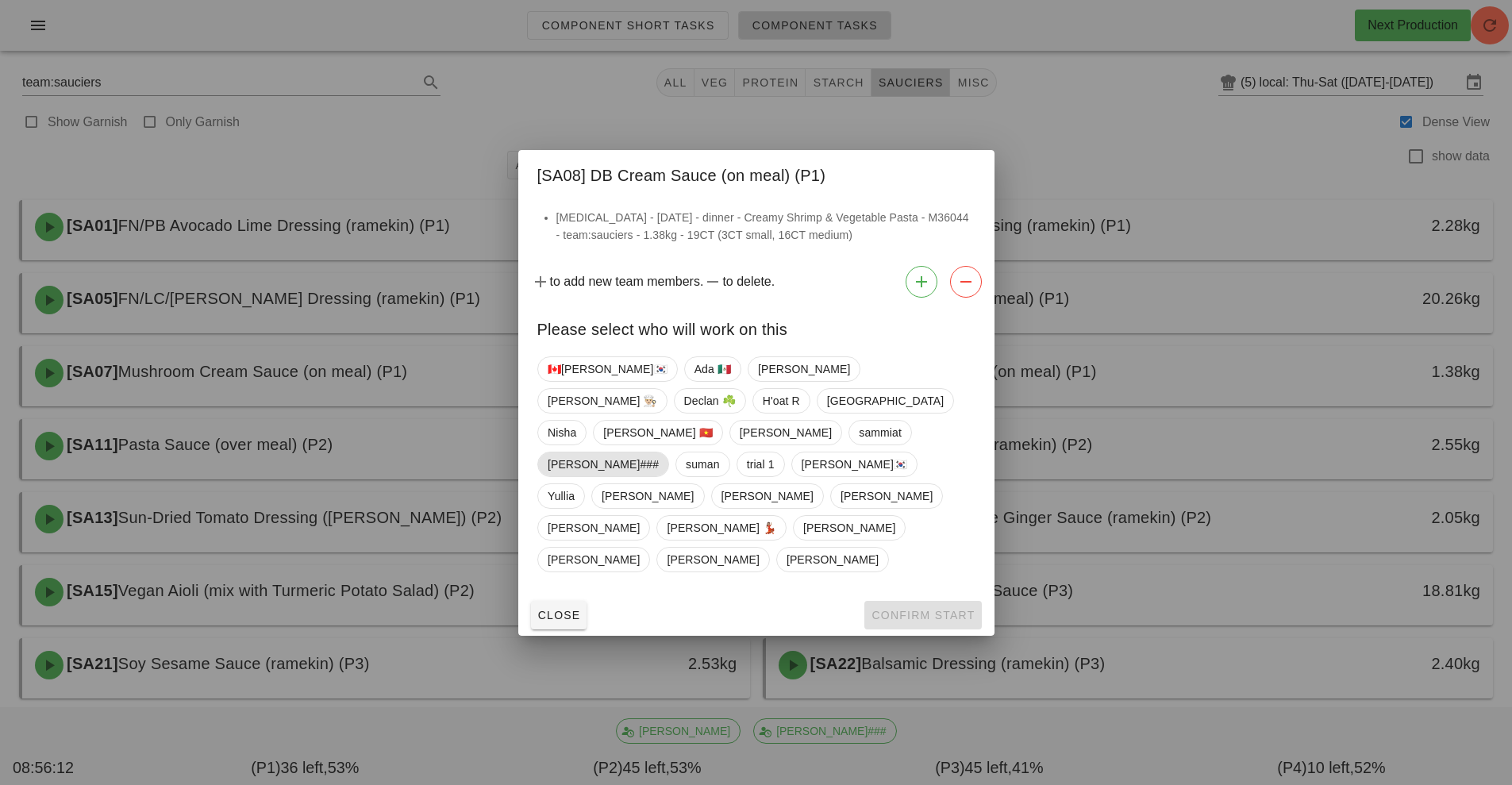
click at [658, 453] on span "[PERSON_NAME]###" at bounding box center [603, 465] width 111 height 24
click at [912, 602] on button "Confirm Start" at bounding box center [922, 616] width 116 height 29
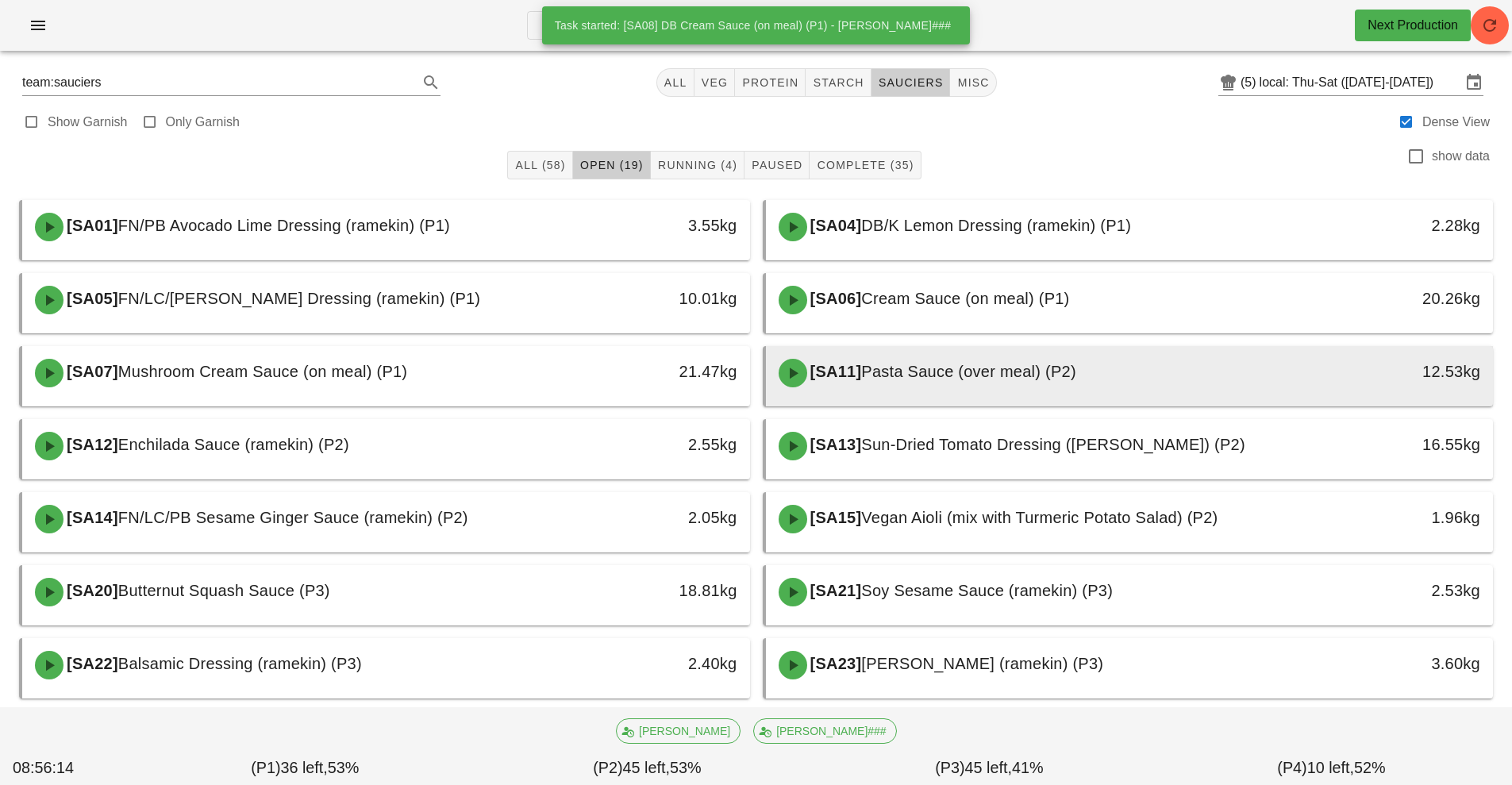
click at [913, 386] on div "[SA11] Pasta Sauce (over meal) (P2)" at bounding box center [1040, 372] width 540 height 47
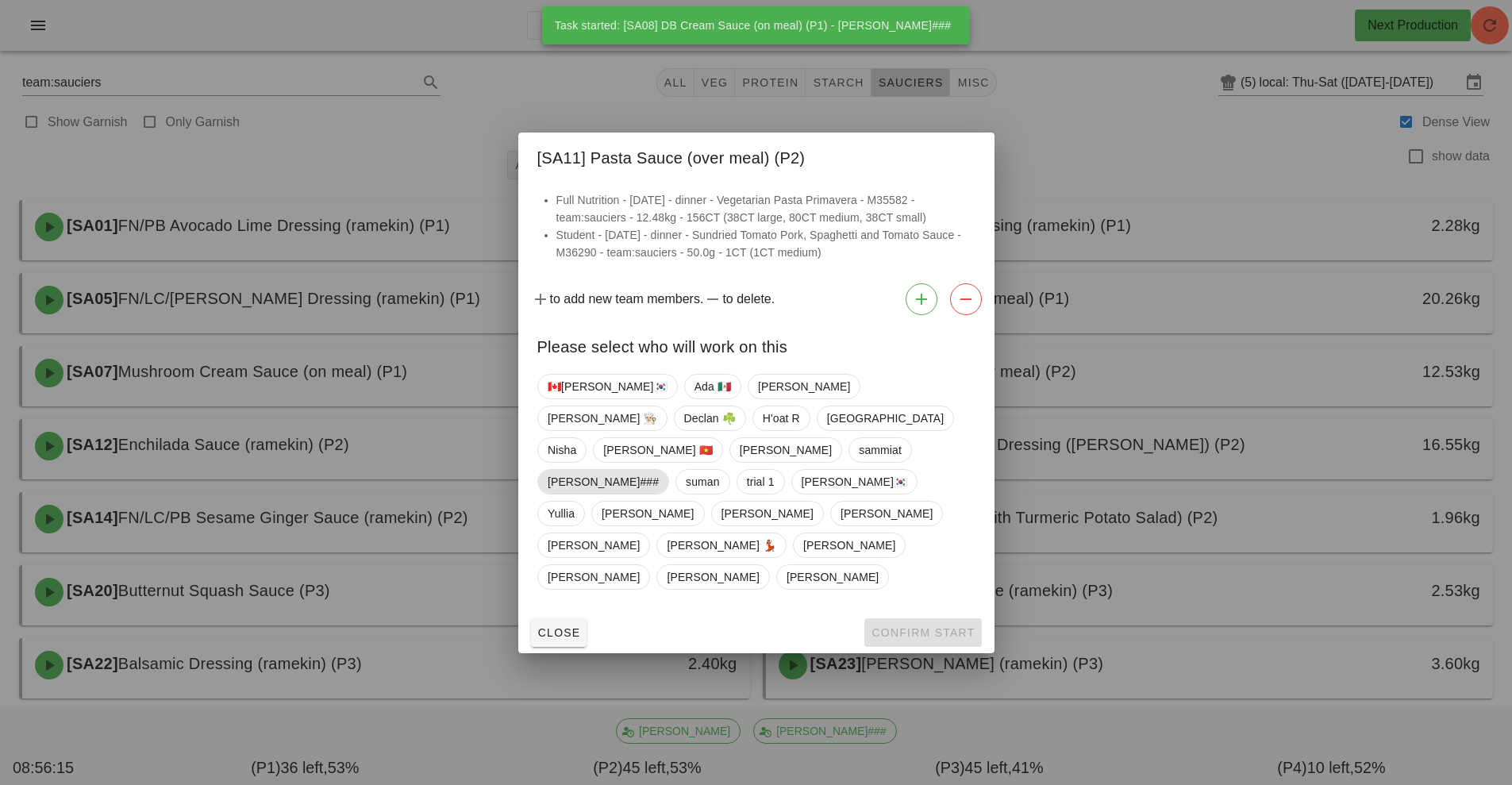
click at [658, 470] on span "[PERSON_NAME]###" at bounding box center [603, 482] width 111 height 24
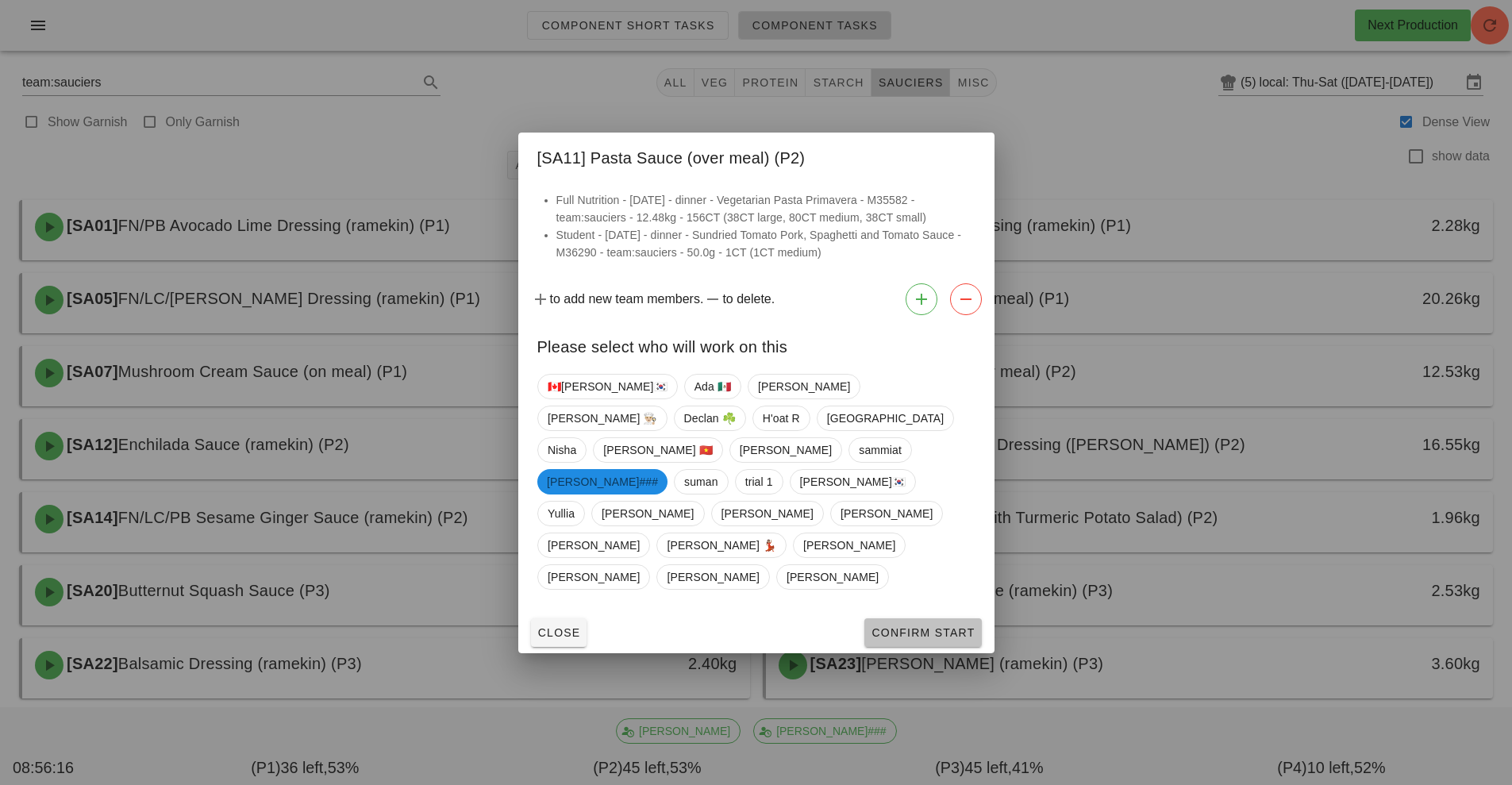
click at [896, 627] on span "Confirm Start" at bounding box center [922, 633] width 104 height 13
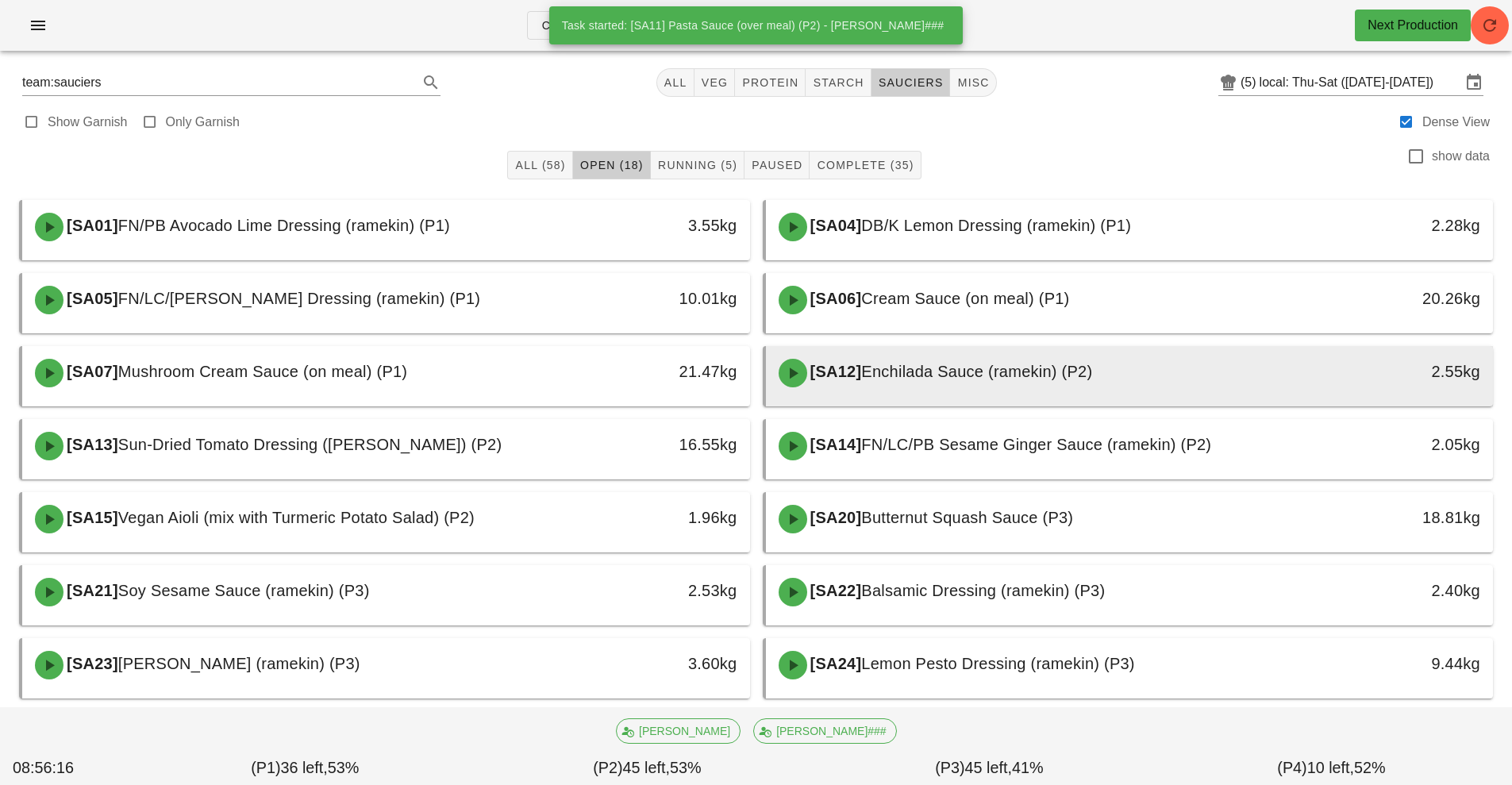
click at [950, 385] on div "[SA12] Enchilada Sauce (ramekin) (P2)" at bounding box center [1040, 372] width 540 height 47
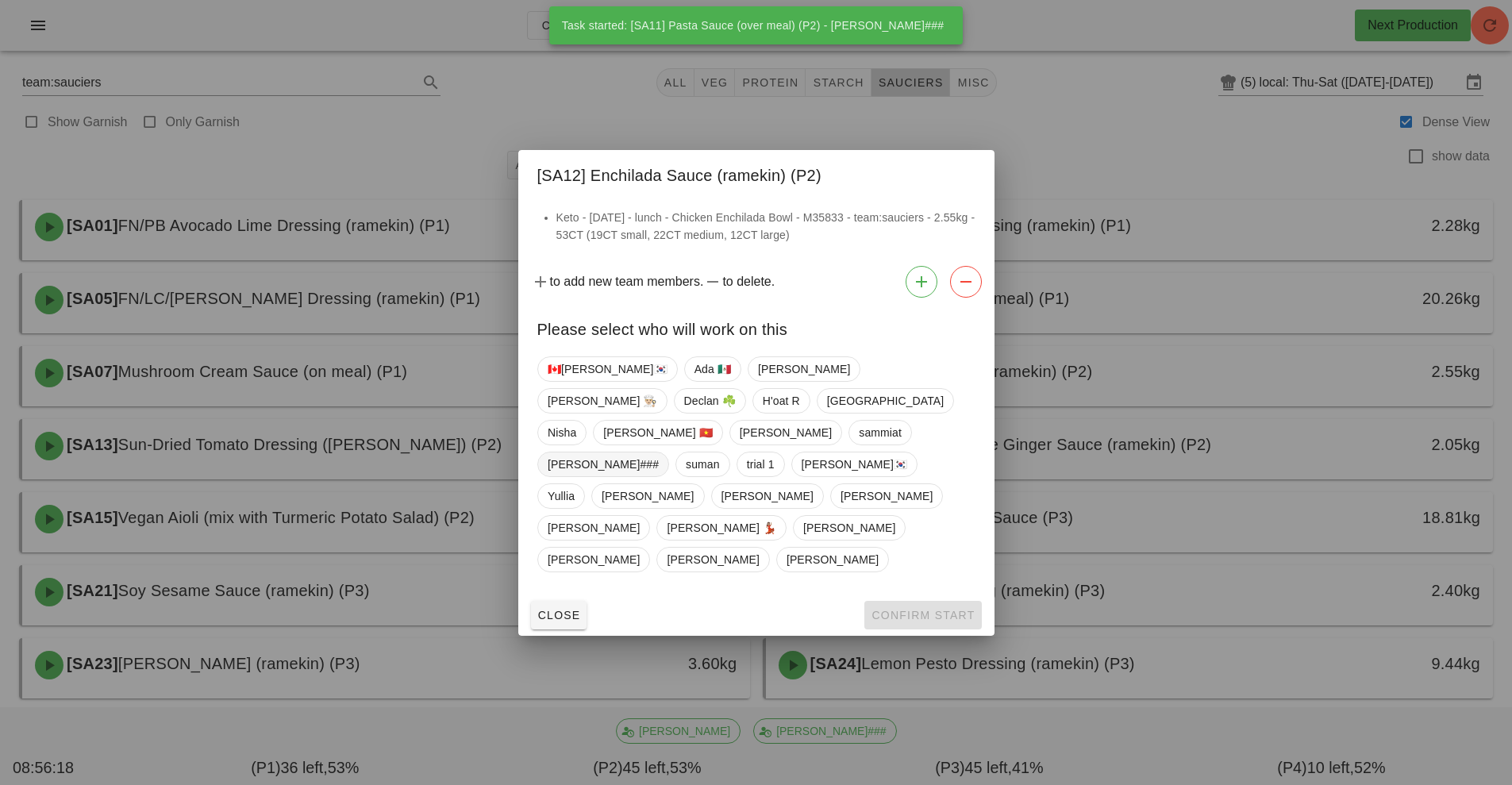
click at [658, 454] on span "[PERSON_NAME]###" at bounding box center [603, 465] width 111 height 24
click at [908, 609] on span "Confirm Start" at bounding box center [922, 615] width 104 height 13
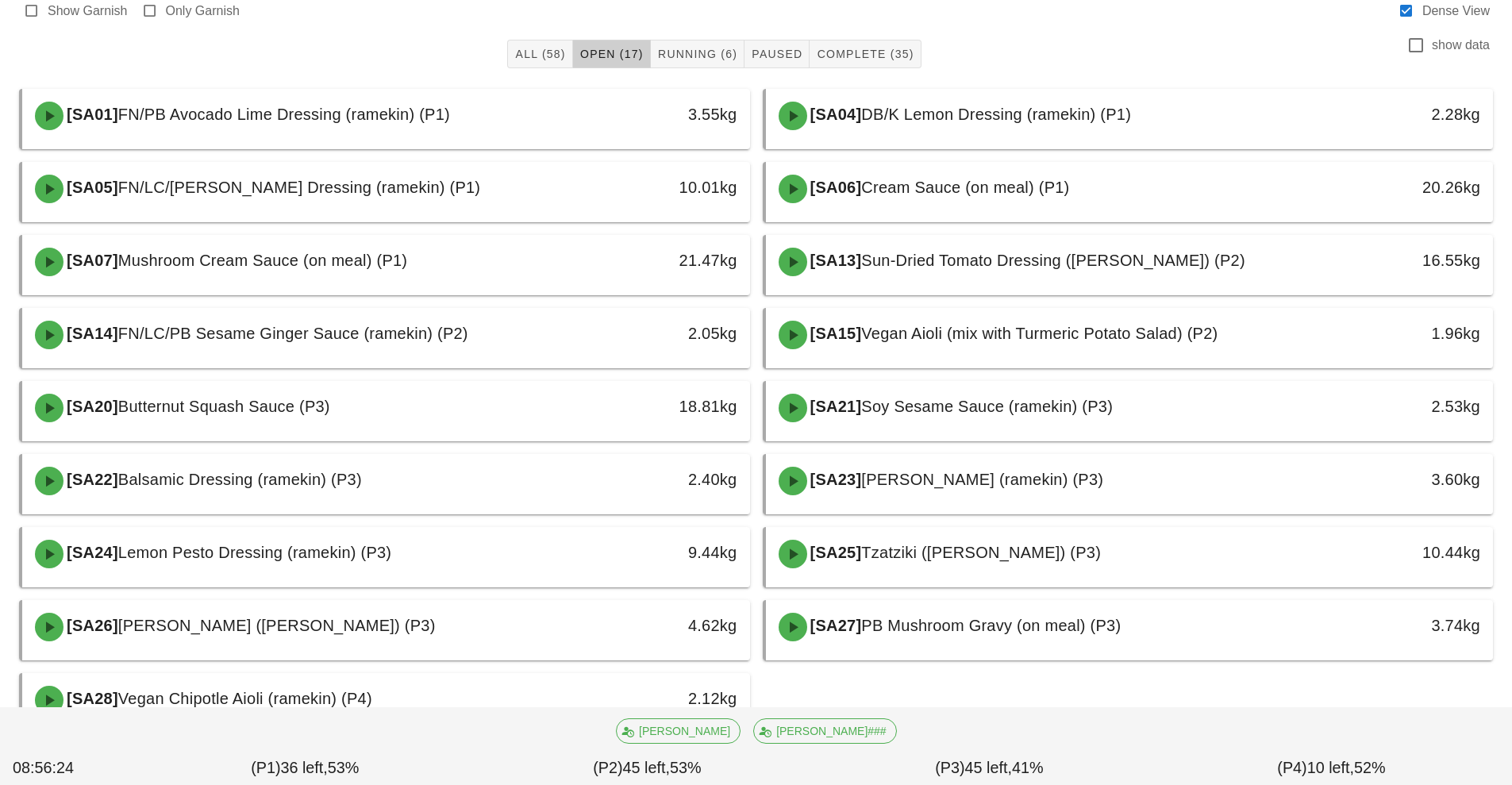
scroll to position [174, 0]
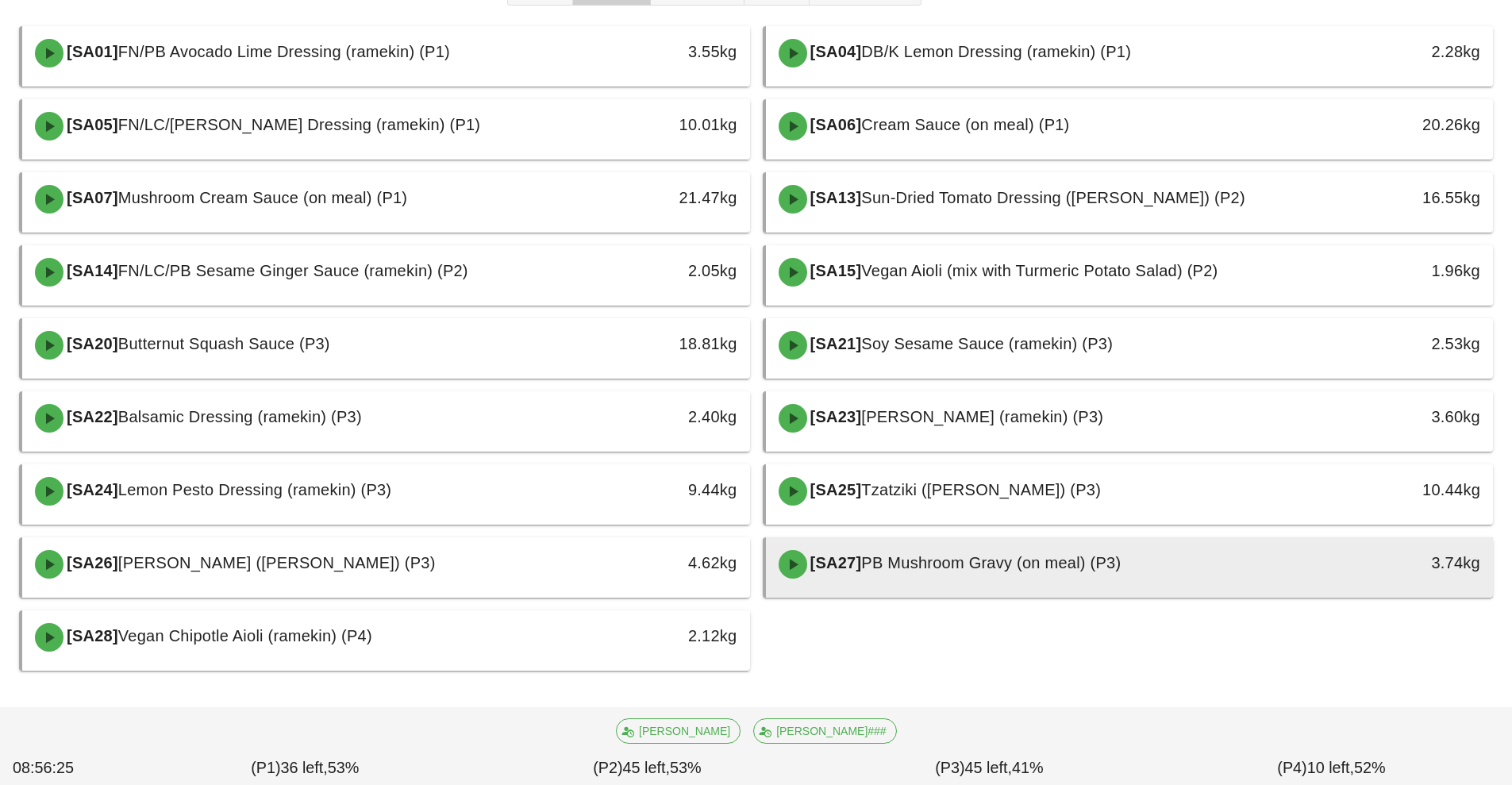
click at [956, 570] on span "PB Mushroom Gravy (on meal) (P3)" at bounding box center [991, 563] width 259 height 18
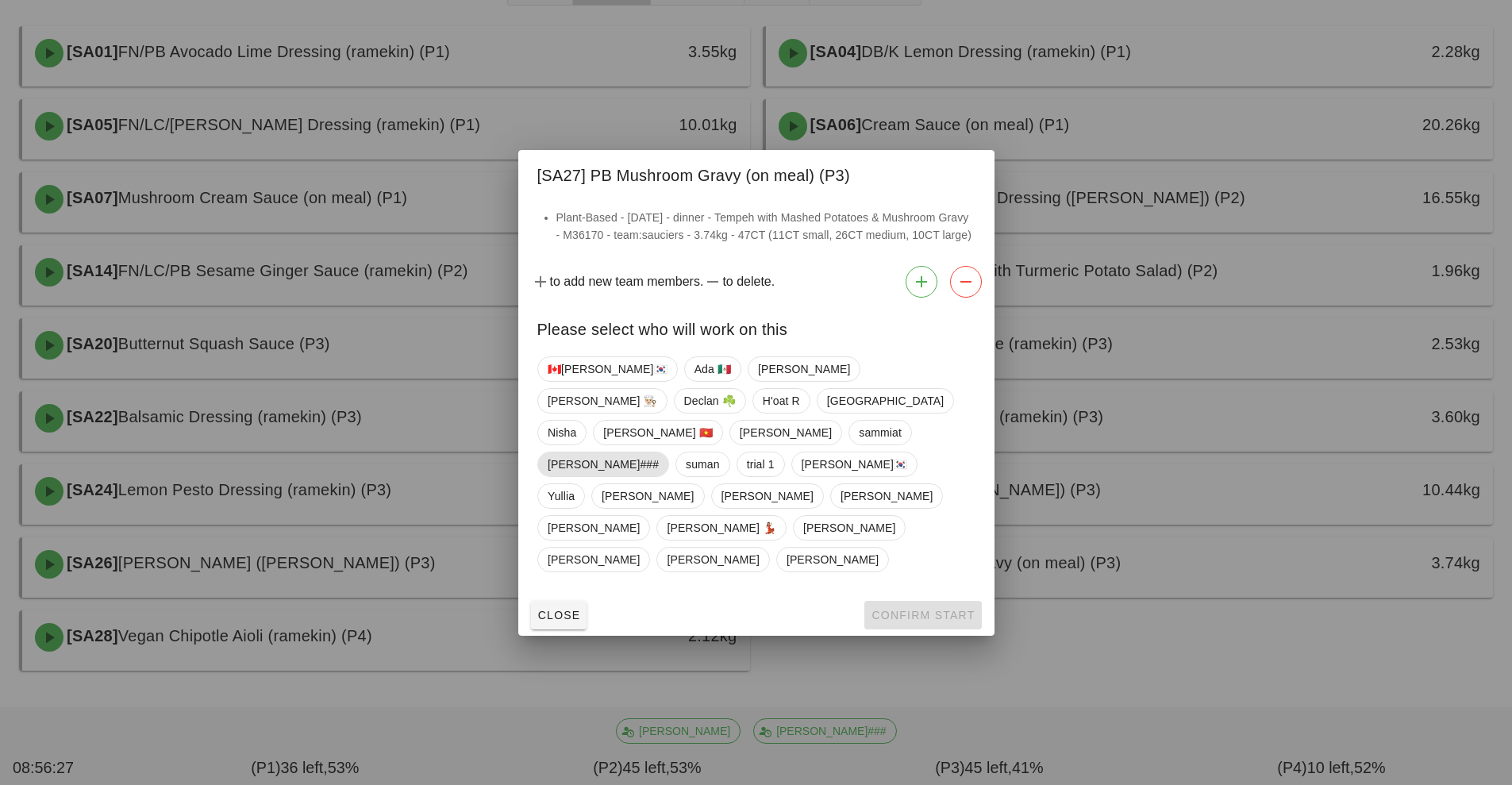
click at [658, 463] on span "[PERSON_NAME]###" at bounding box center [603, 465] width 111 height 24
click at [925, 602] on button "Confirm Start" at bounding box center [922, 616] width 116 height 29
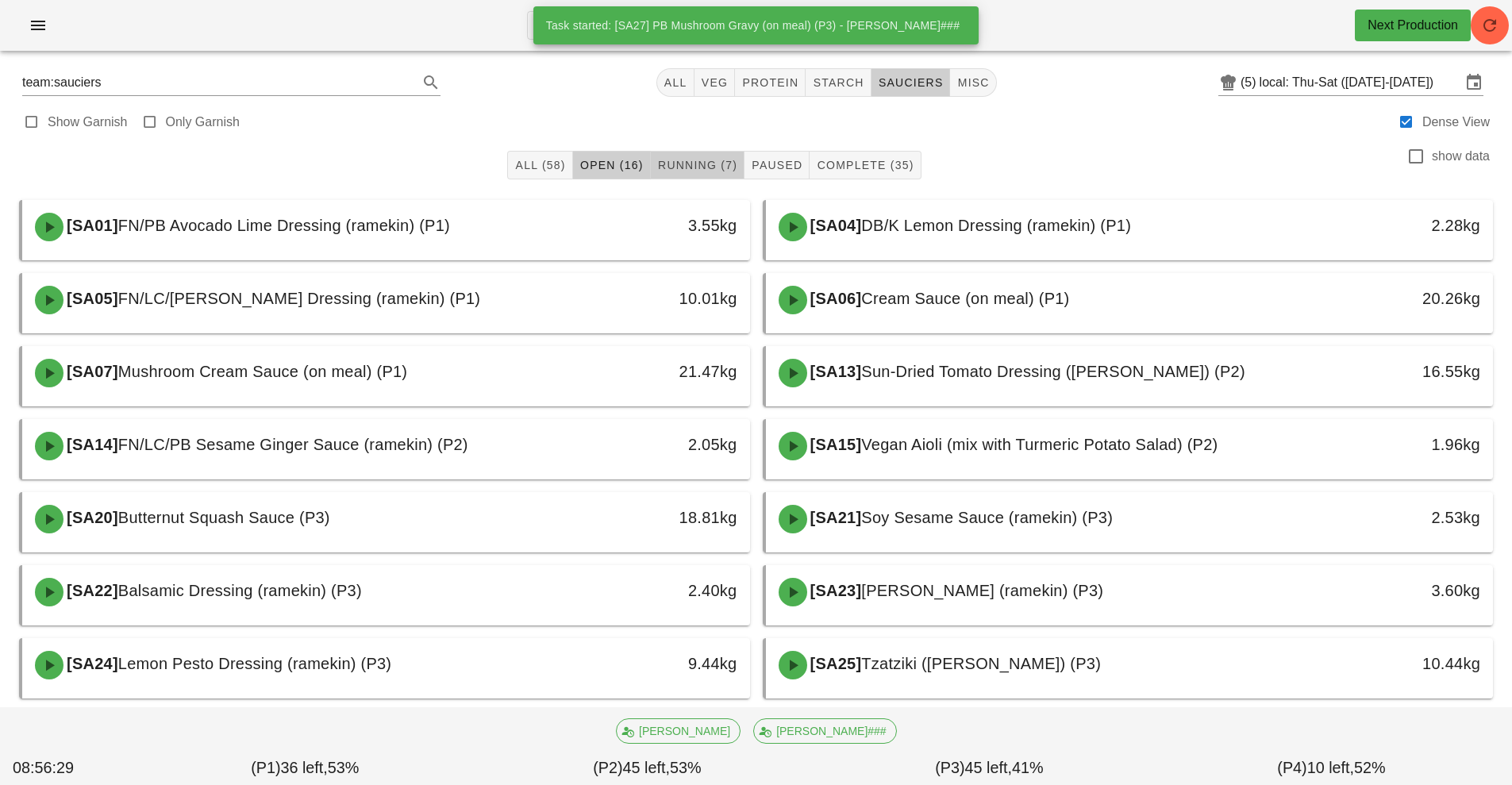
click at [693, 160] on span "Running (7)" at bounding box center [698, 165] width 81 height 13
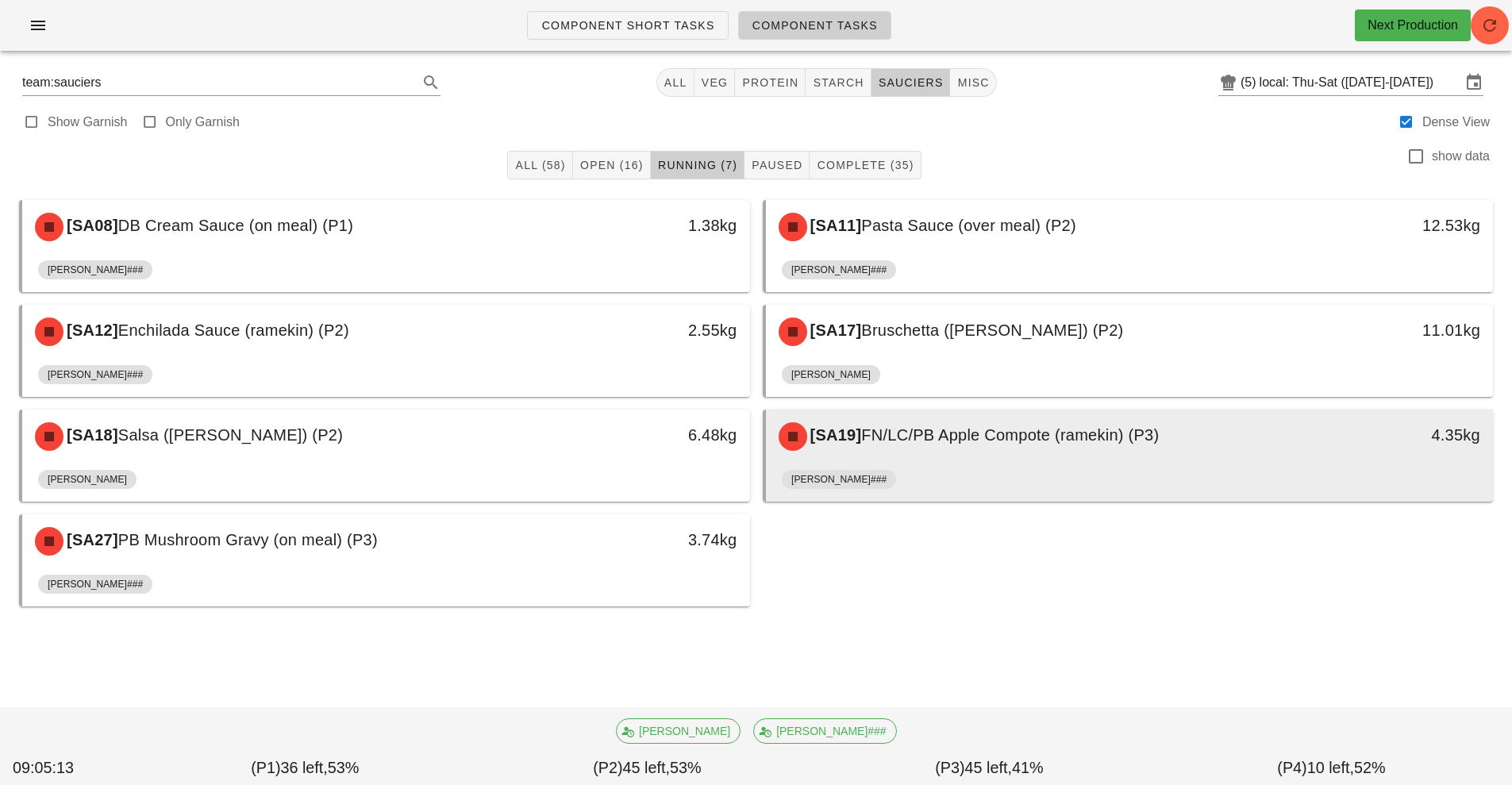
click at [937, 450] on div "[SA19] FN/LC/PB Apple Compote (ramekin) (P3)" at bounding box center [1040, 436] width 540 height 47
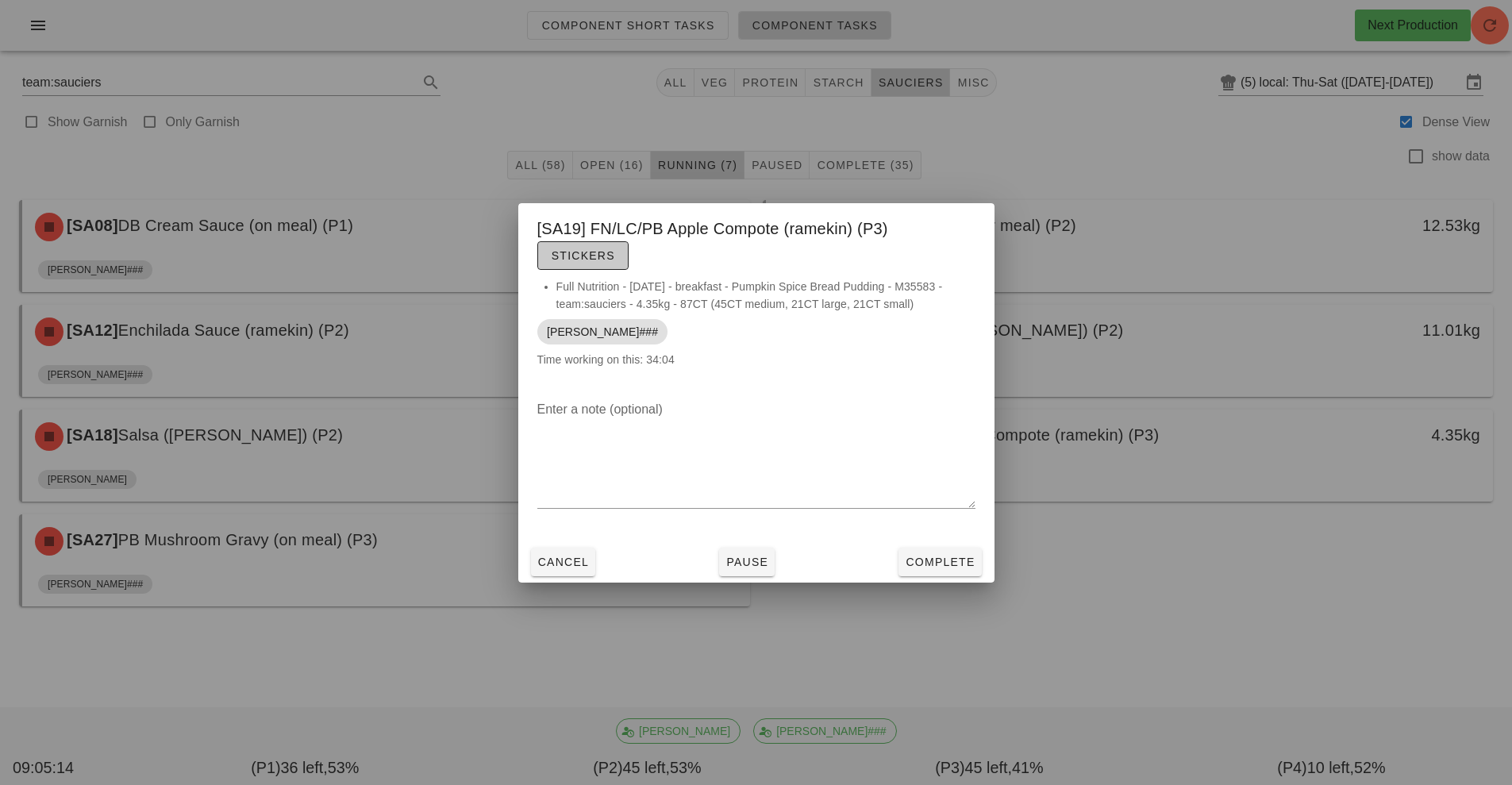
click at [575, 269] on button "Stickers" at bounding box center [583, 256] width 91 height 29
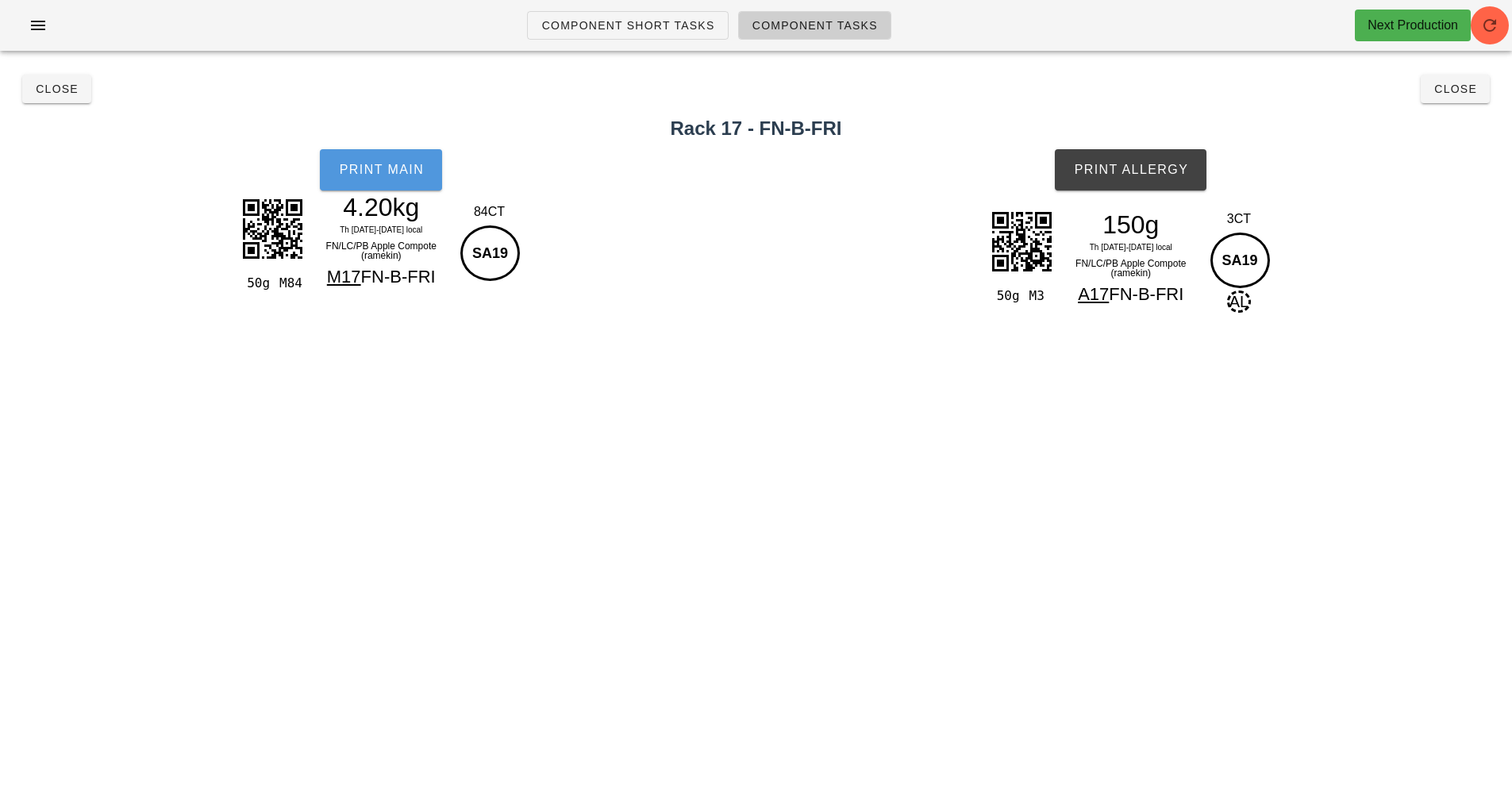
click at [373, 170] on span "Print Main" at bounding box center [381, 170] width 86 height 14
click at [1105, 166] on span "Print Allergy" at bounding box center [1130, 170] width 115 height 14
click at [30, 101] on button "Close" at bounding box center [56, 89] width 69 height 29
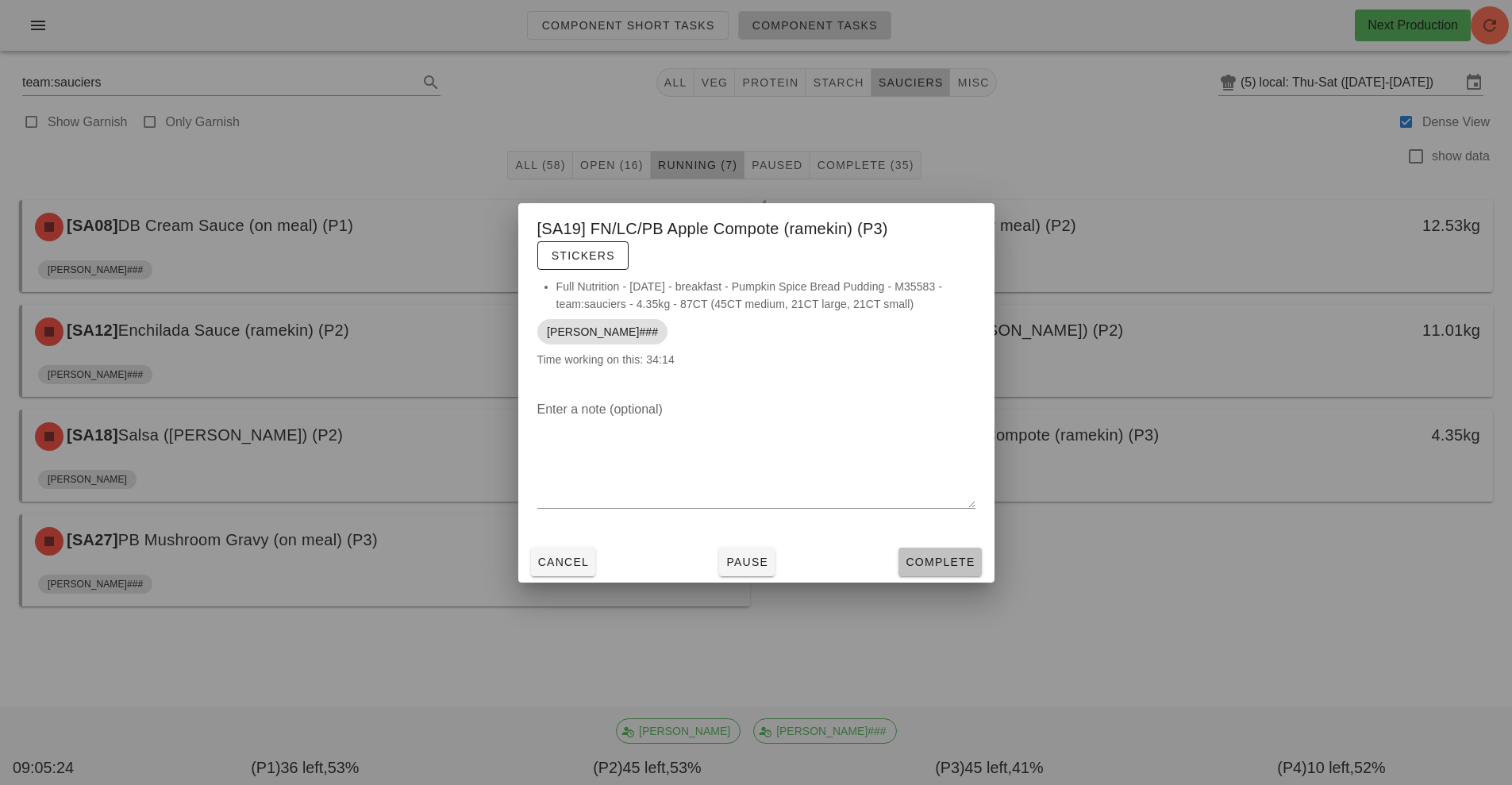
click at [930, 564] on span "Complete" at bounding box center [939, 562] width 70 height 13
